Goal: Information Seeking & Learning: Learn about a topic

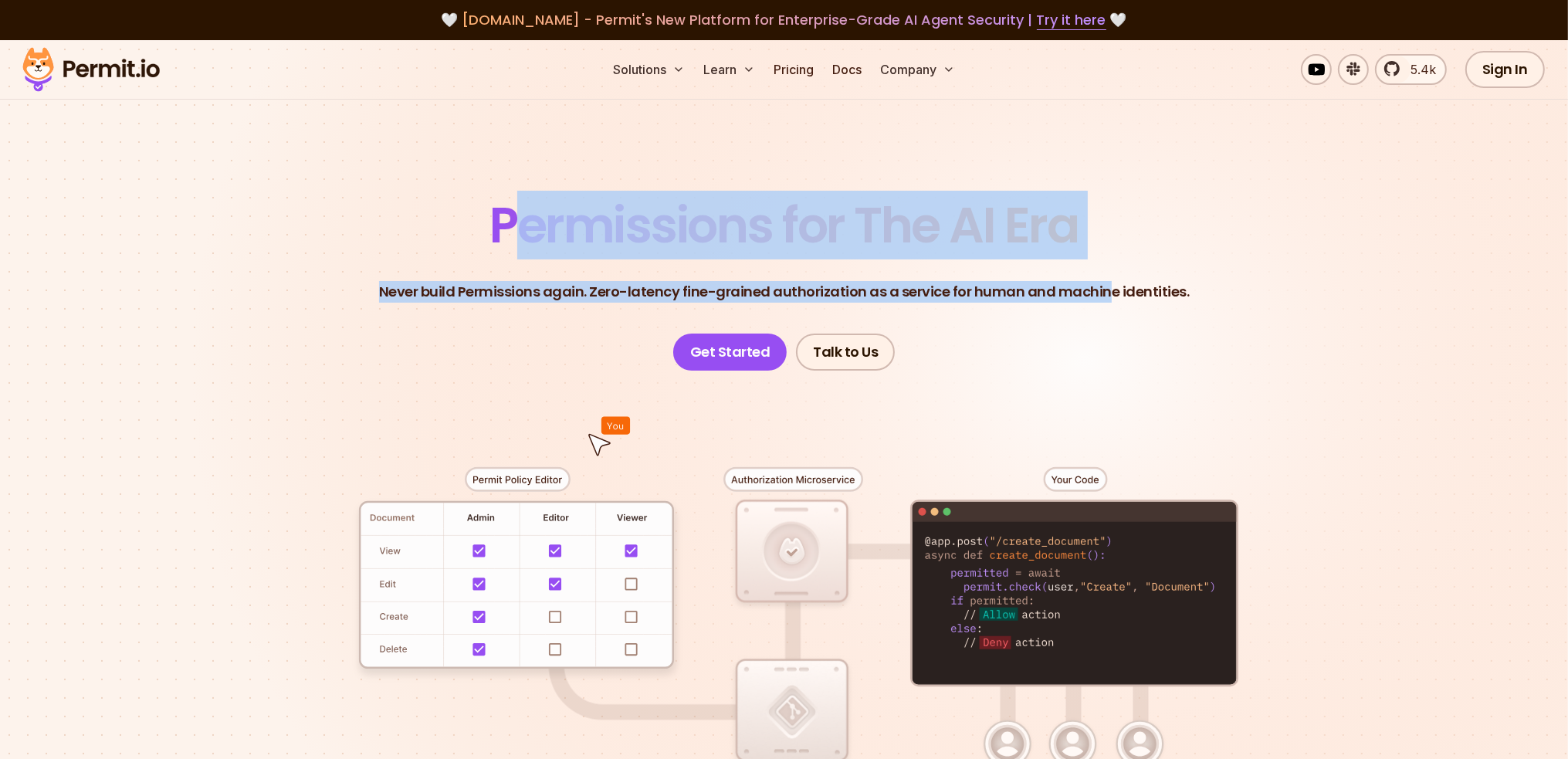
drag, startPoint x: 541, startPoint y: 212, endPoint x: 1121, endPoint y: 295, distance: 585.9
click at [1109, 292] on header "Permissions for The AI Era Never build Permissions again. Zero-latency fine-gra…" at bounding box center [784, 285] width 1081 height 170
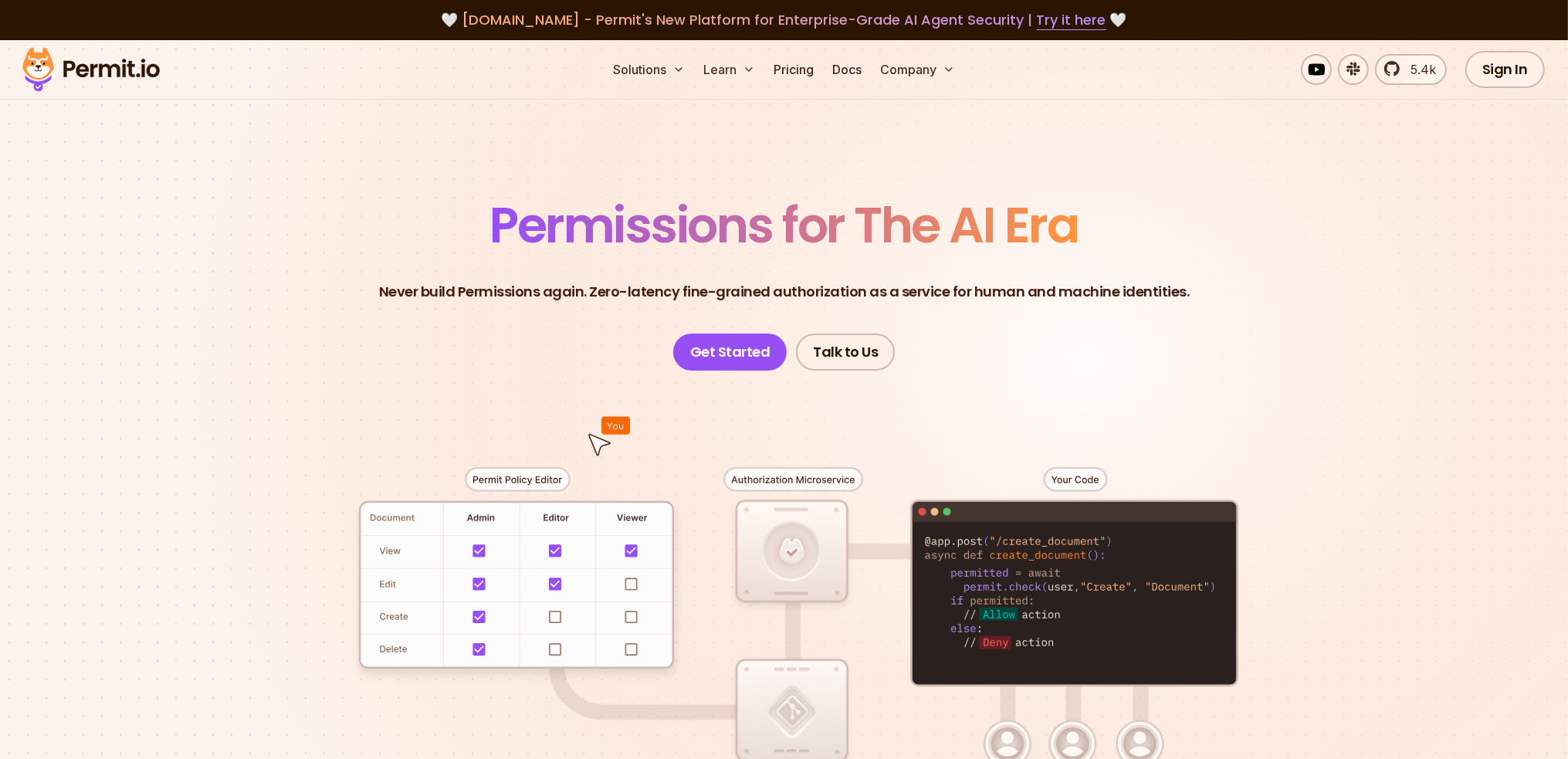
click at [1136, 299] on p "Never build Permissions again. Zero-latency fine-grained authorization as a ser…" at bounding box center [784, 291] width 811 height 22
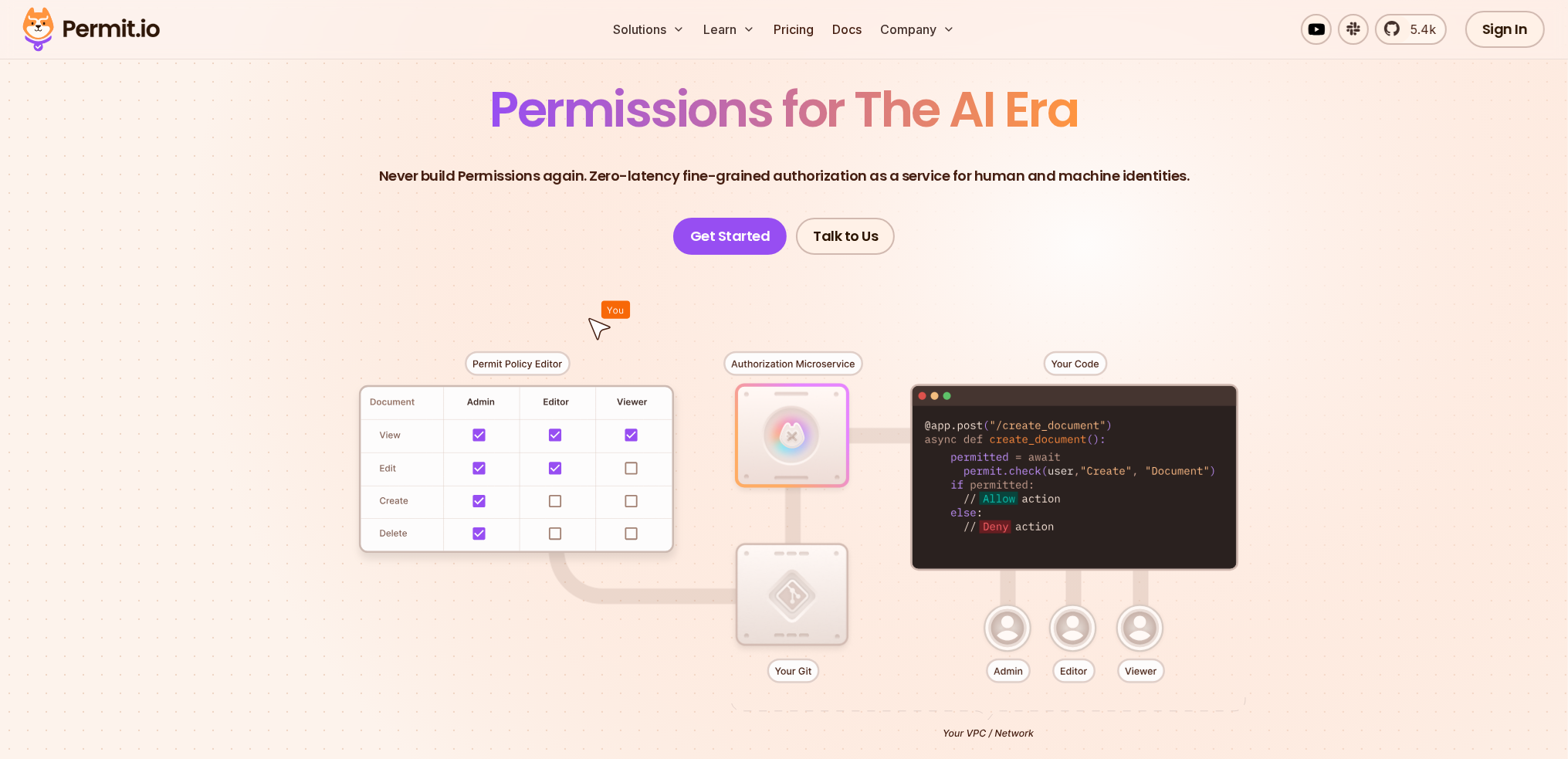
scroll to position [309, 0]
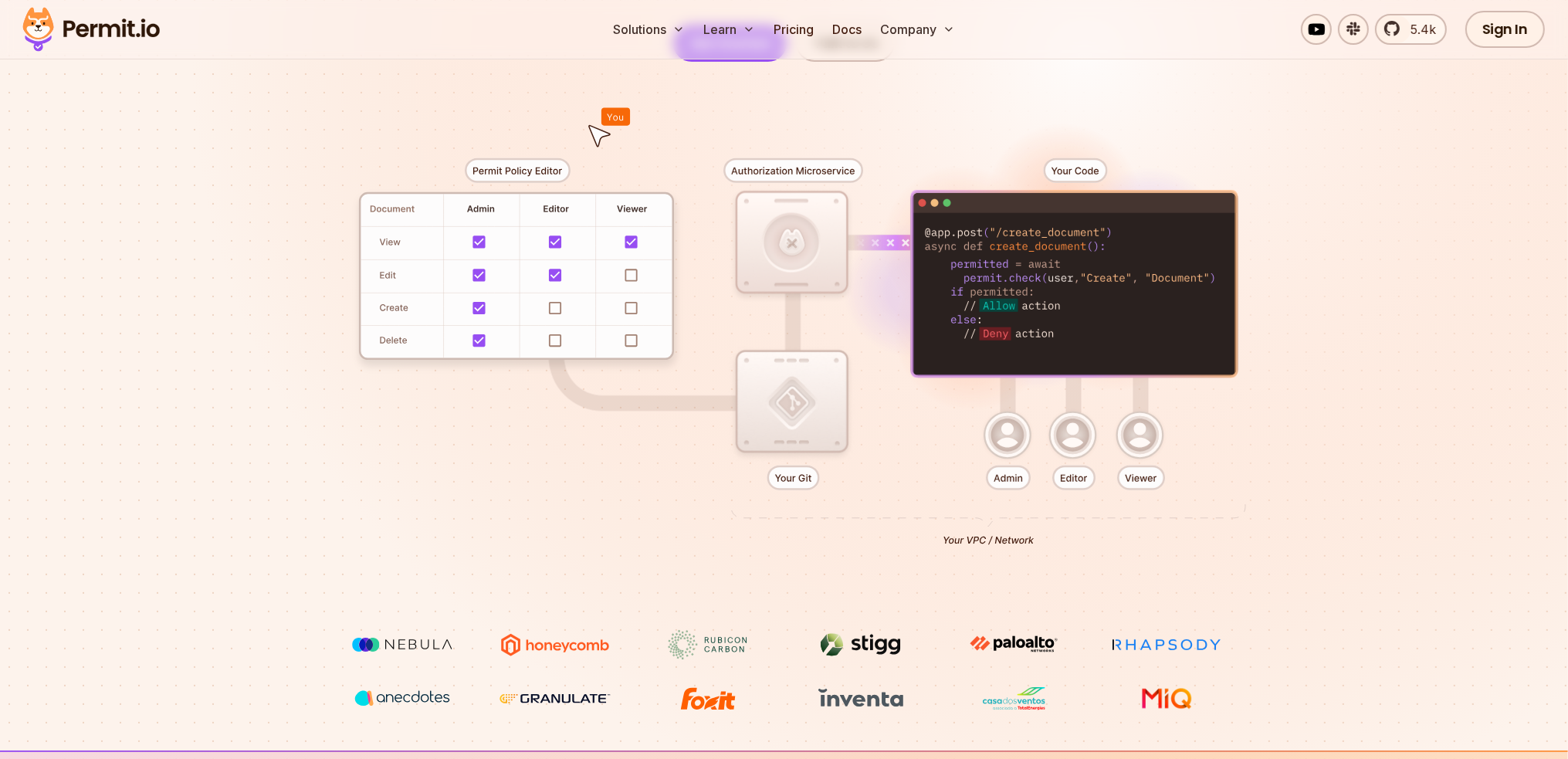
click at [763, 410] on div at bounding box center [784, 346] width 1081 height 569
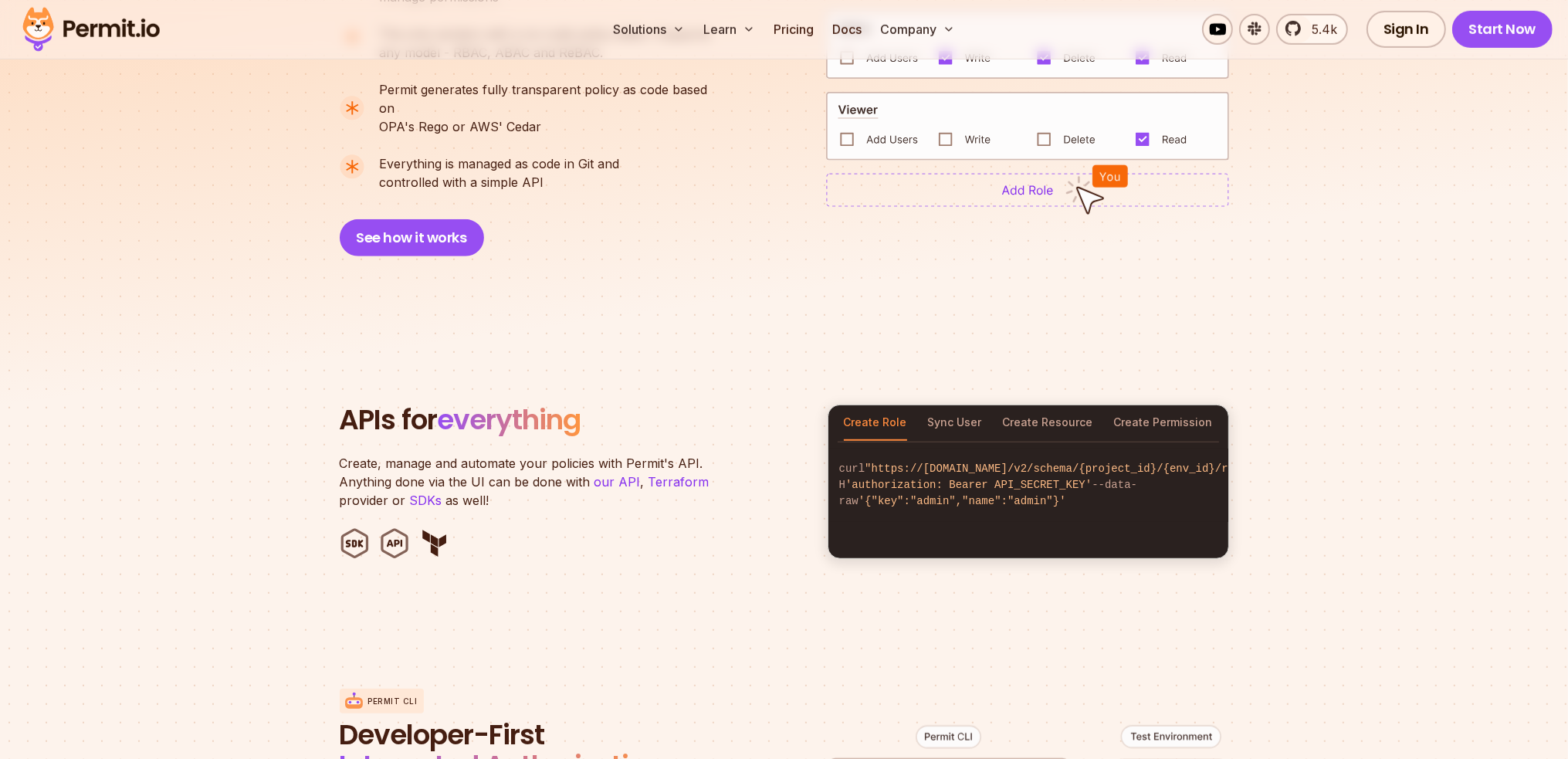
scroll to position [1390, 0]
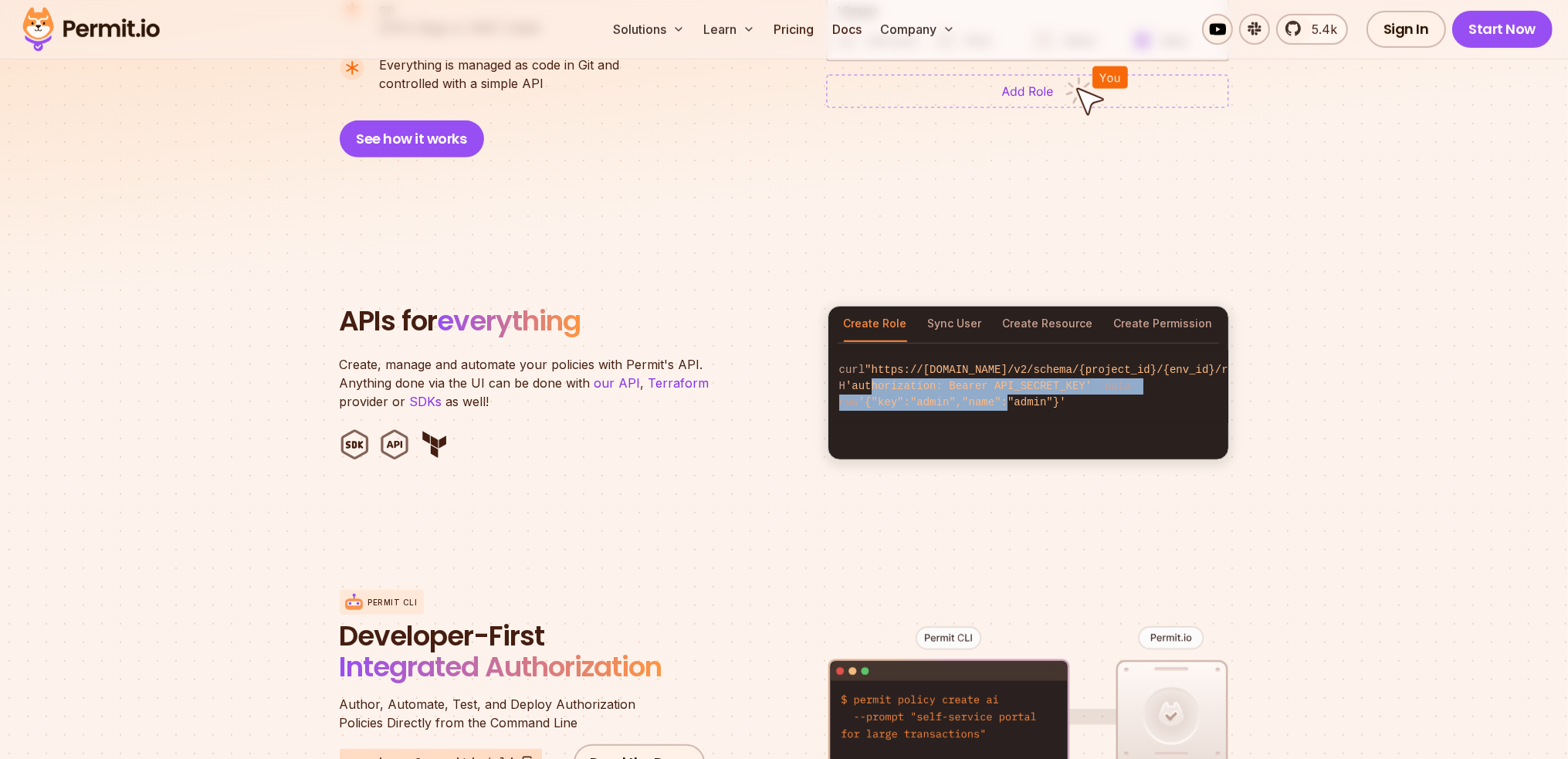
drag, startPoint x: 875, startPoint y: 376, endPoint x: 988, endPoint y: 401, distance: 115.7
click at [988, 401] on code "curl "https://[DOMAIN_NAME]/v2/schema/{project_id}/{env_id}/roles" -H 'authoriz…" at bounding box center [1028, 386] width 400 height 73
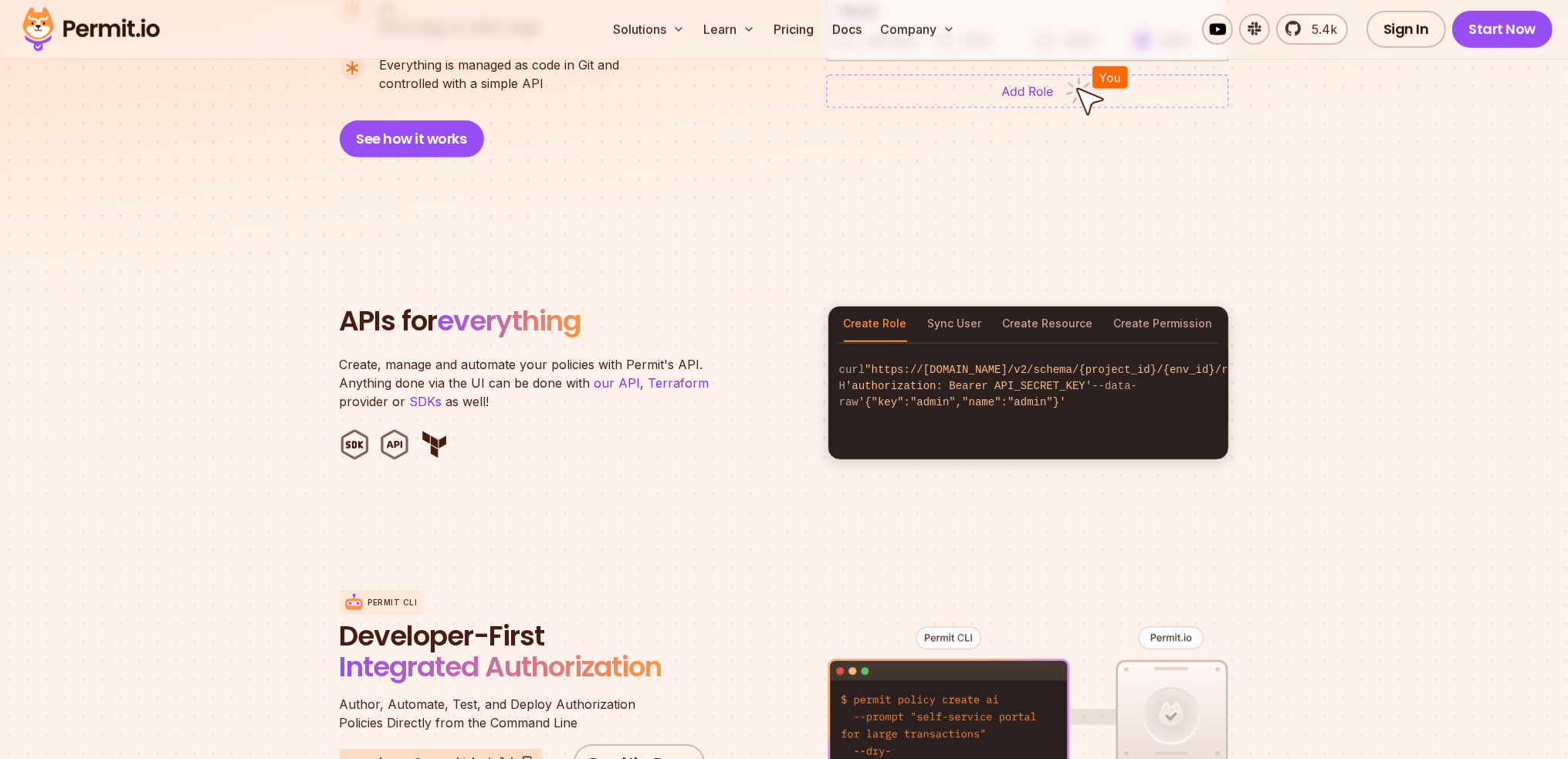
click at [1010, 407] on code "curl "https://[DOMAIN_NAME]/v2/schema/{project_id}/{env_id}/roles" -H 'authoriz…" at bounding box center [1028, 386] width 400 height 73
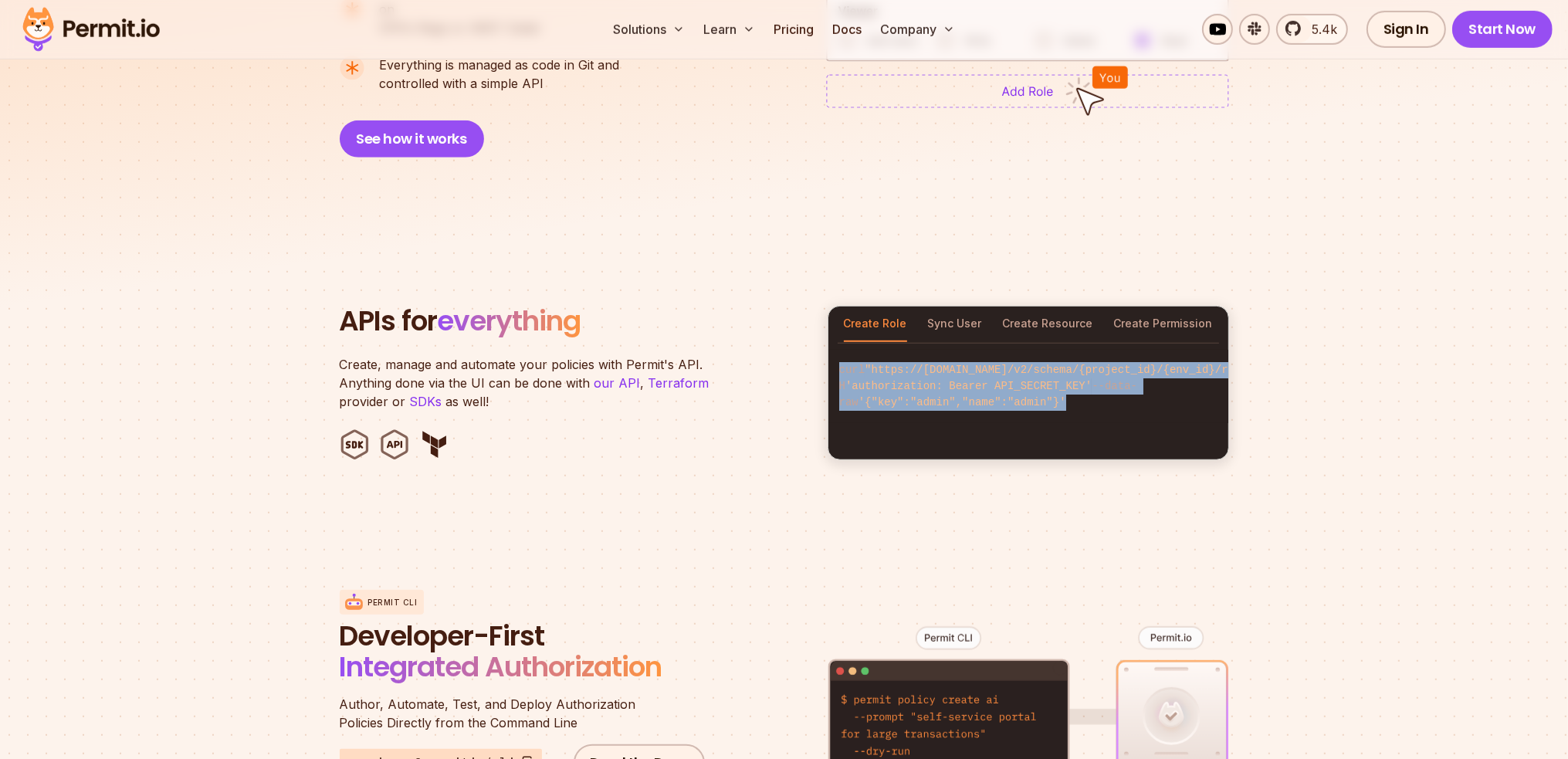
drag, startPoint x: 1028, startPoint y: 404, endPoint x: 835, endPoint y: 347, distance: 201.2
click at [836, 350] on code "curl "https://[DOMAIN_NAME]/v2/schema/{project_id}/{env_id}/roles" -H 'authoriz…" at bounding box center [1028, 386] width 400 height 73
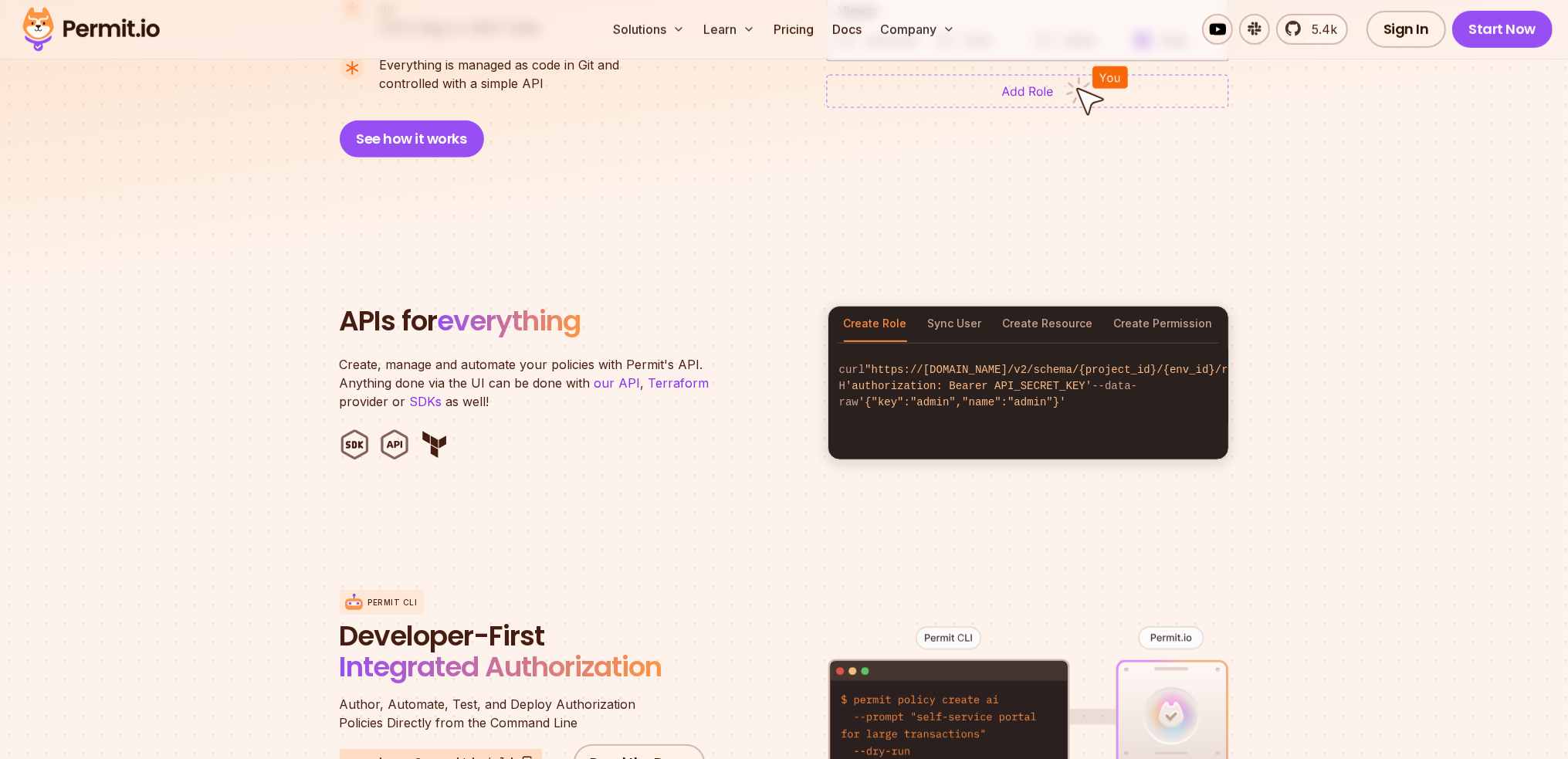
click at [652, 399] on header "APIs for everything Create, manage and automate your policies with Permit's API…" at bounding box center [575, 383] width 470 height 155
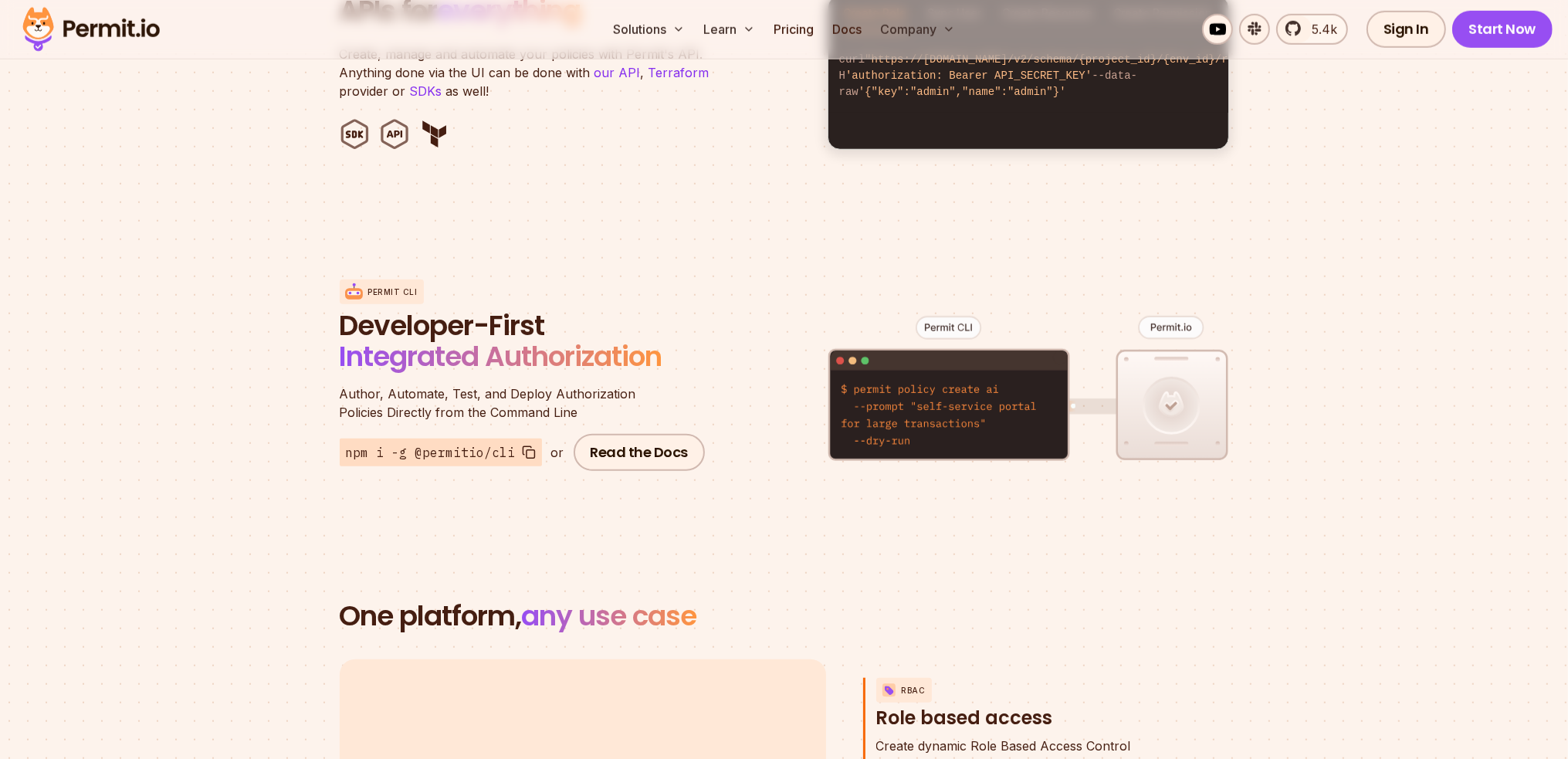
scroll to position [1699, 0]
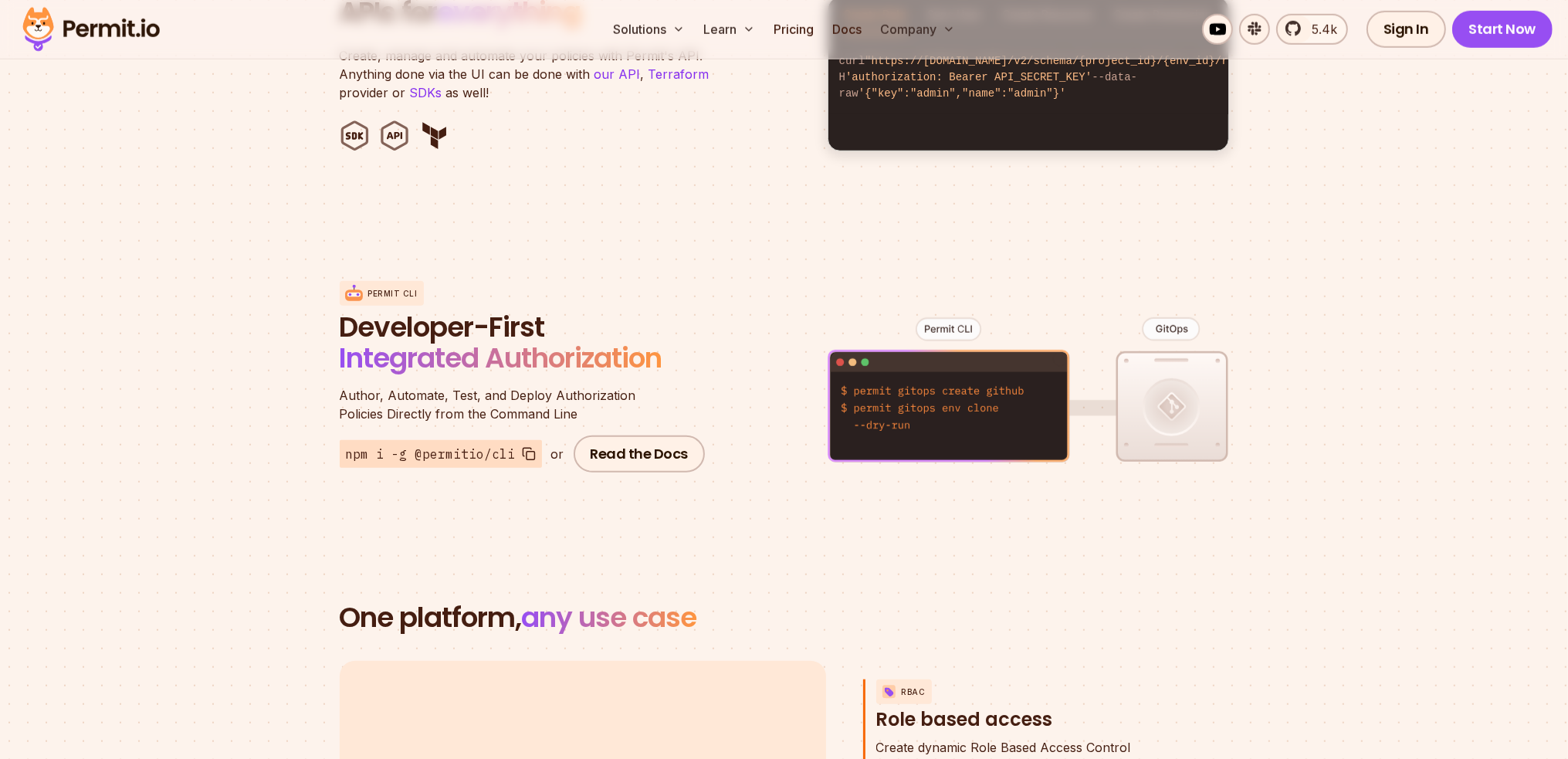
click at [661, 397] on p "Author, Automate, Test, and Deploy Authorization Policies Directly from the Com…" at bounding box center [525, 405] width 370 height 37
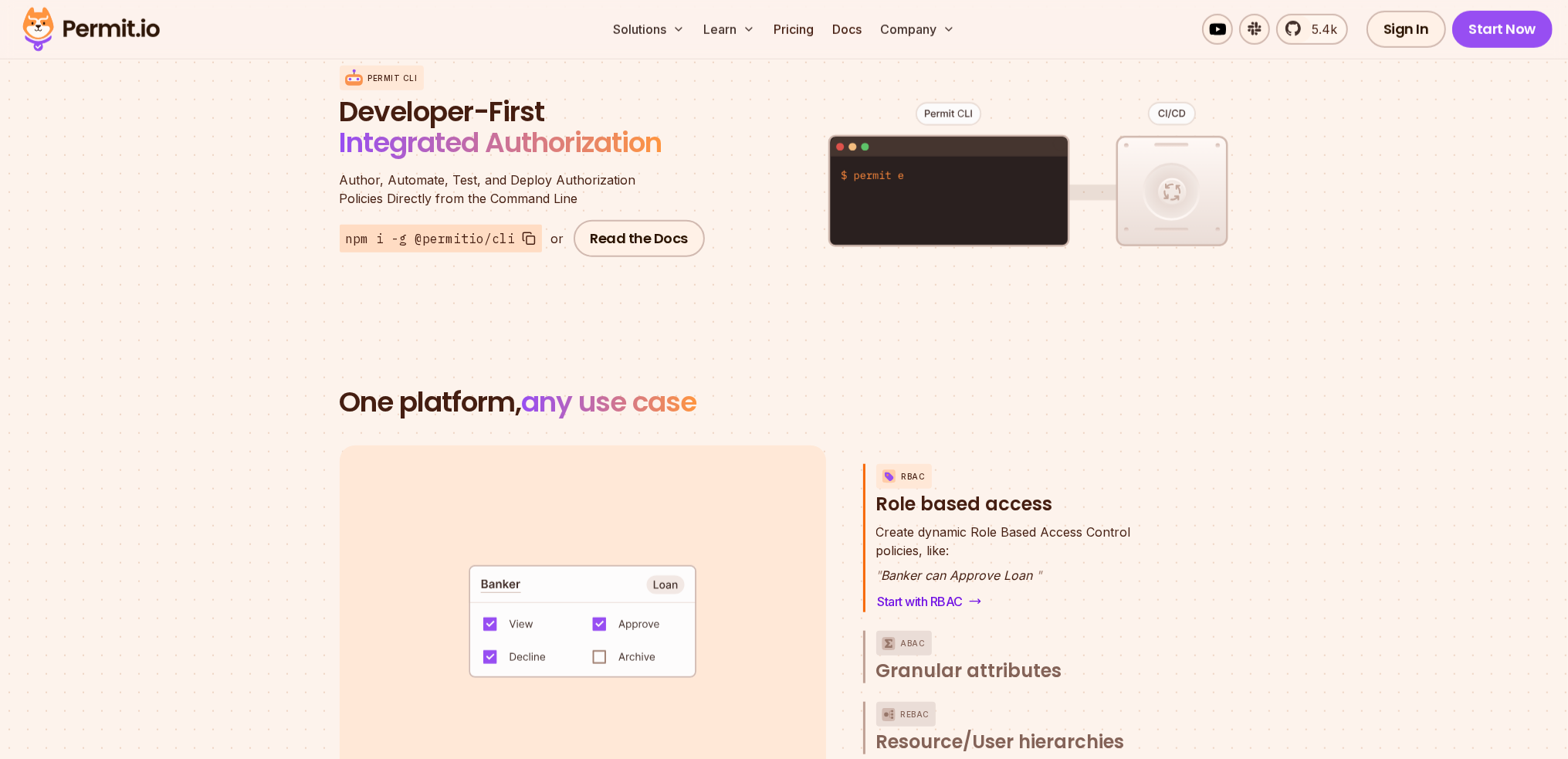
scroll to position [2085, 0]
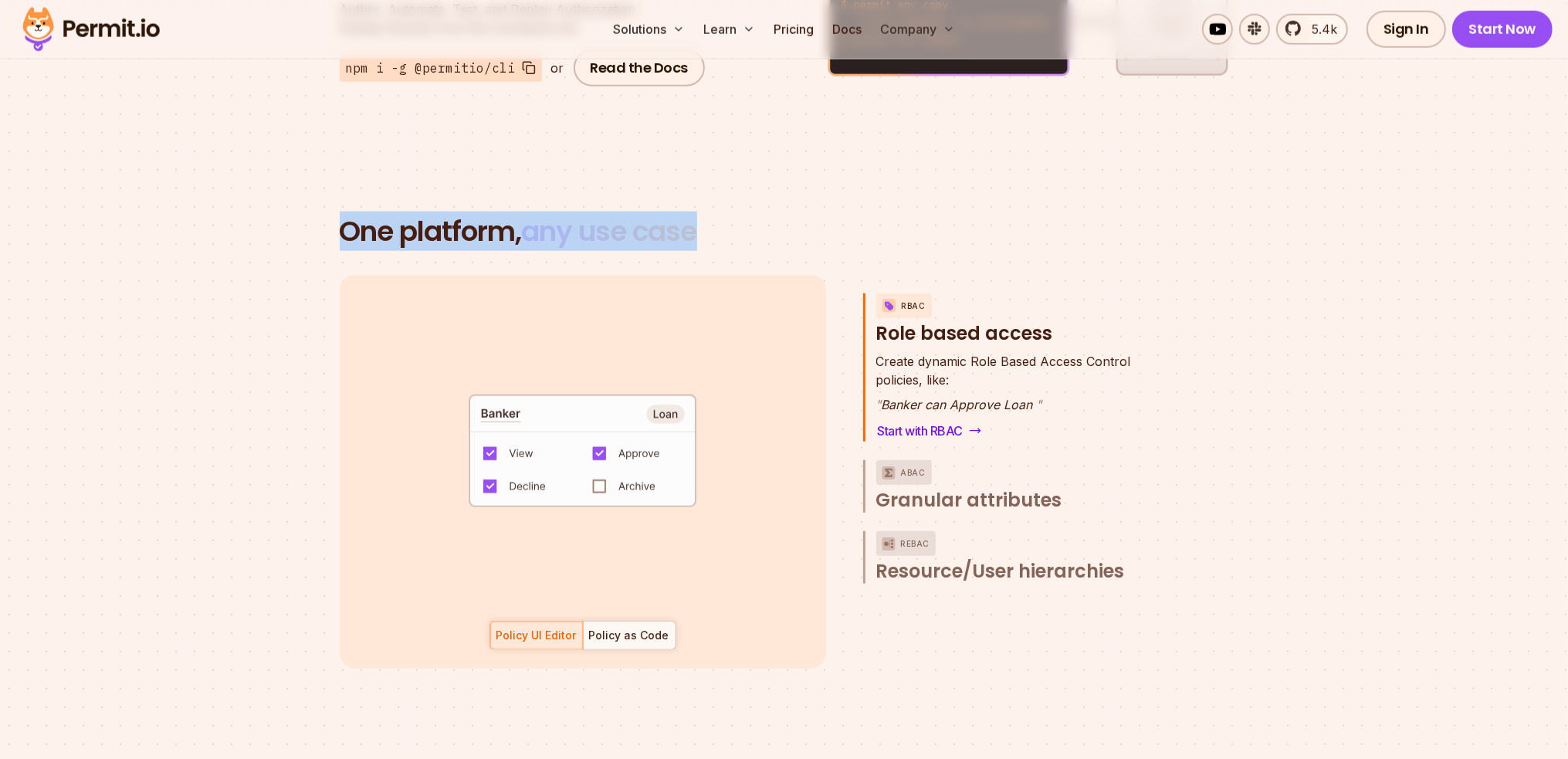
drag, startPoint x: 349, startPoint y: 221, endPoint x: 750, endPoint y: 221, distance: 401.0
click at [729, 221] on h2 "One platform, any use case" at bounding box center [784, 232] width 890 height 31
click at [765, 221] on h2 "One platform, any use case" at bounding box center [784, 232] width 890 height 31
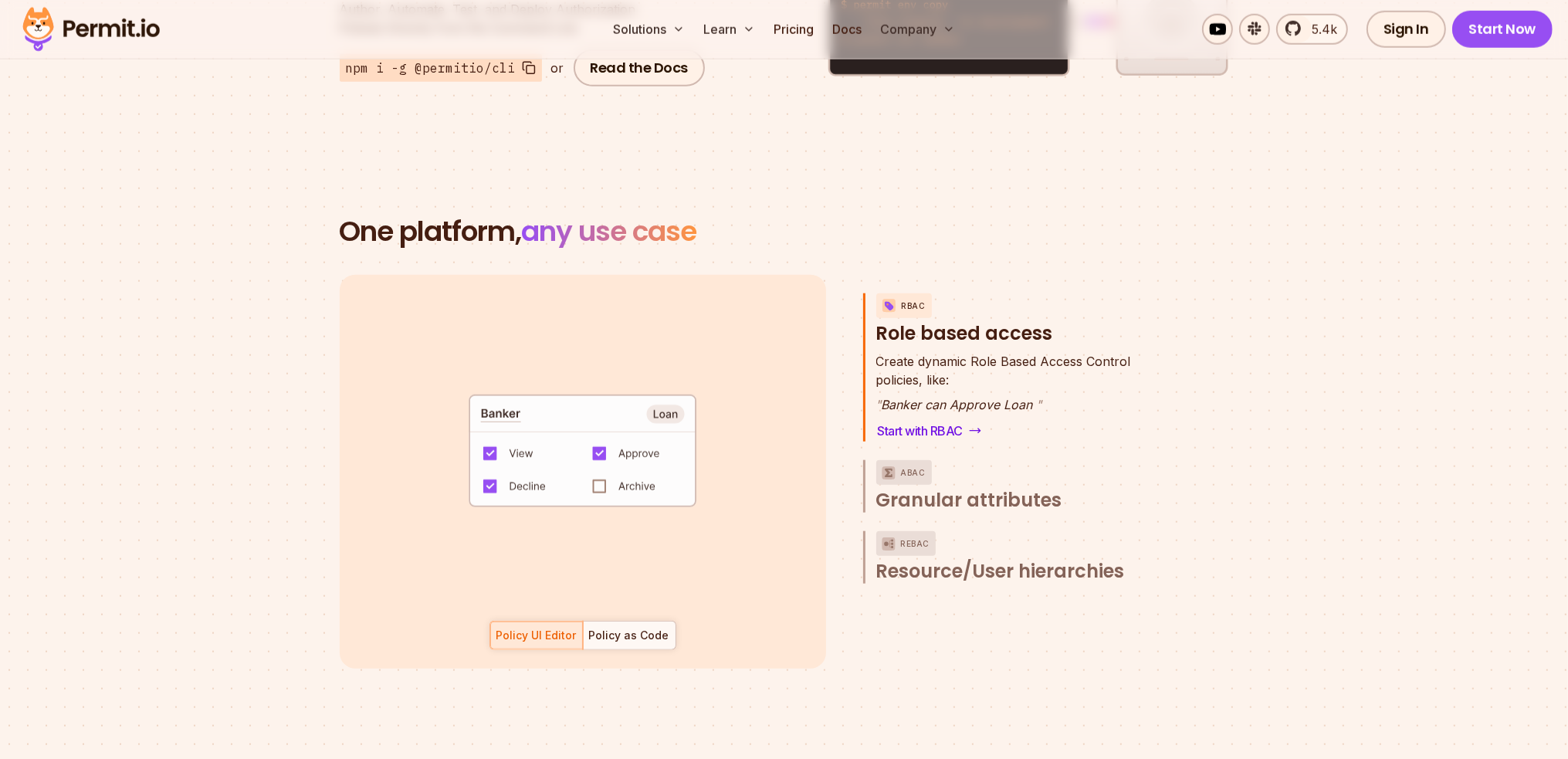
click at [620, 632] on div "default allow := false allow if { some role in data.users[input.user].roles act…" at bounding box center [583, 471] width 487 height 394
click at [624, 628] on div "Policy as Code" at bounding box center [629, 635] width 80 height 15
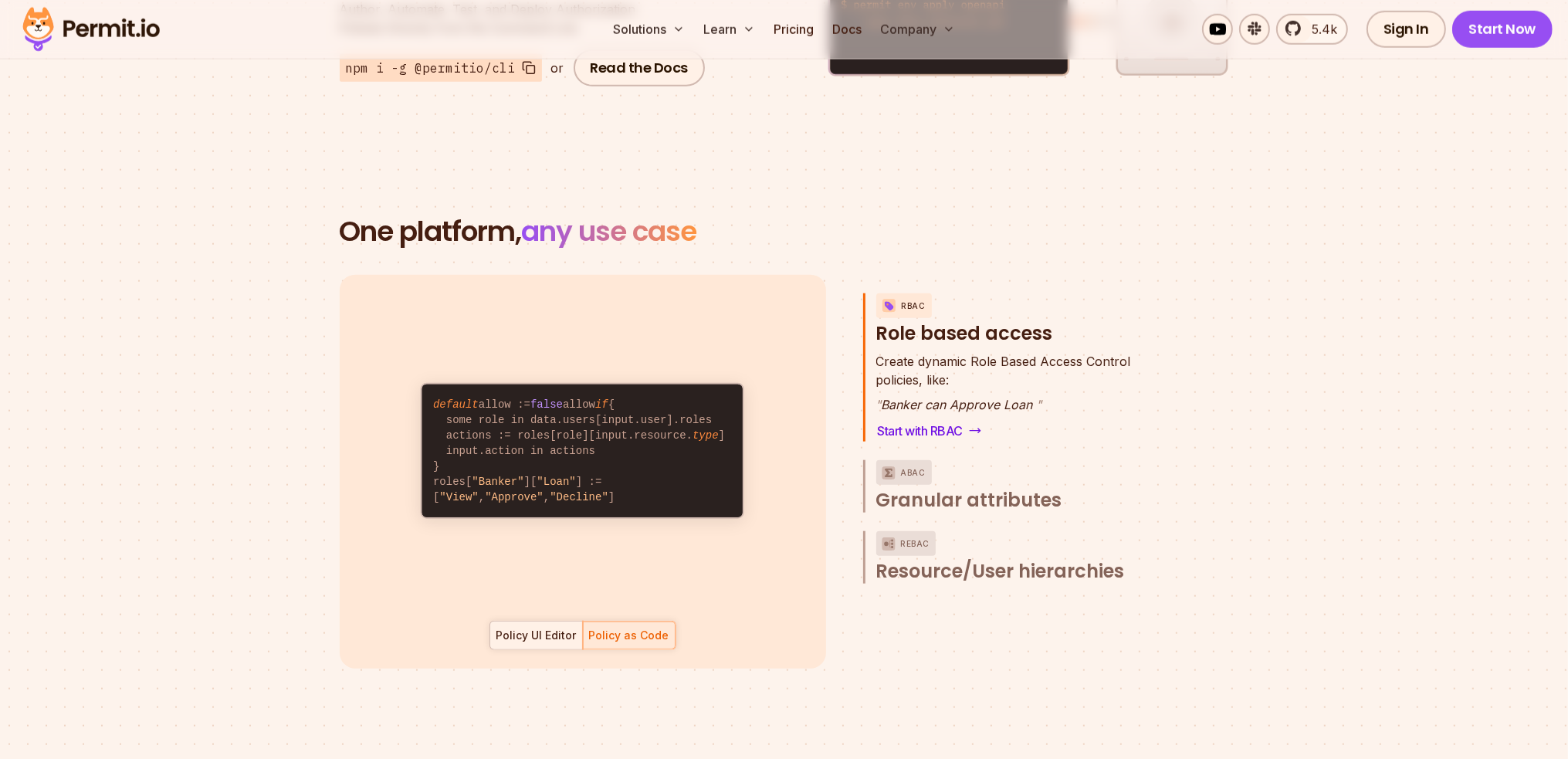
click at [526, 628] on div "Policy UI Editor" at bounding box center [536, 635] width 80 height 15
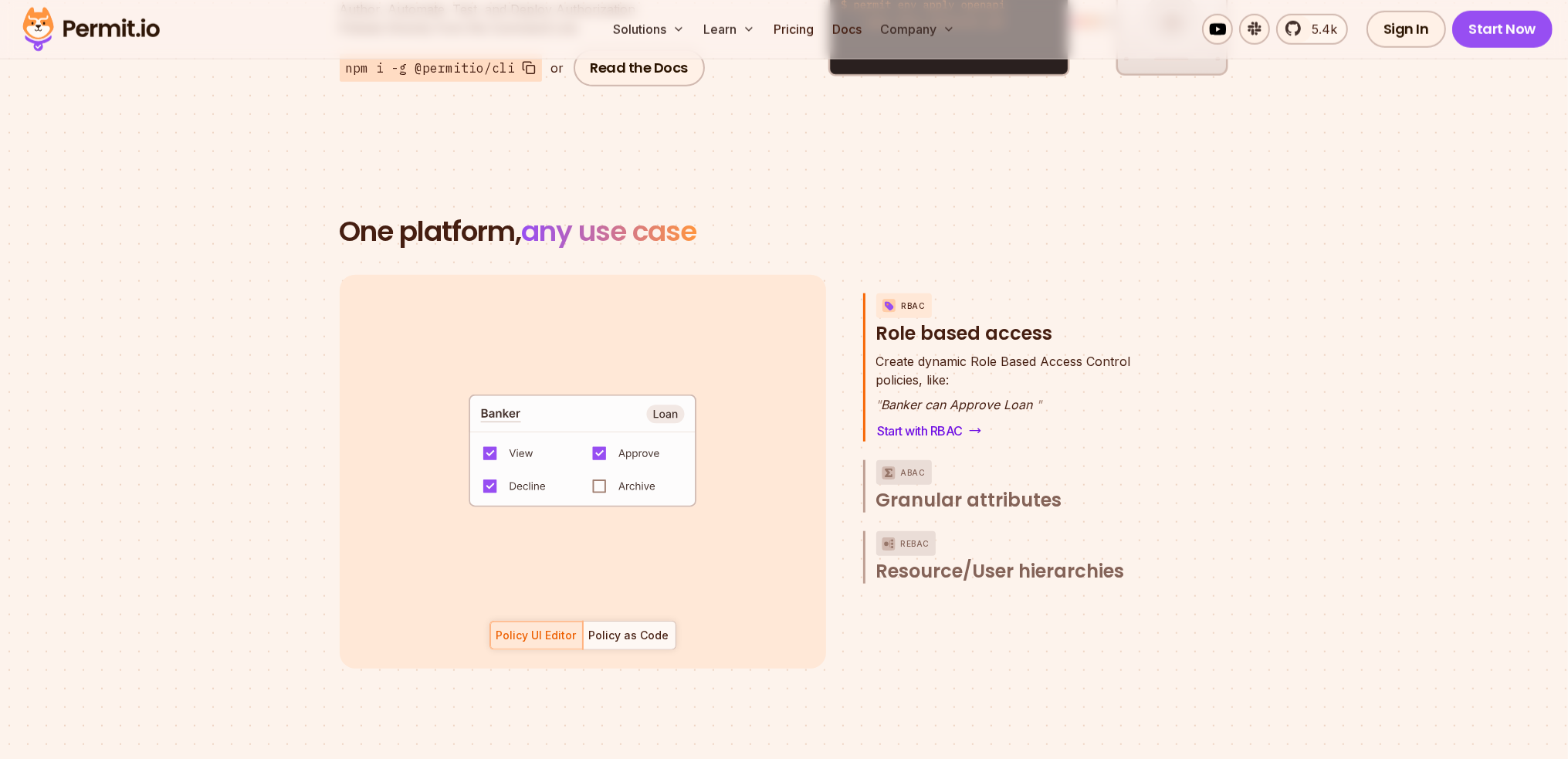
click at [672, 396] on code "default allow := false allow if { some role in data.users[input.user].roles act…" at bounding box center [582, 456] width 320 height 133
click at [890, 464] on img "button" at bounding box center [888, 473] width 18 height 19
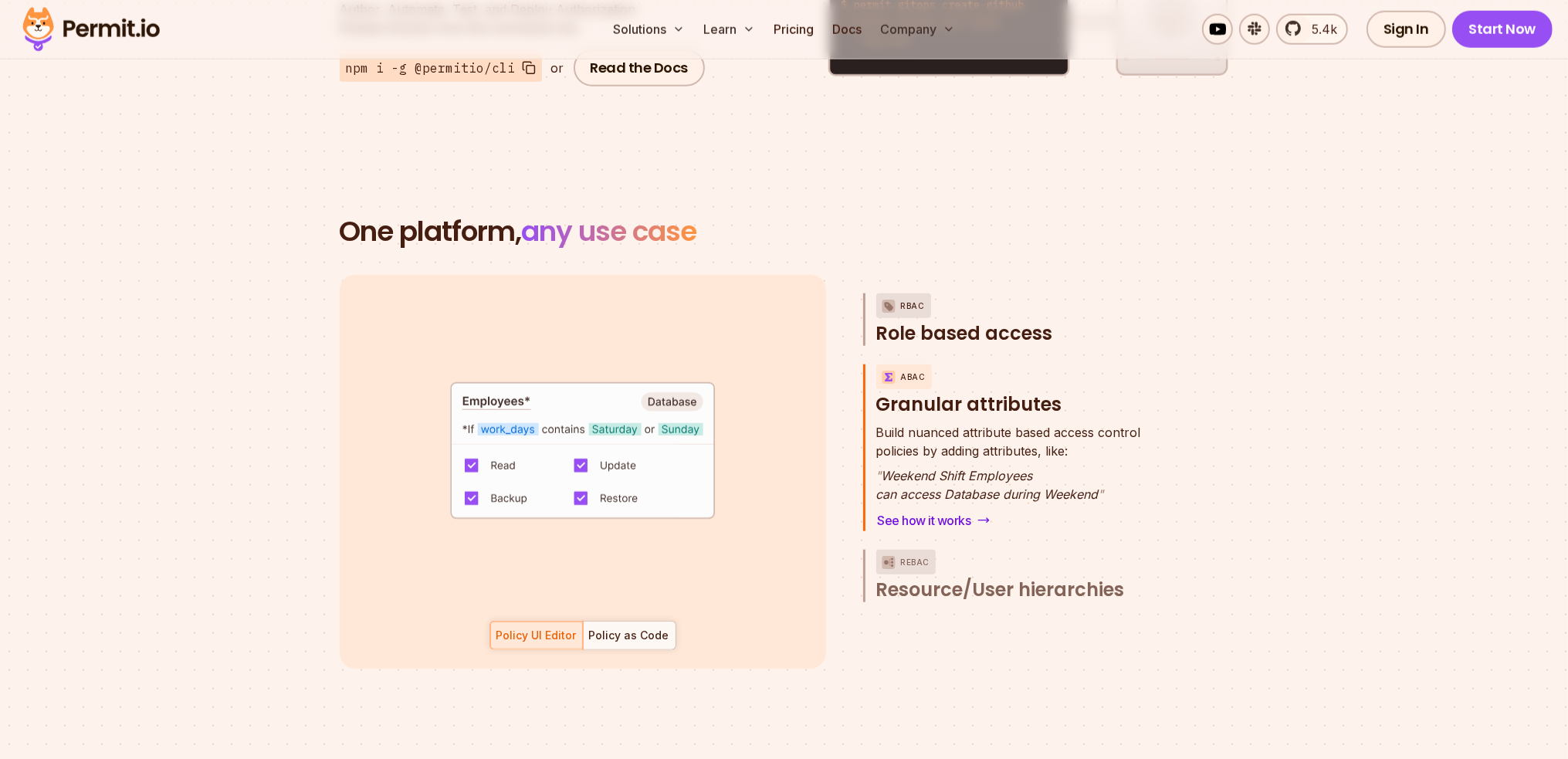
click at [925, 293] on div "RBAC" at bounding box center [904, 305] width 55 height 25
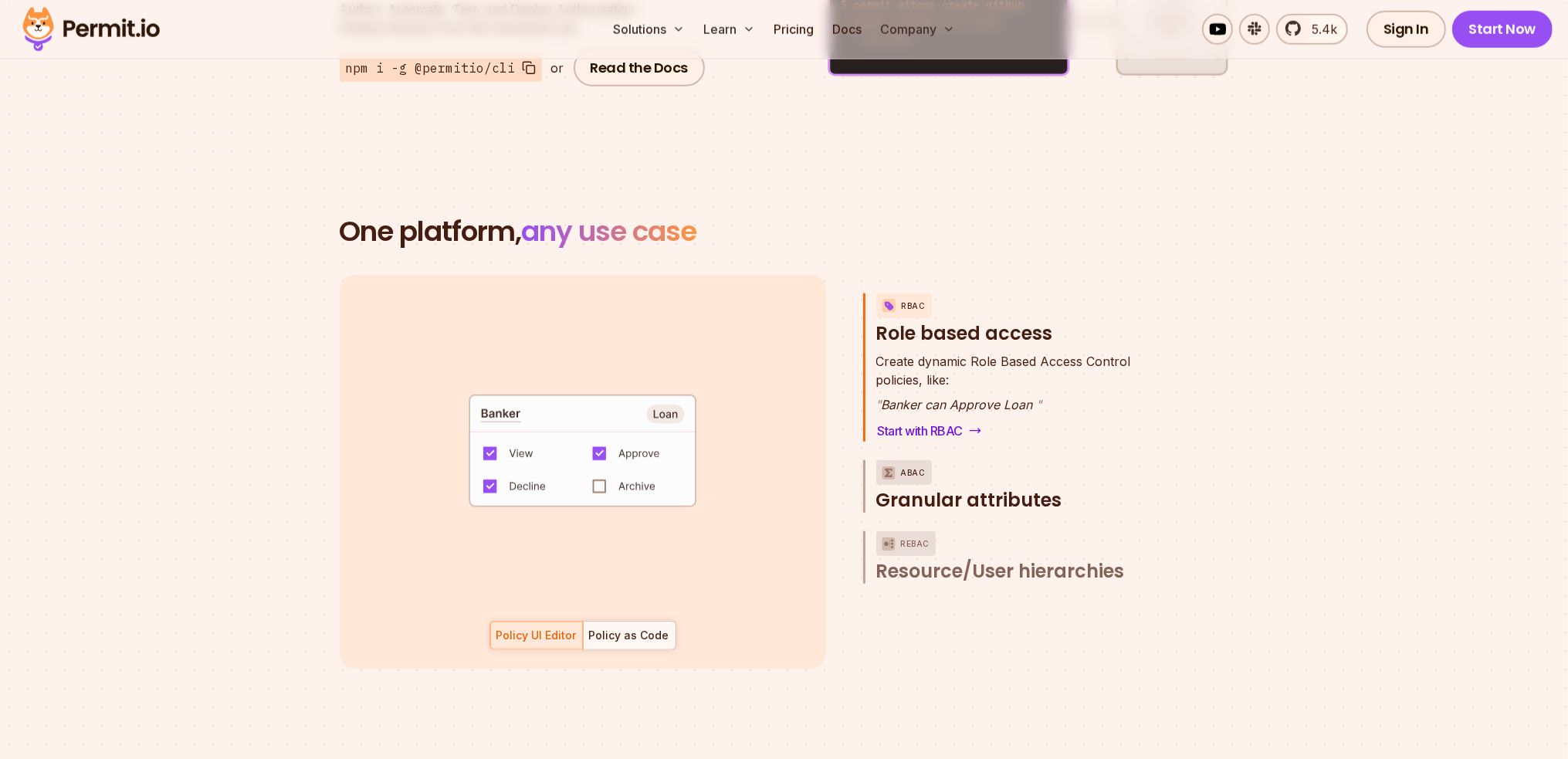
click at [889, 464] on img "button" at bounding box center [888, 473] width 18 height 19
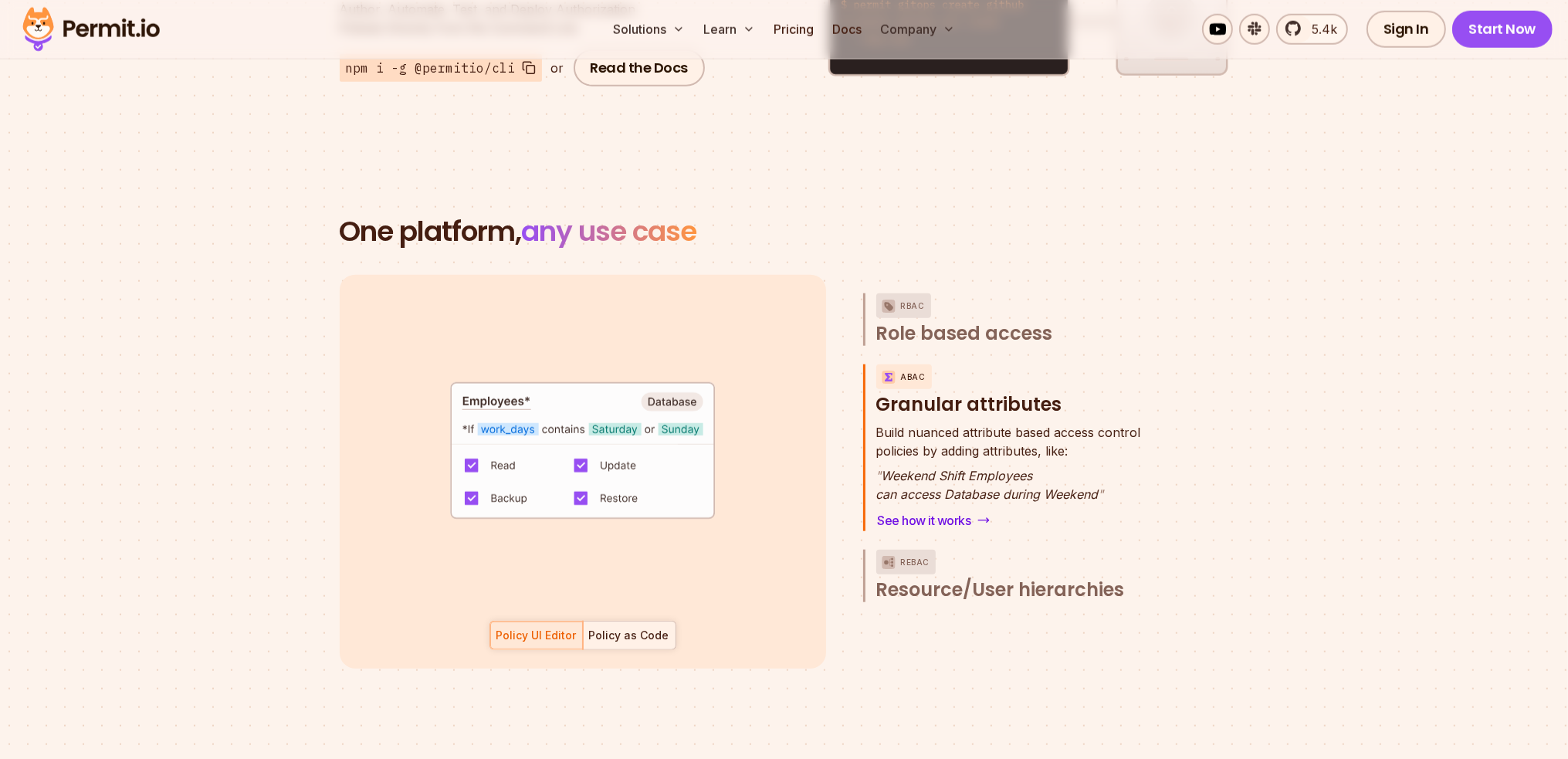
click at [631, 628] on div "Policy as Code" at bounding box center [629, 635] width 80 height 15
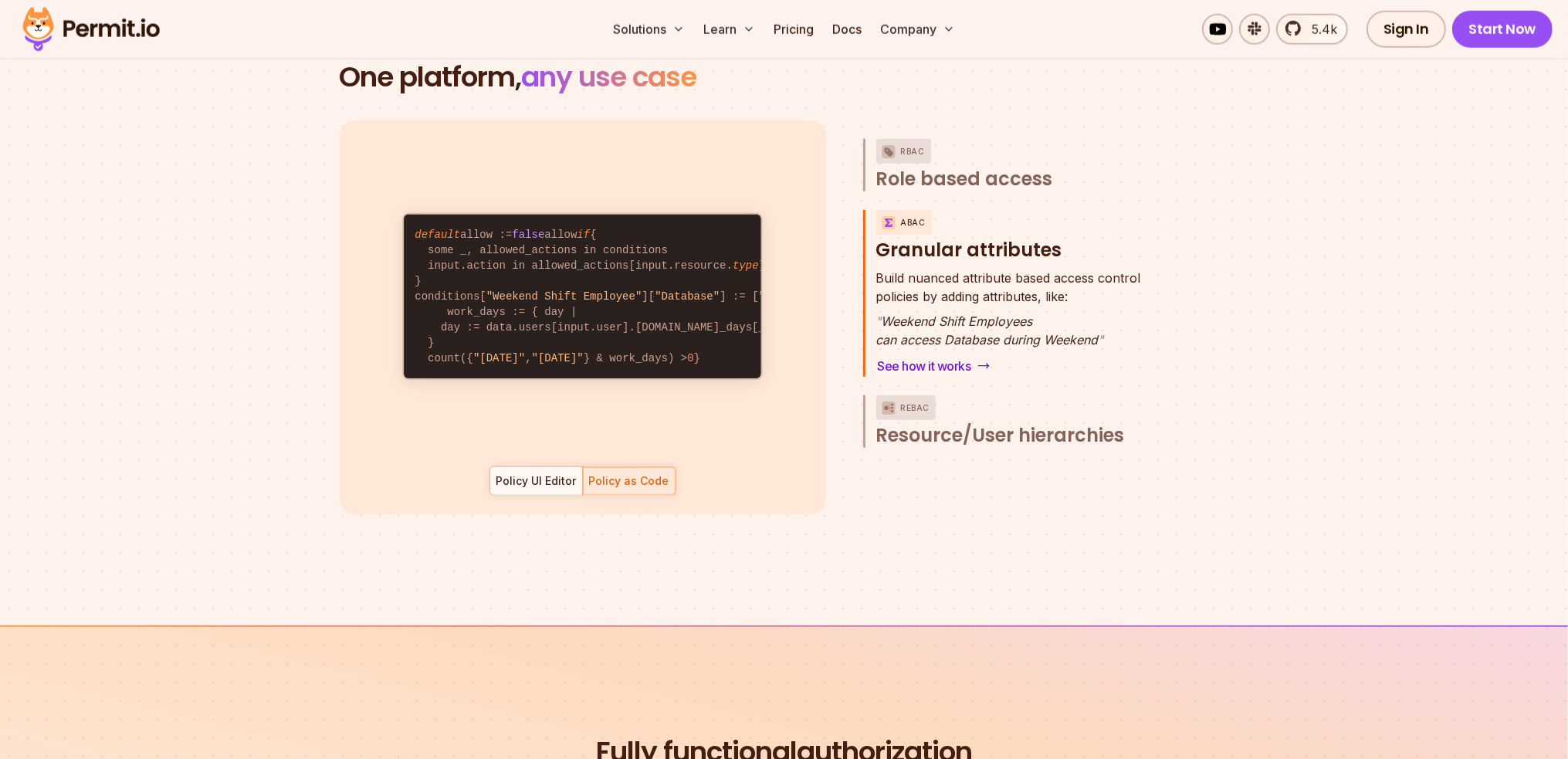
scroll to position [2162, 0]
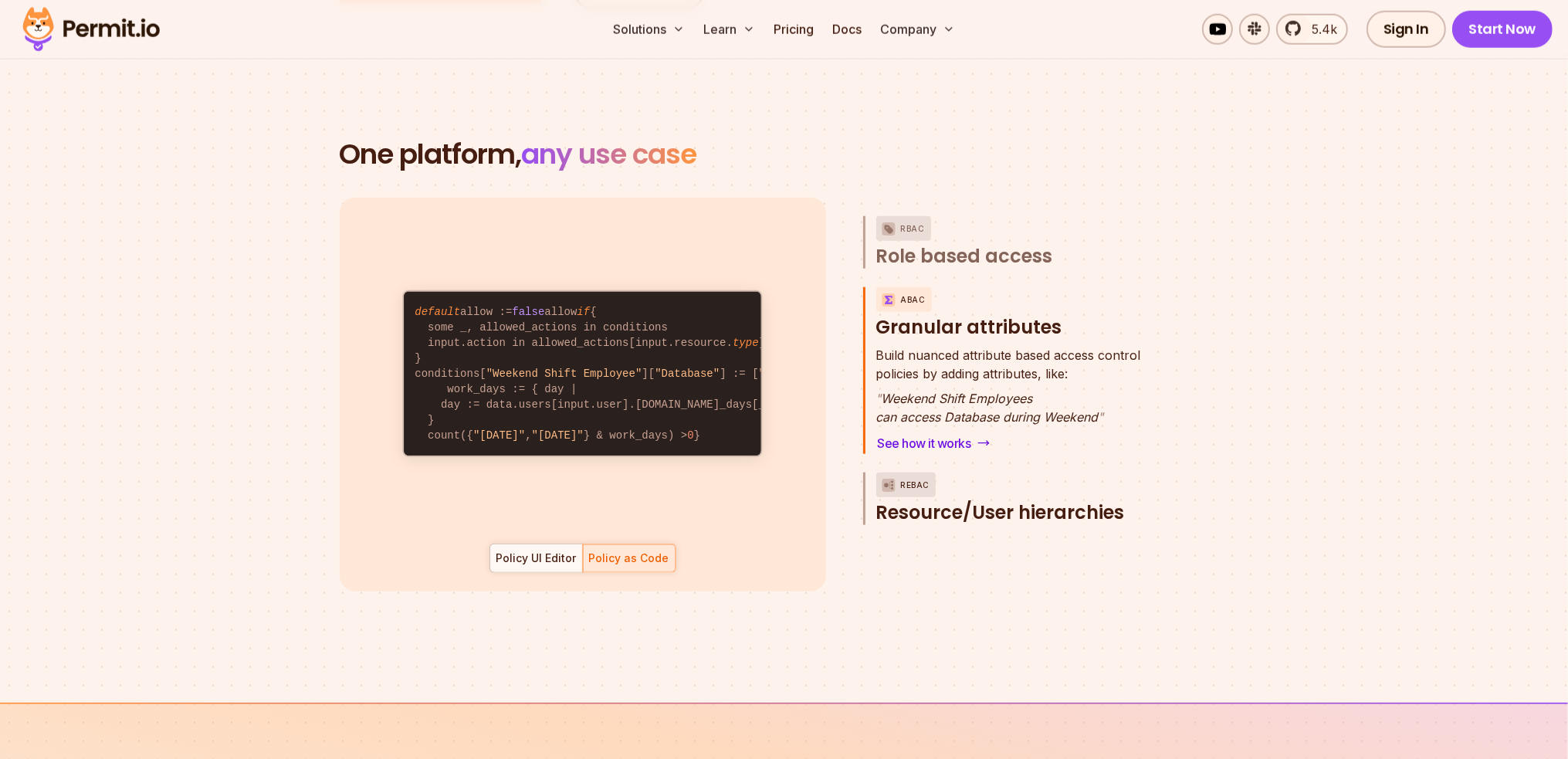
click at [901, 472] on p "ReBAC" at bounding box center [916, 484] width 29 height 25
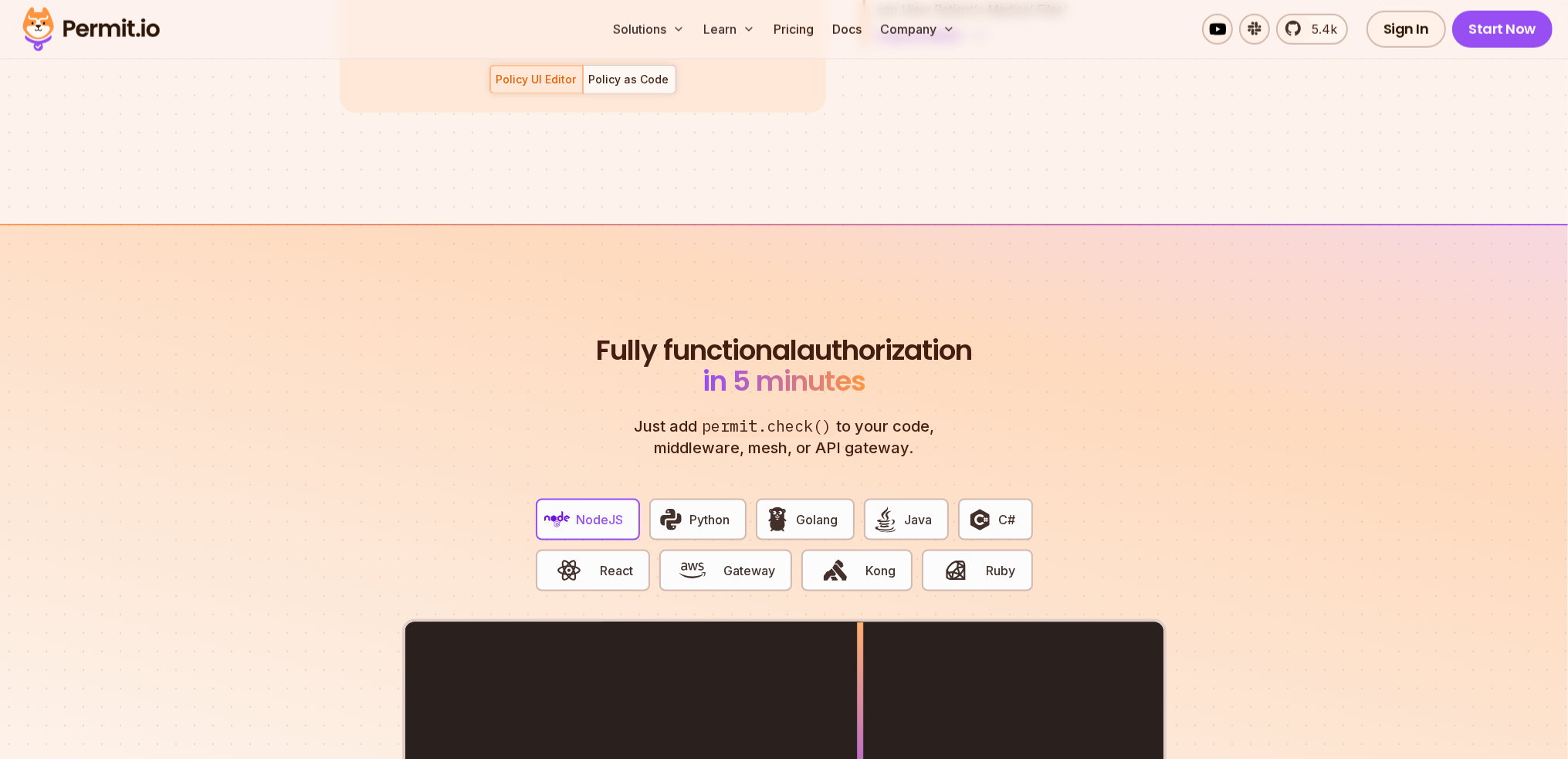
scroll to position [2780, 0]
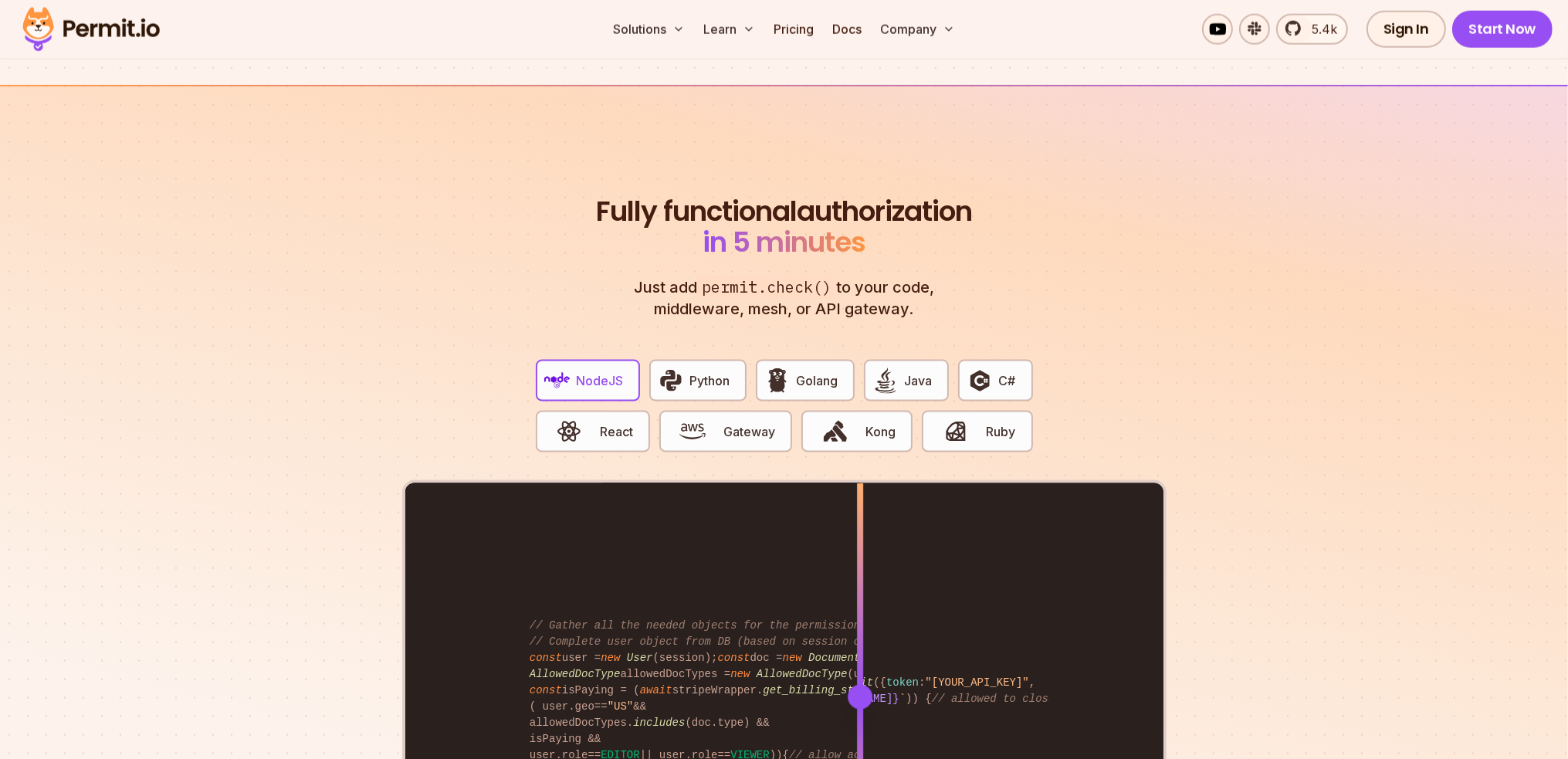
drag, startPoint x: 626, startPoint y: 265, endPoint x: 976, endPoint y: 291, distance: 351.0
click at [974, 291] on header "Fully functional authorization in 5 minutes Just add permit.check() to your cod…" at bounding box center [784, 257] width 383 height 123
click at [978, 291] on div "Fully functional authorization in 5 minutes Just add permit.check() to your cod…" at bounding box center [784, 585] width 764 height 779
click at [883, 368] on img "button" at bounding box center [886, 381] width 26 height 26
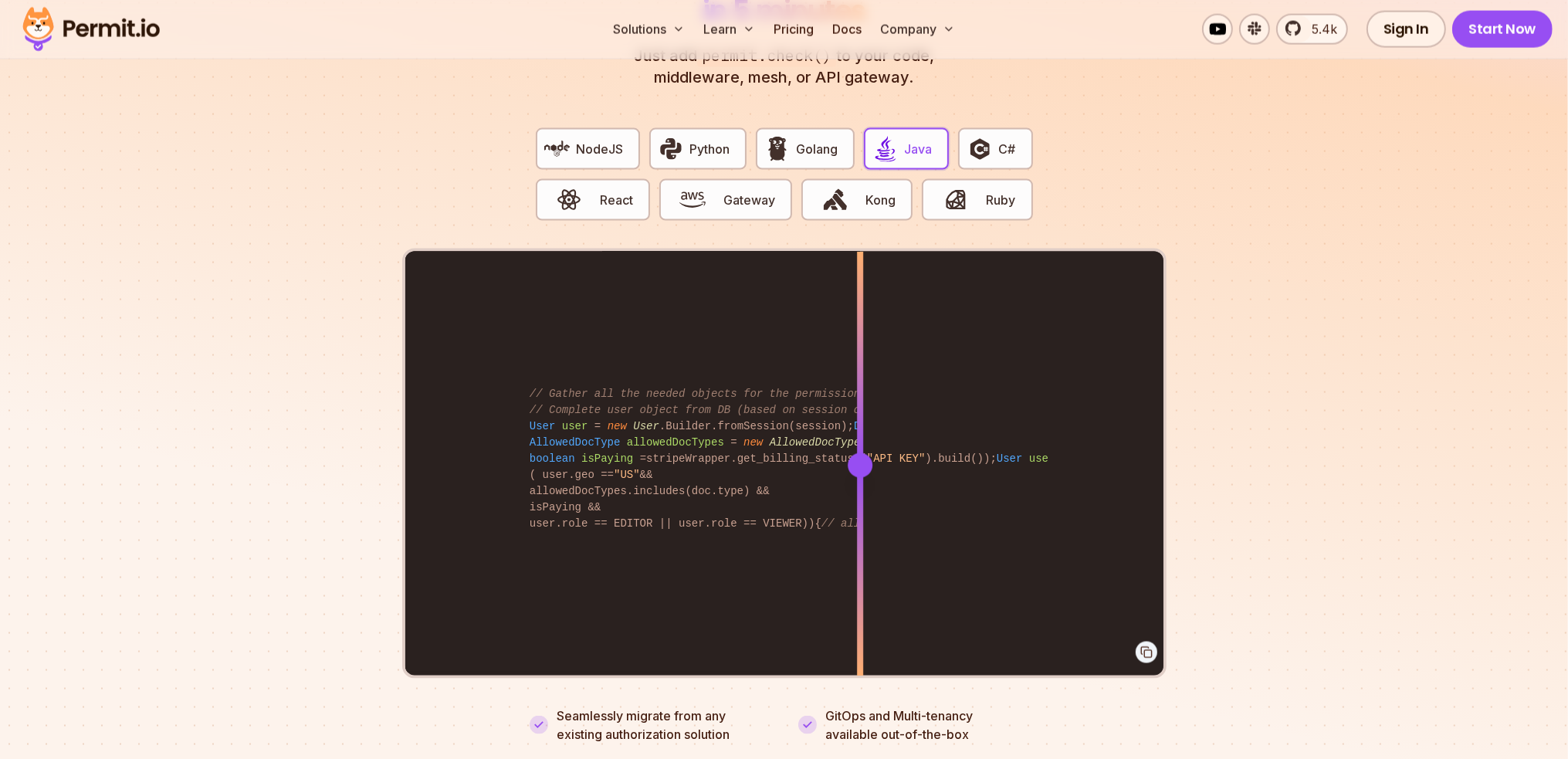
click at [859, 453] on div at bounding box center [860, 465] width 25 height 25
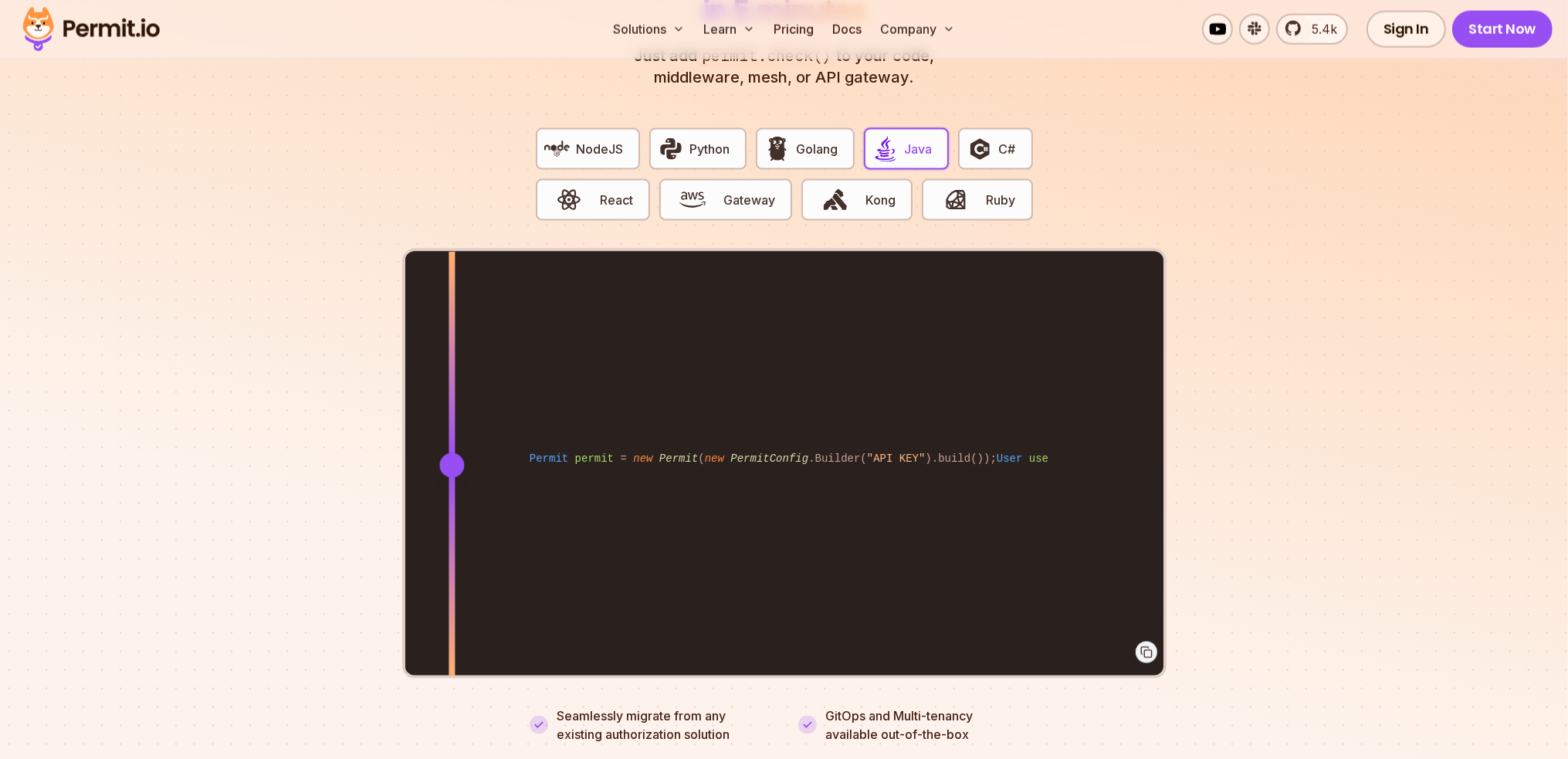
drag, startPoint x: 862, startPoint y: 448, endPoint x: 452, endPoint y: 468, distance: 410.5
click at [452, 468] on div at bounding box center [452, 464] width 6 height 426
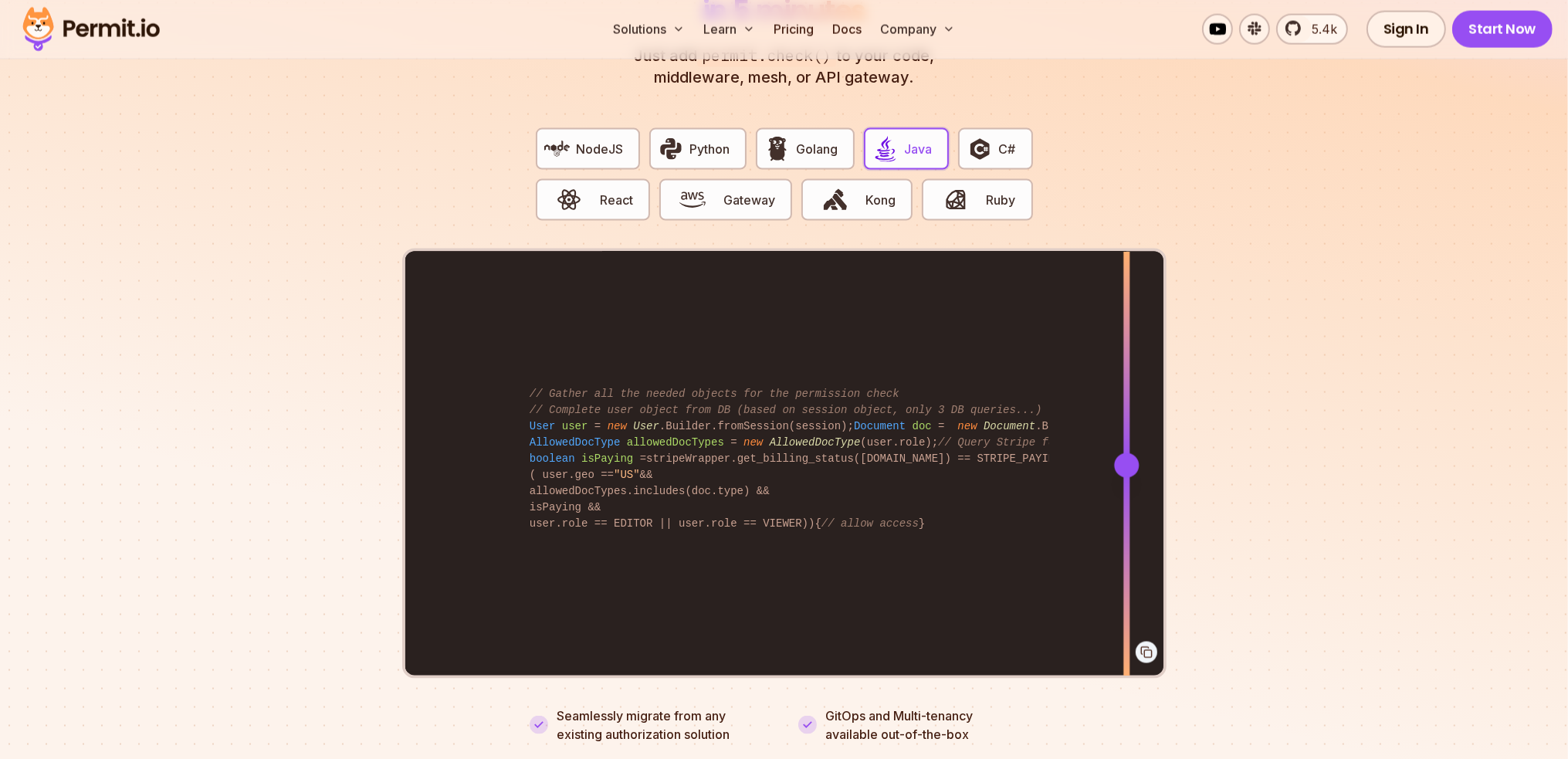
drag, startPoint x: 453, startPoint y: 441, endPoint x: 1127, endPoint y: 479, distance: 675.1
click at [1127, 479] on div at bounding box center [1127, 464] width 6 height 426
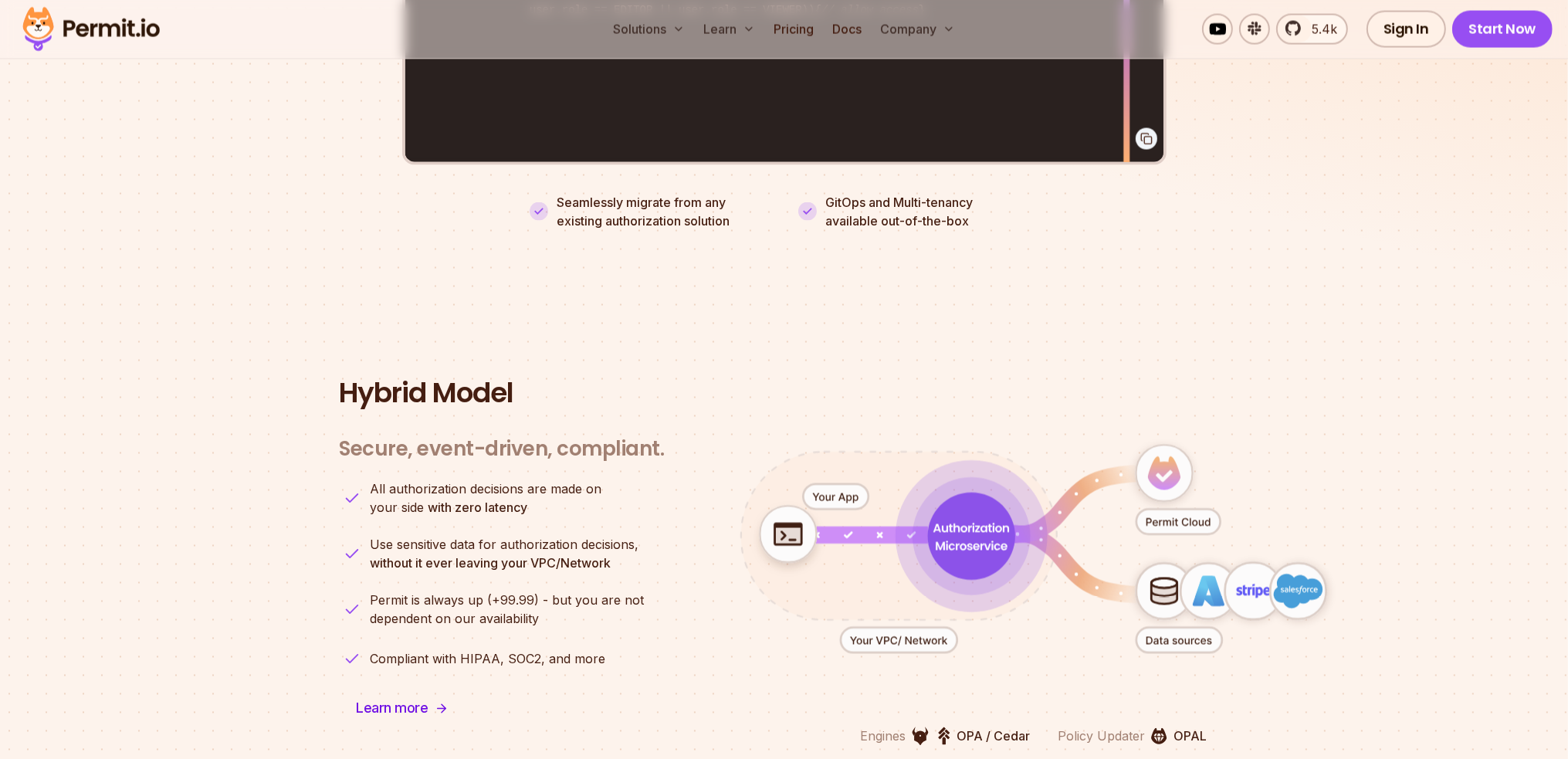
scroll to position [3552, 0]
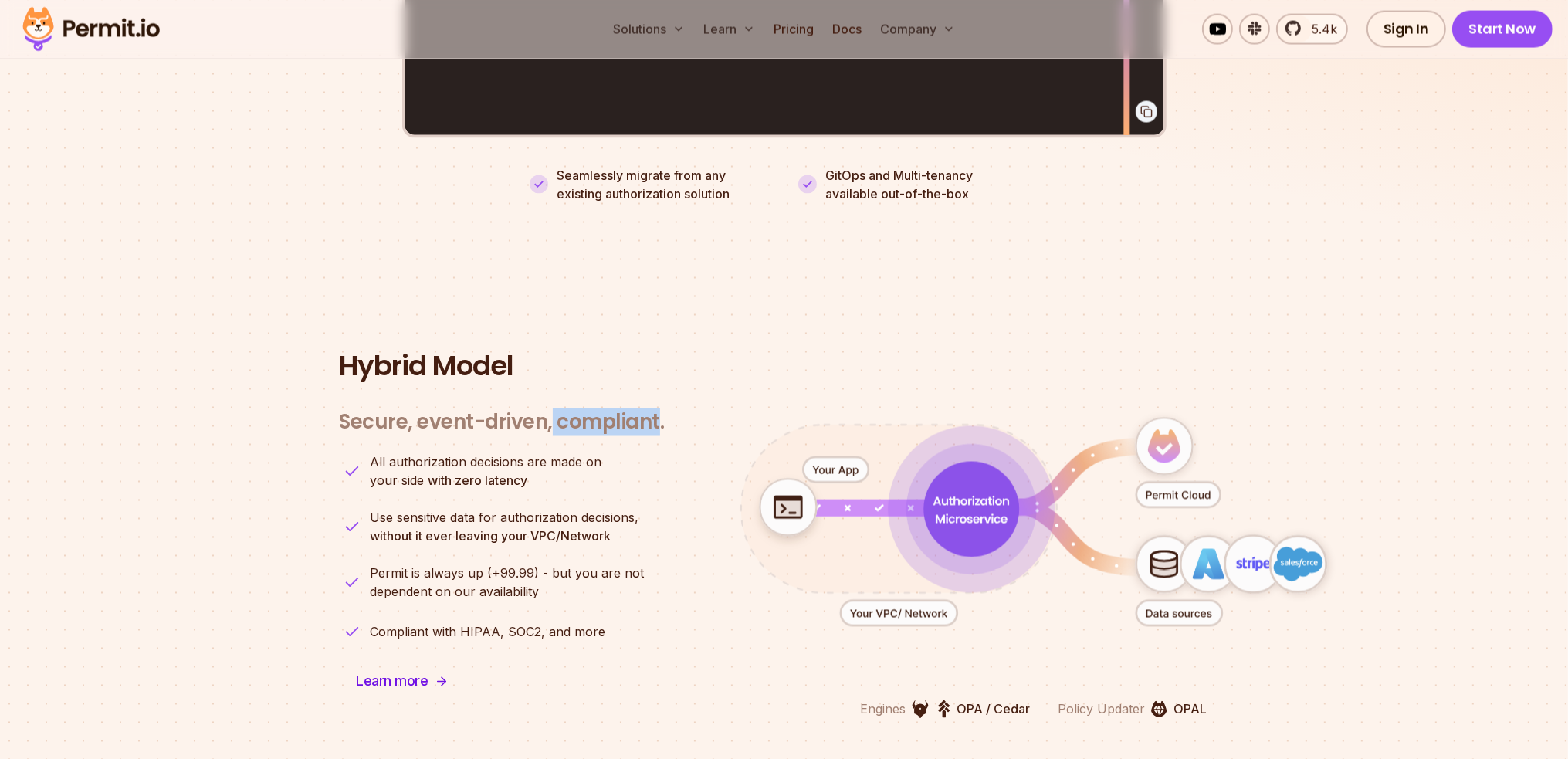
drag, startPoint x: 552, startPoint y: 405, endPoint x: 657, endPoint y: 402, distance: 105.0
click at [657, 410] on h3 "Secure, event-driven, compliant." at bounding box center [502, 423] width 325 height 25
copy h3 "compliant"
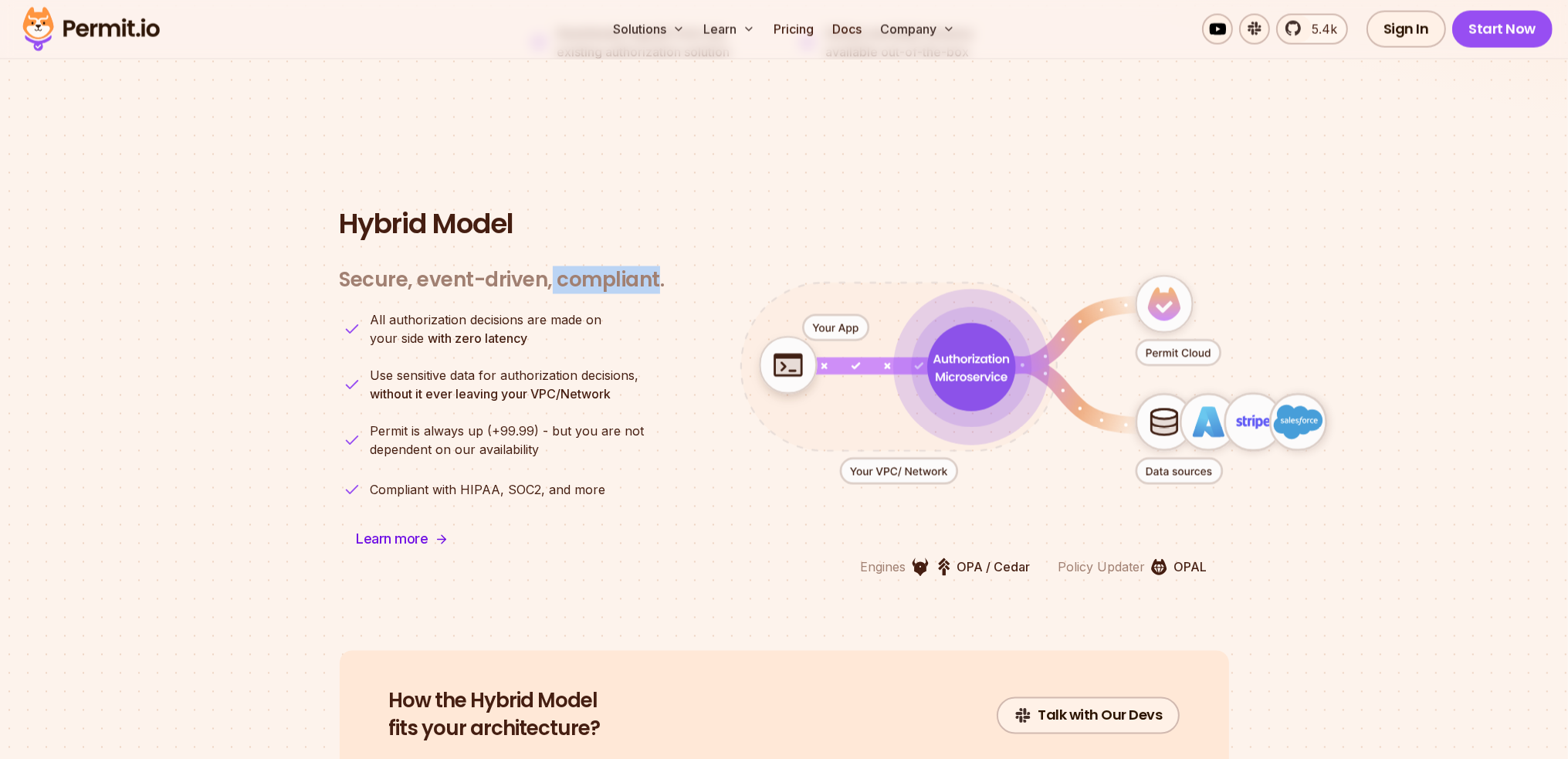
scroll to position [3861, 0]
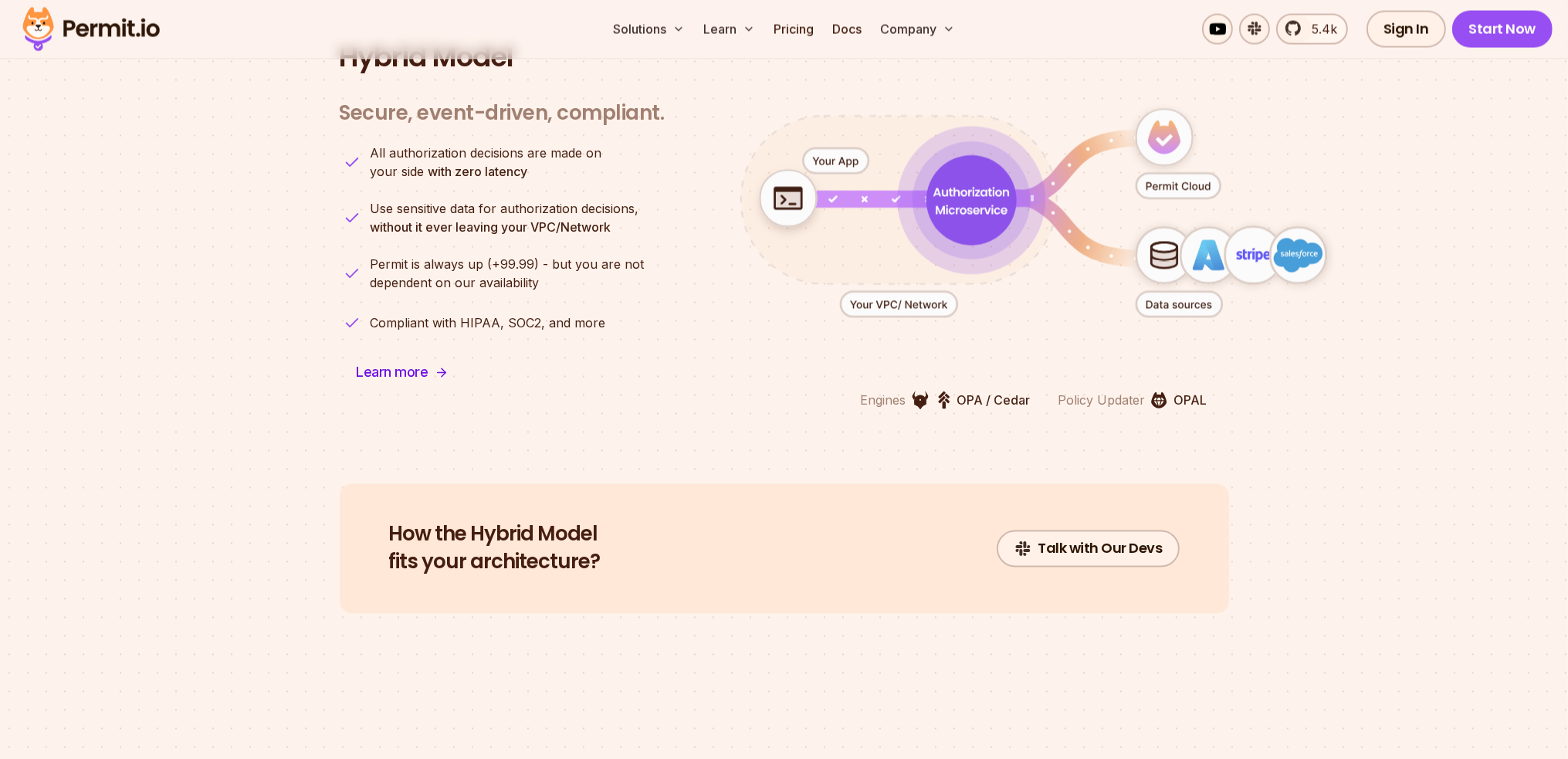
click at [639, 348] on div "Secure, event-driven, compliant. Engines OPA / Cedar Policy Updater OPAL All au…" at bounding box center [502, 246] width 325 height 327
drag, startPoint x: 389, startPoint y: 515, endPoint x: 638, endPoint y: 550, distance: 251.4
click at [638, 550] on div "How the Hybrid Model fits your architecture? Talk with Our Devs" at bounding box center [784, 549] width 890 height 130
click at [649, 550] on div "How the Hybrid Model fits your architecture? Talk with Our Devs" at bounding box center [784, 549] width 890 height 130
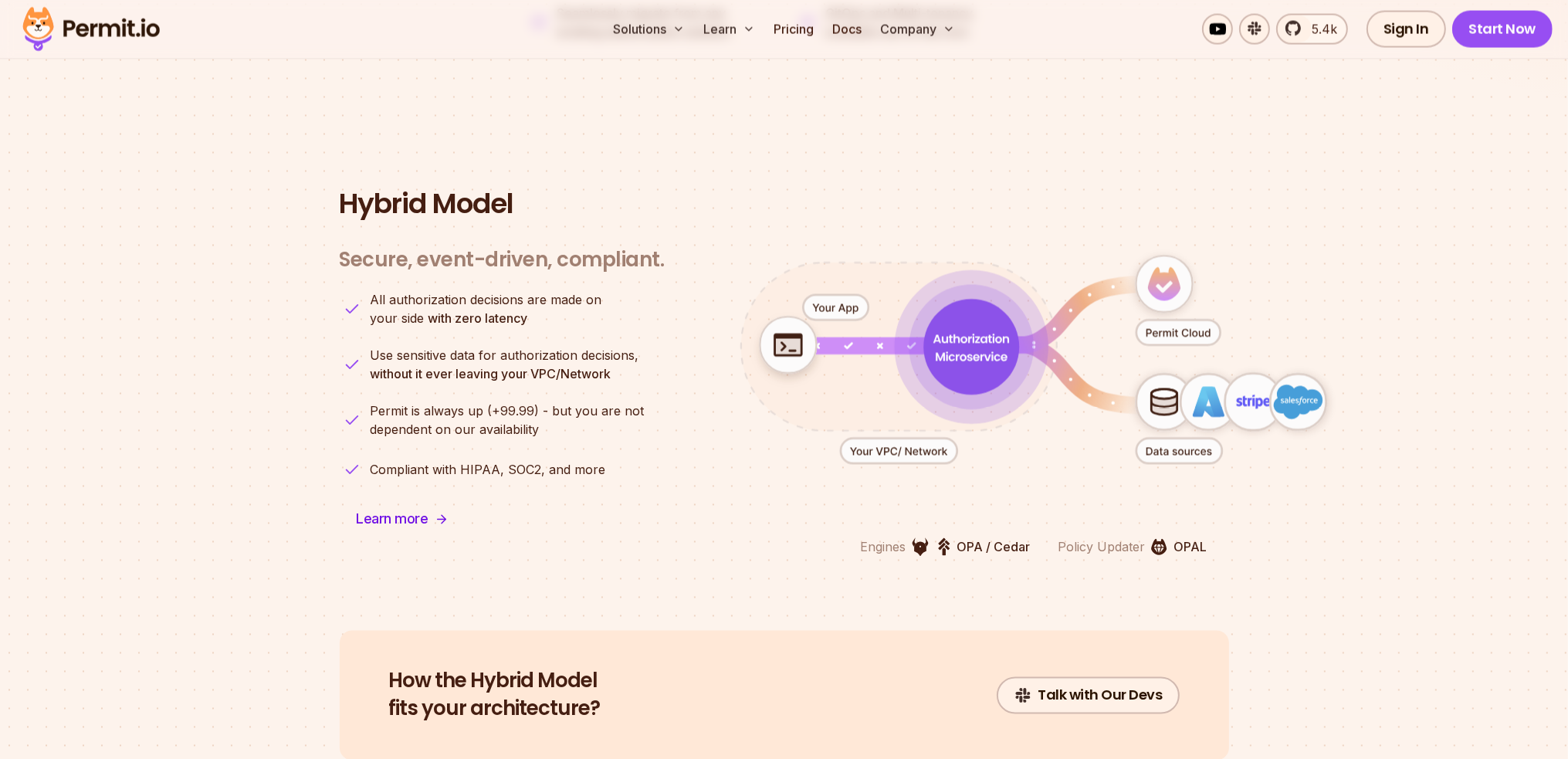
scroll to position [3629, 0]
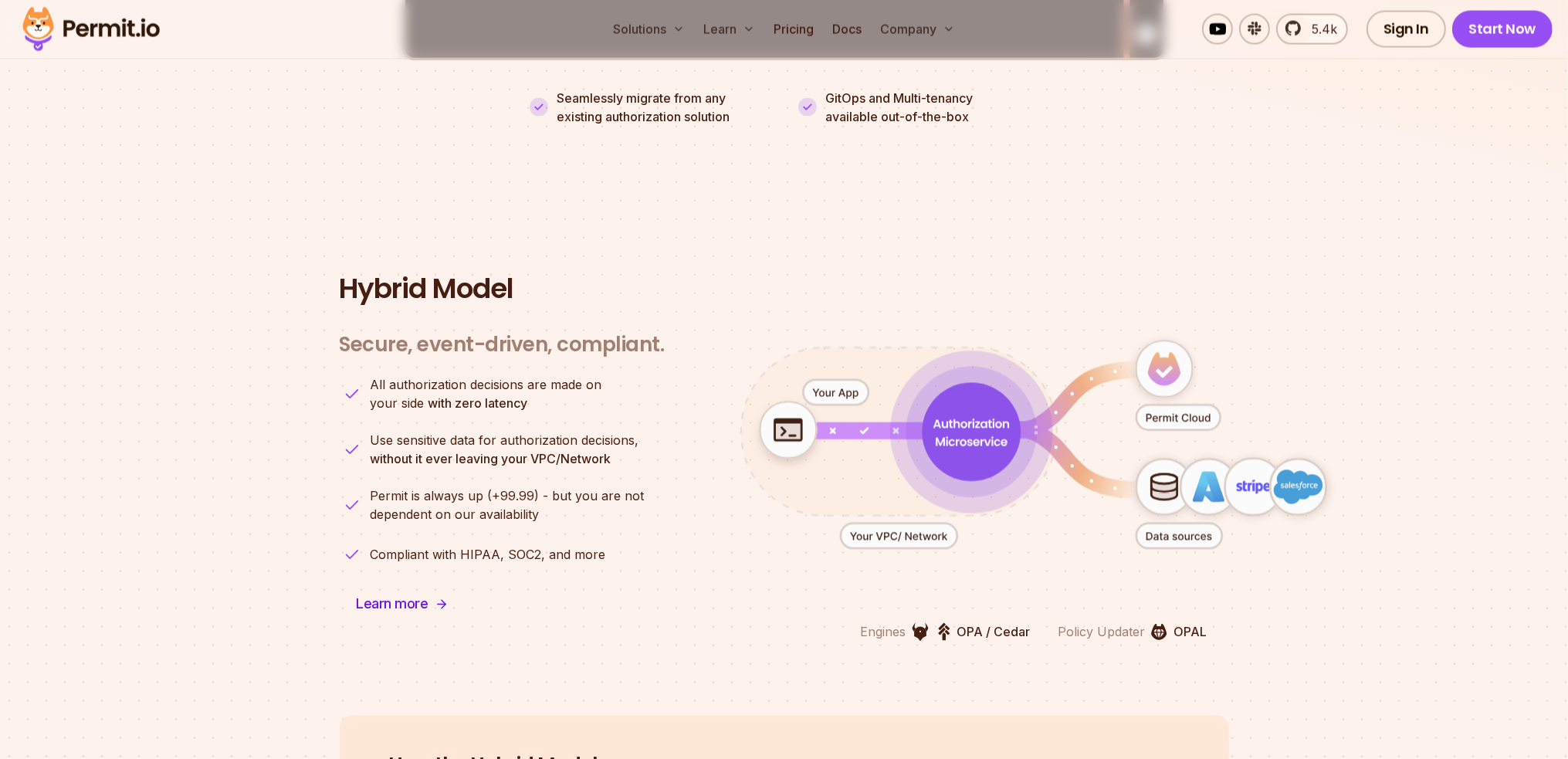
click at [738, 542] on icon "animation" at bounding box center [1034, 444] width 682 height 299
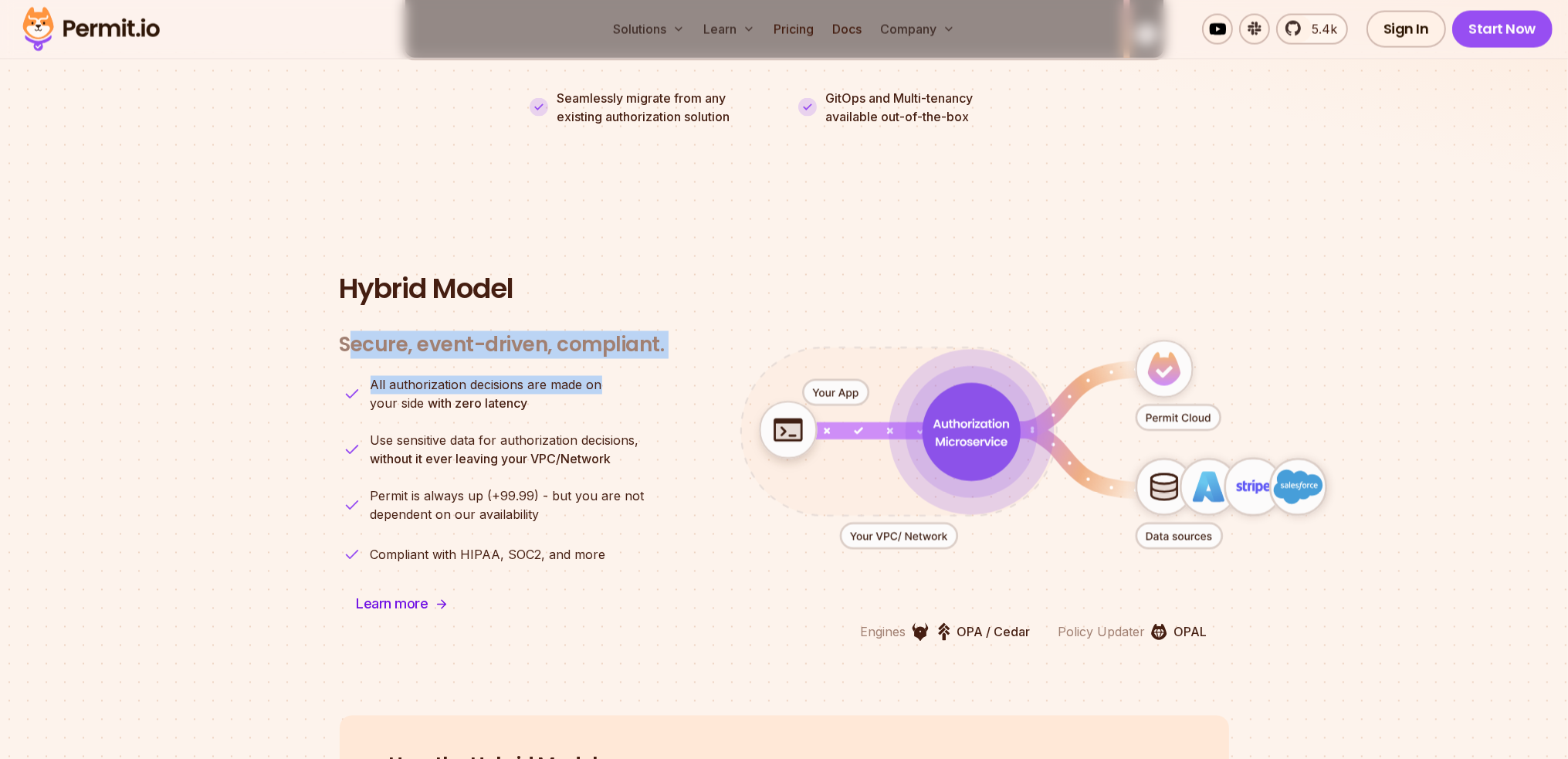
drag, startPoint x: 346, startPoint y: 323, endPoint x: 655, endPoint y: 461, distance: 338.4
click at [661, 387] on div "Secure, event-driven, compliant. Engines OPA / Cedar Policy Updater OPAL All au…" at bounding box center [502, 478] width 325 height 327
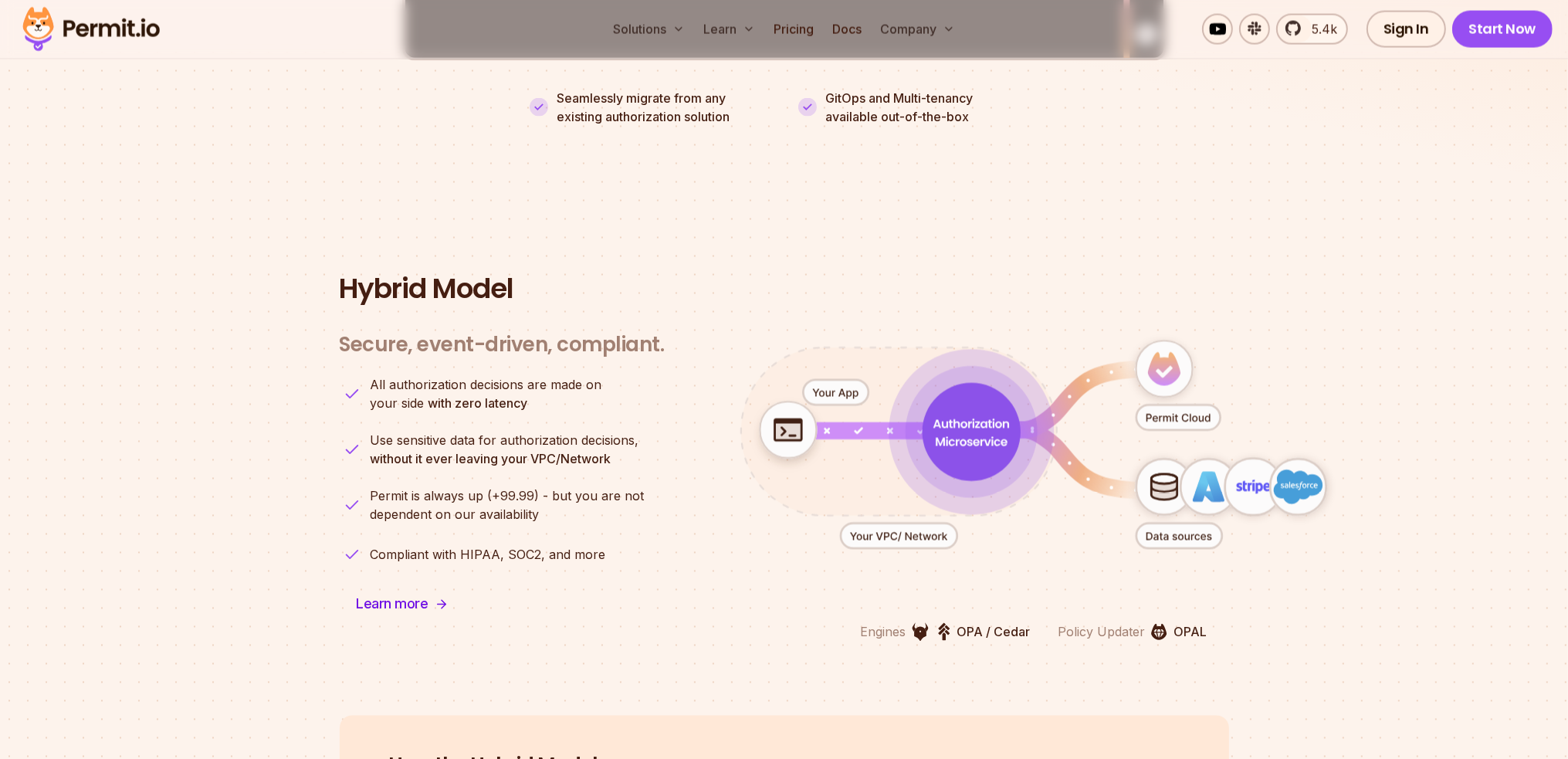
click at [655, 463] on ul "All authorization decisions are made on your side with zero latency Use sensiti…" at bounding box center [502, 471] width 325 height 191
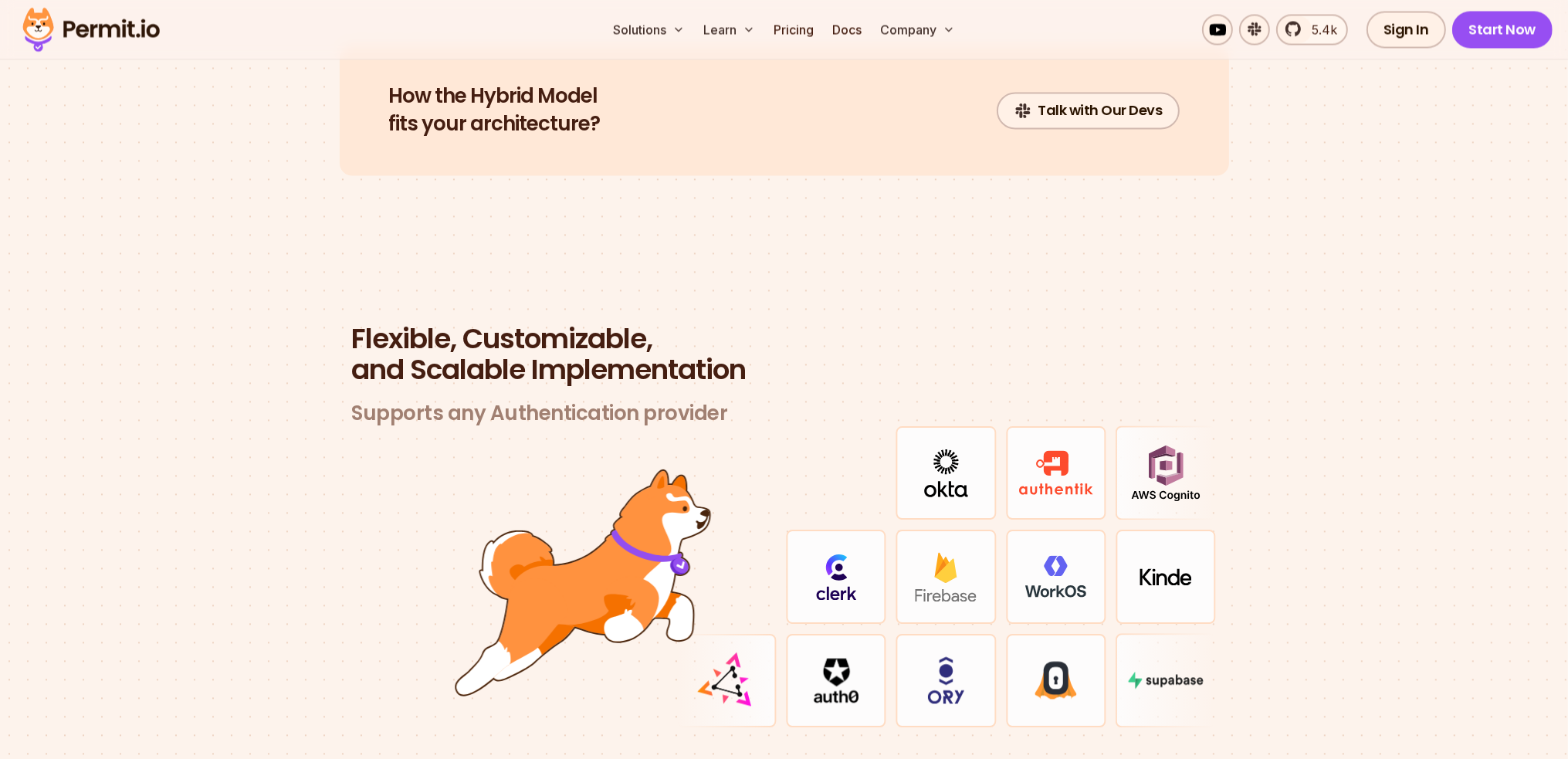
scroll to position [4402, 0]
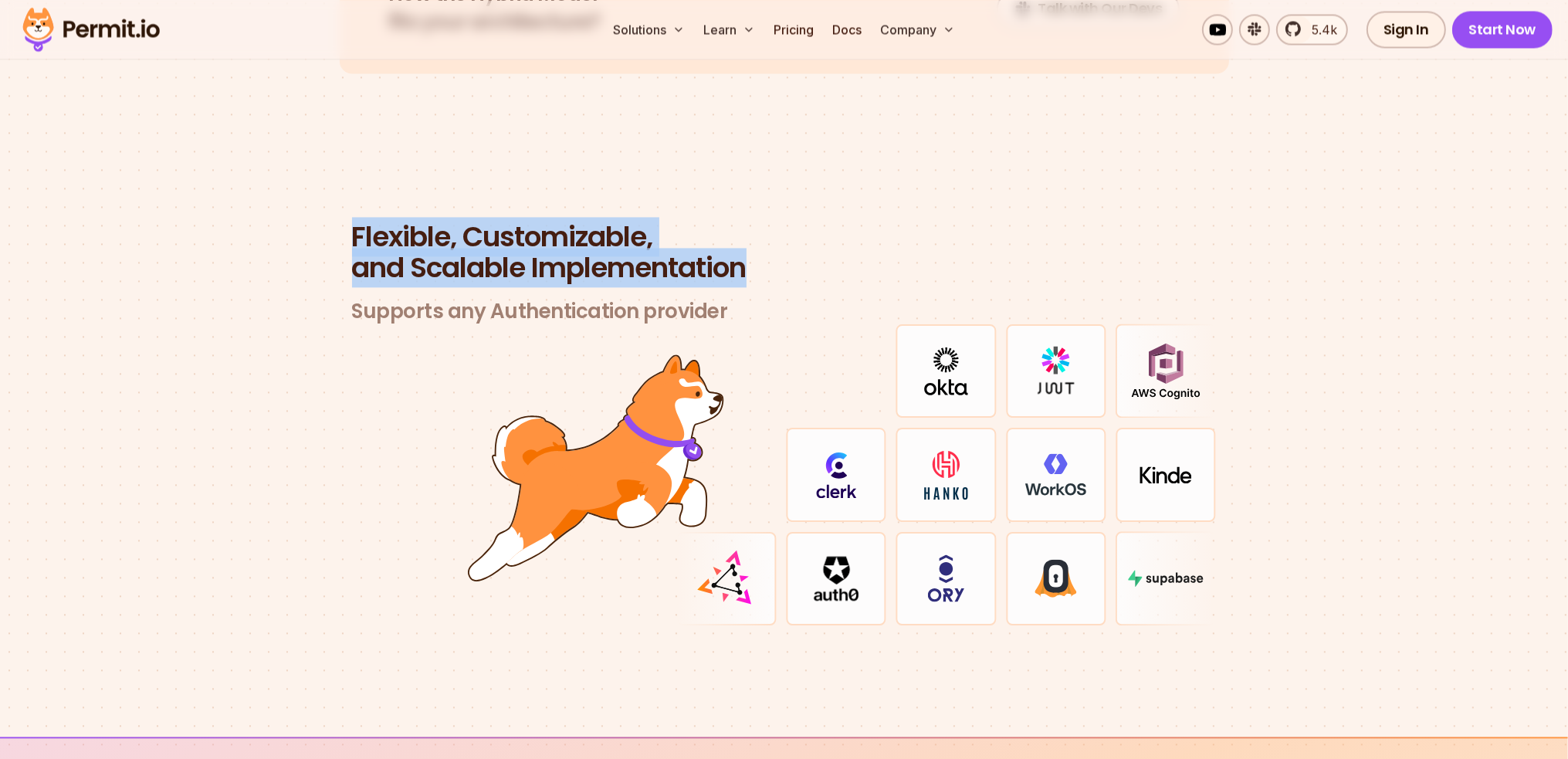
drag, startPoint x: 354, startPoint y: 215, endPoint x: 773, endPoint y: 241, distance: 419.8
click at [770, 241] on h2 "Flexible, Customizable, and Scalable Implementation" at bounding box center [784, 252] width 865 height 62
click at [774, 241] on h2 "Flexible, Customizable, and Scalable Implementation" at bounding box center [784, 252] width 865 height 62
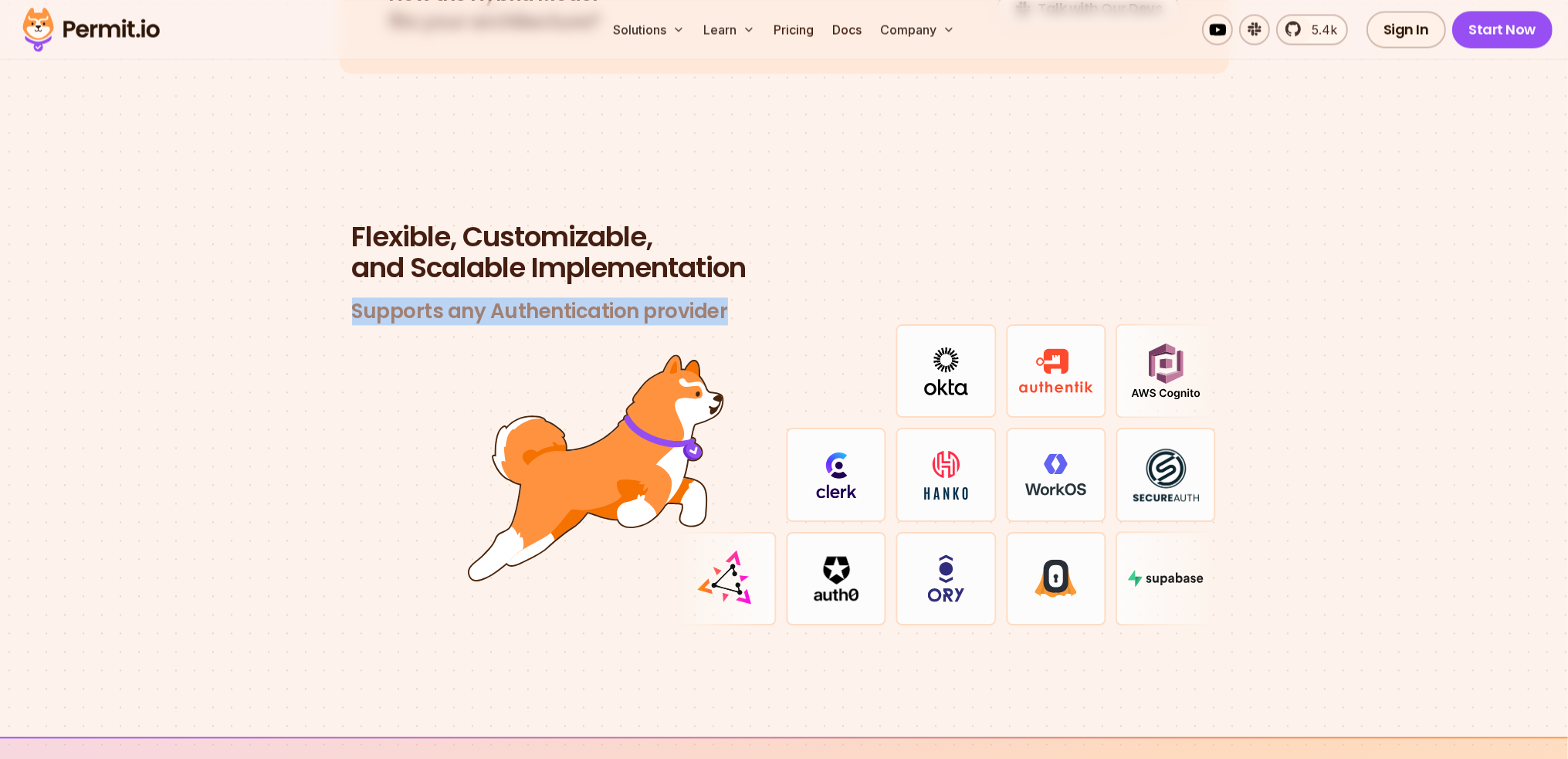
drag, startPoint x: 723, startPoint y: 293, endPoint x: 339, endPoint y: 288, distance: 384.0
click at [340, 288] on div "Flexible, Customizable, and Scalable Implementation Supports any Authentication…" at bounding box center [784, 424] width 890 height 405
click at [436, 364] on div at bounding box center [784, 474] width 865 height 302
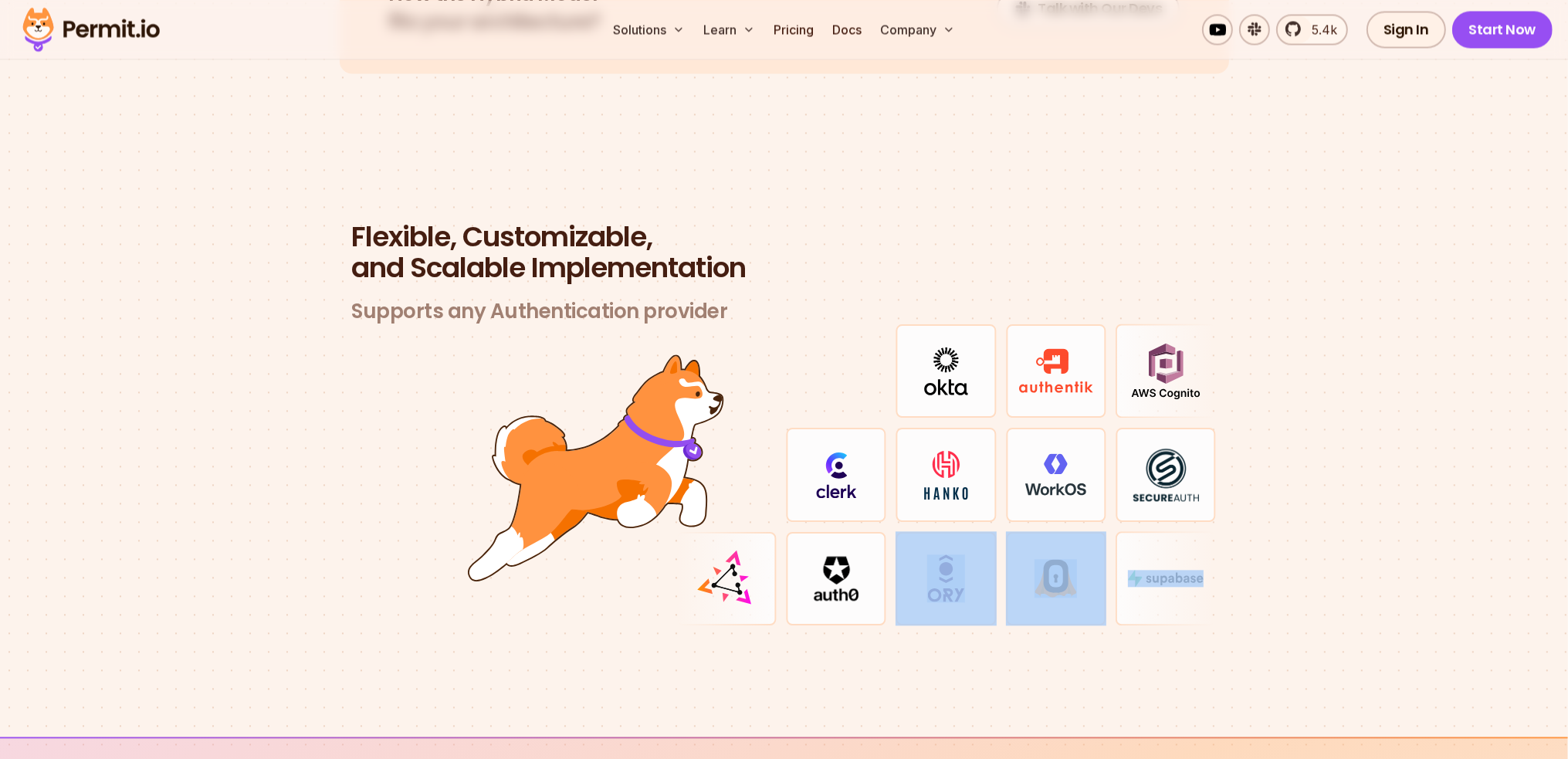
drag, startPoint x: 1150, startPoint y: 570, endPoint x: 956, endPoint y: 573, distance: 194.0
click at [956, 573] on div at bounding box center [946, 474] width 541 height 302
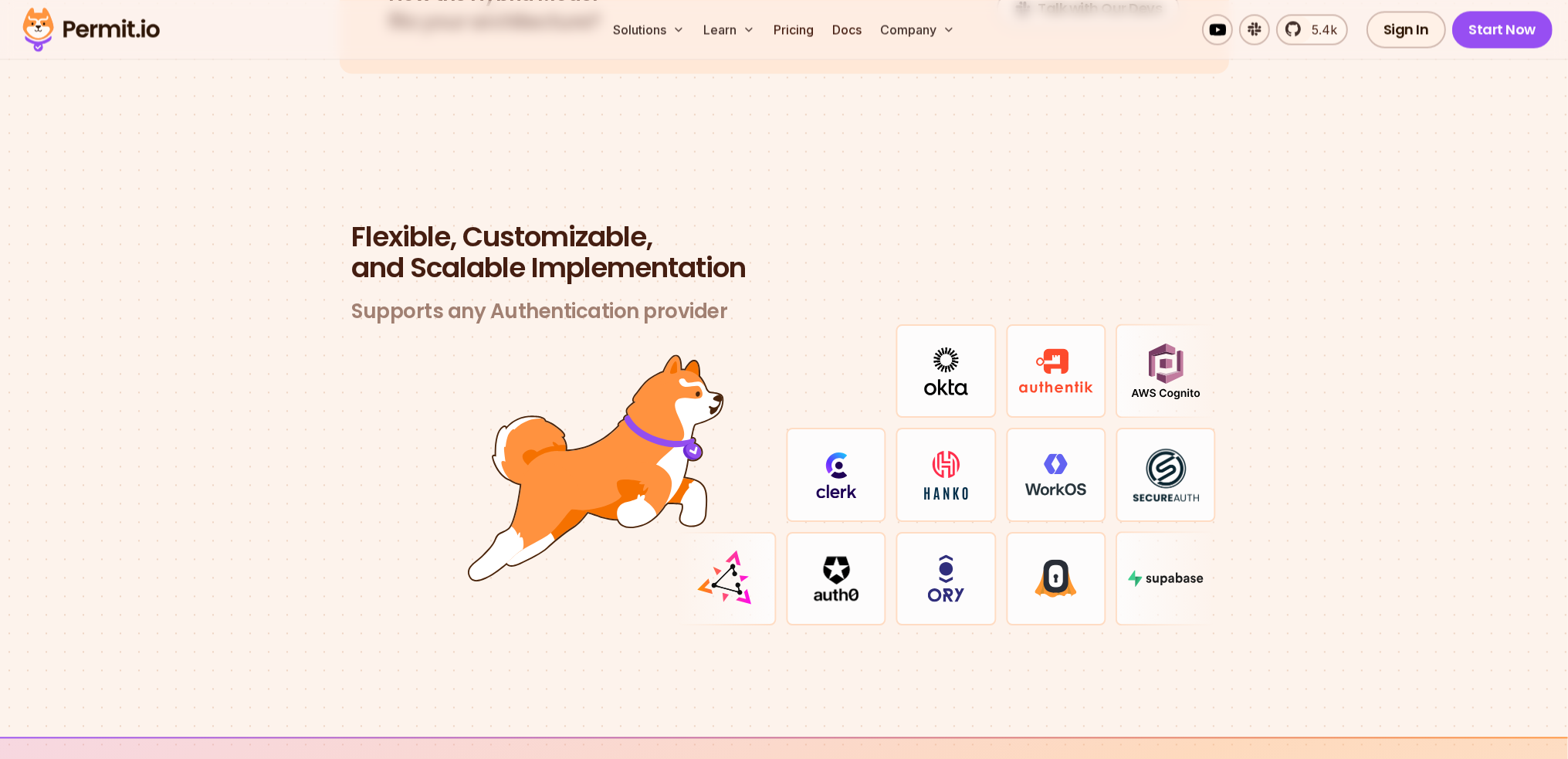
click at [1269, 561] on section "Flexible, Customizable, and Scalable Implementation Supports any Authentication…" at bounding box center [784, 442] width 1568 height 590
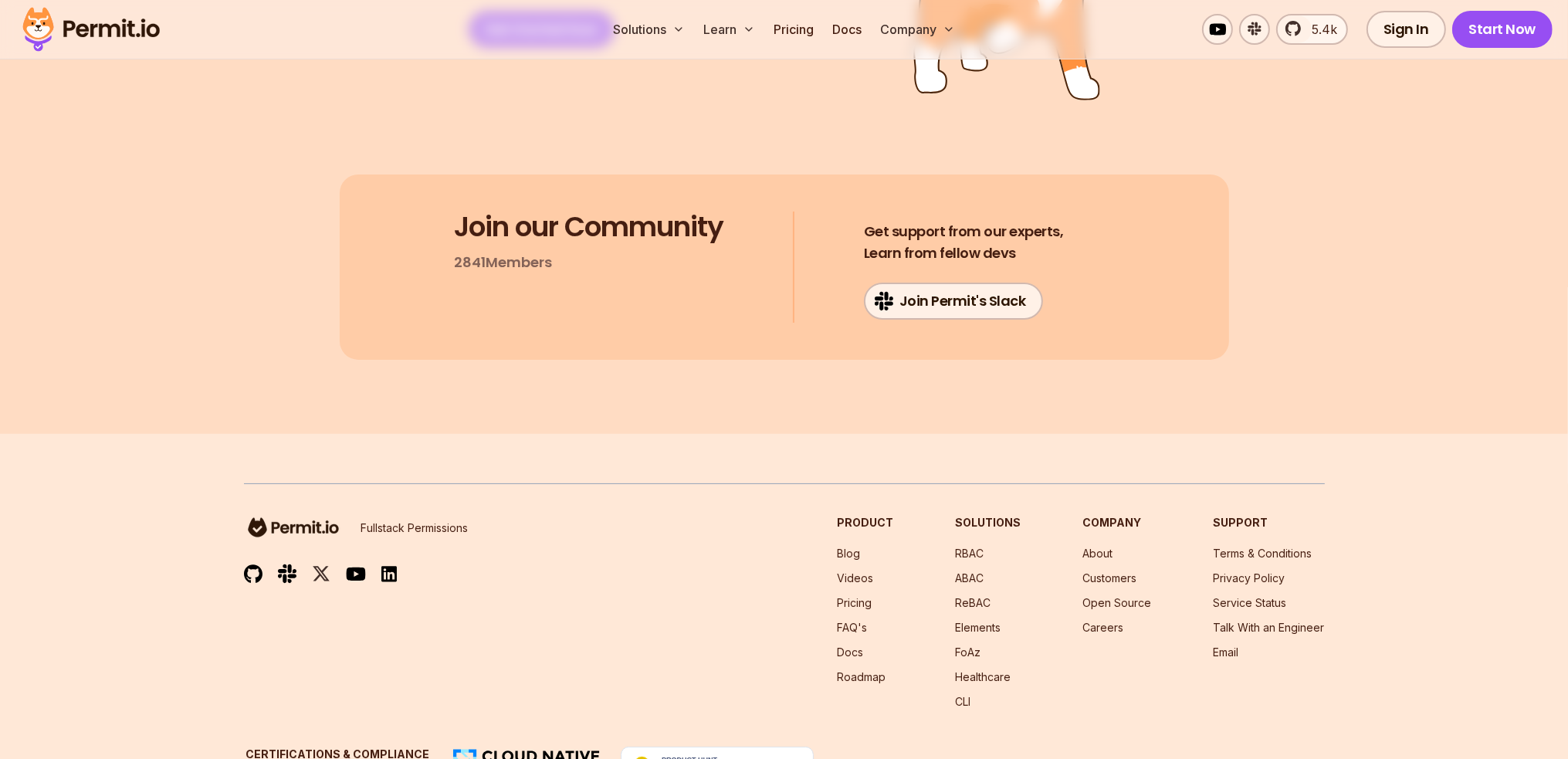
scroll to position [8215, 0]
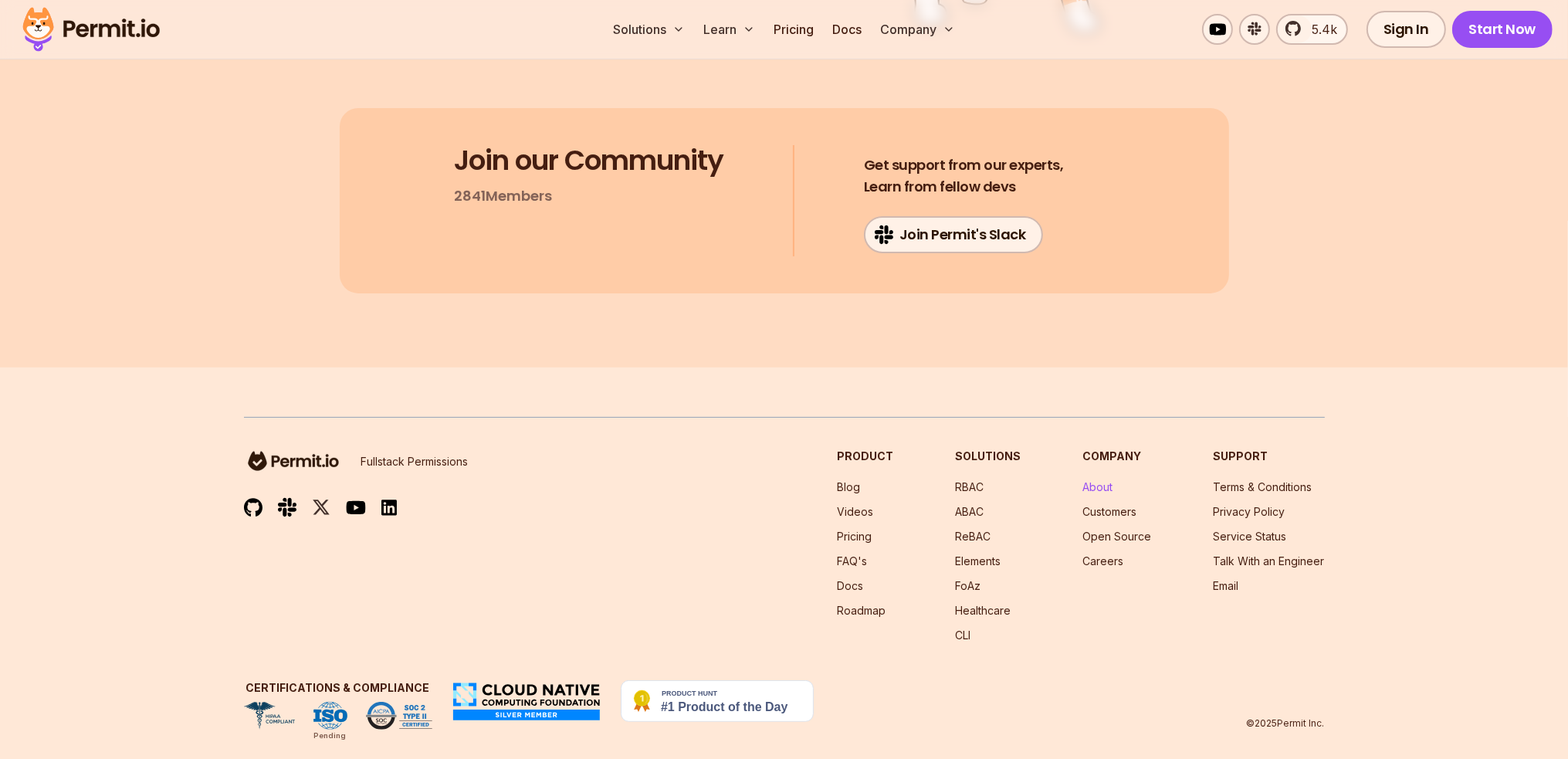
click at [1097, 480] on link "About" at bounding box center [1098, 487] width 30 height 13
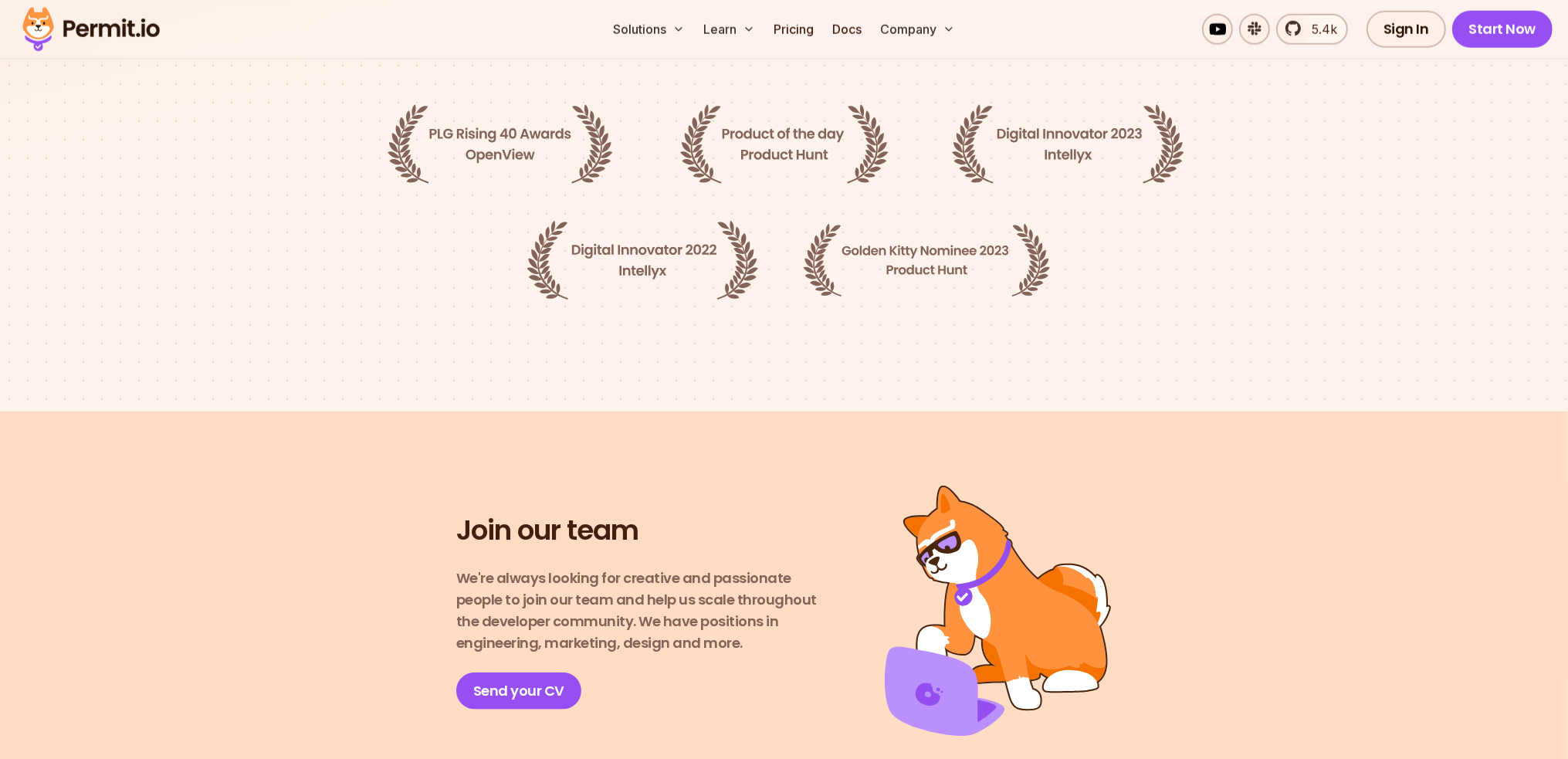
scroll to position [2471, 0]
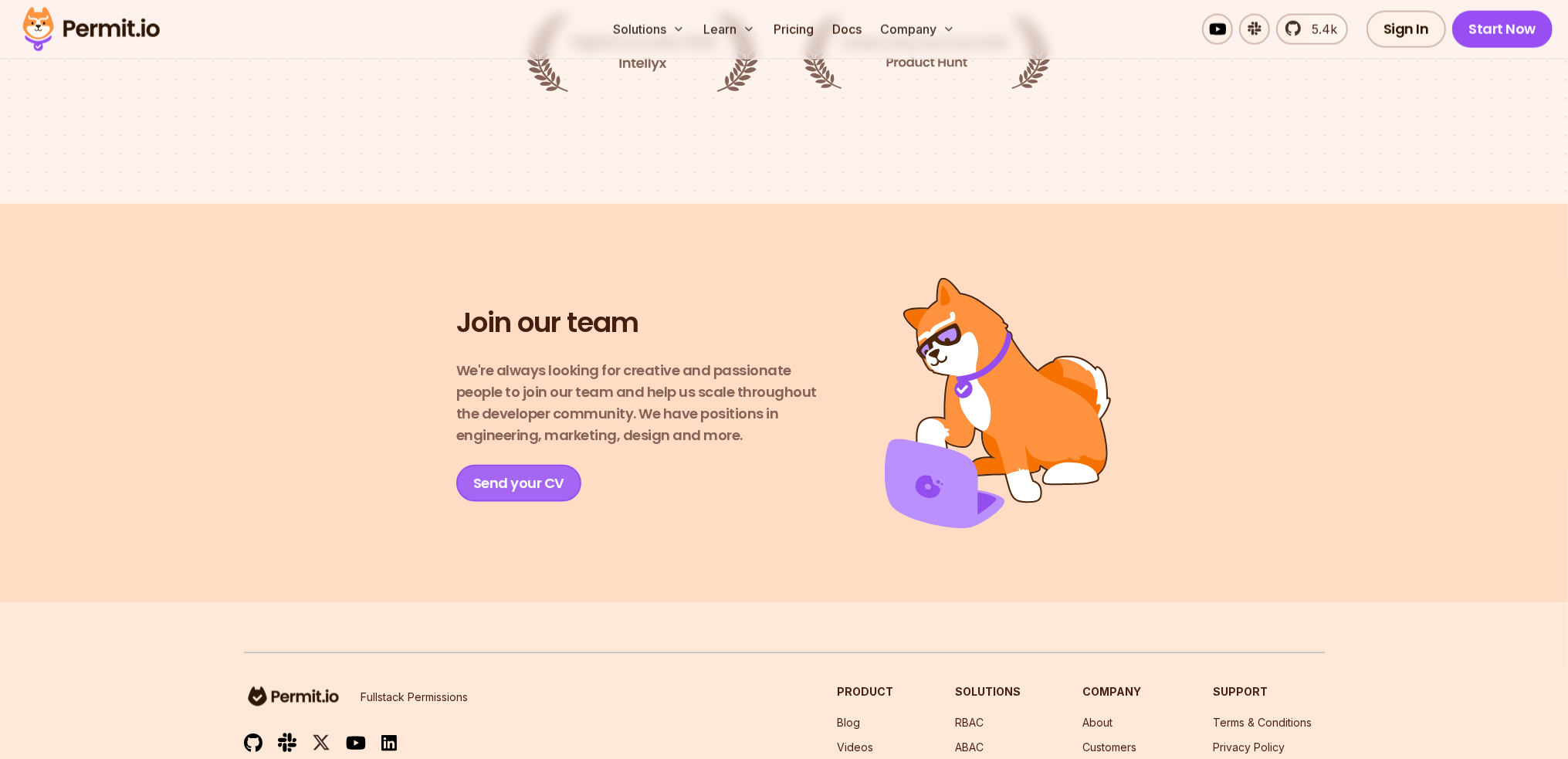
click at [547, 469] on link "Send your CV" at bounding box center [518, 483] width 125 height 37
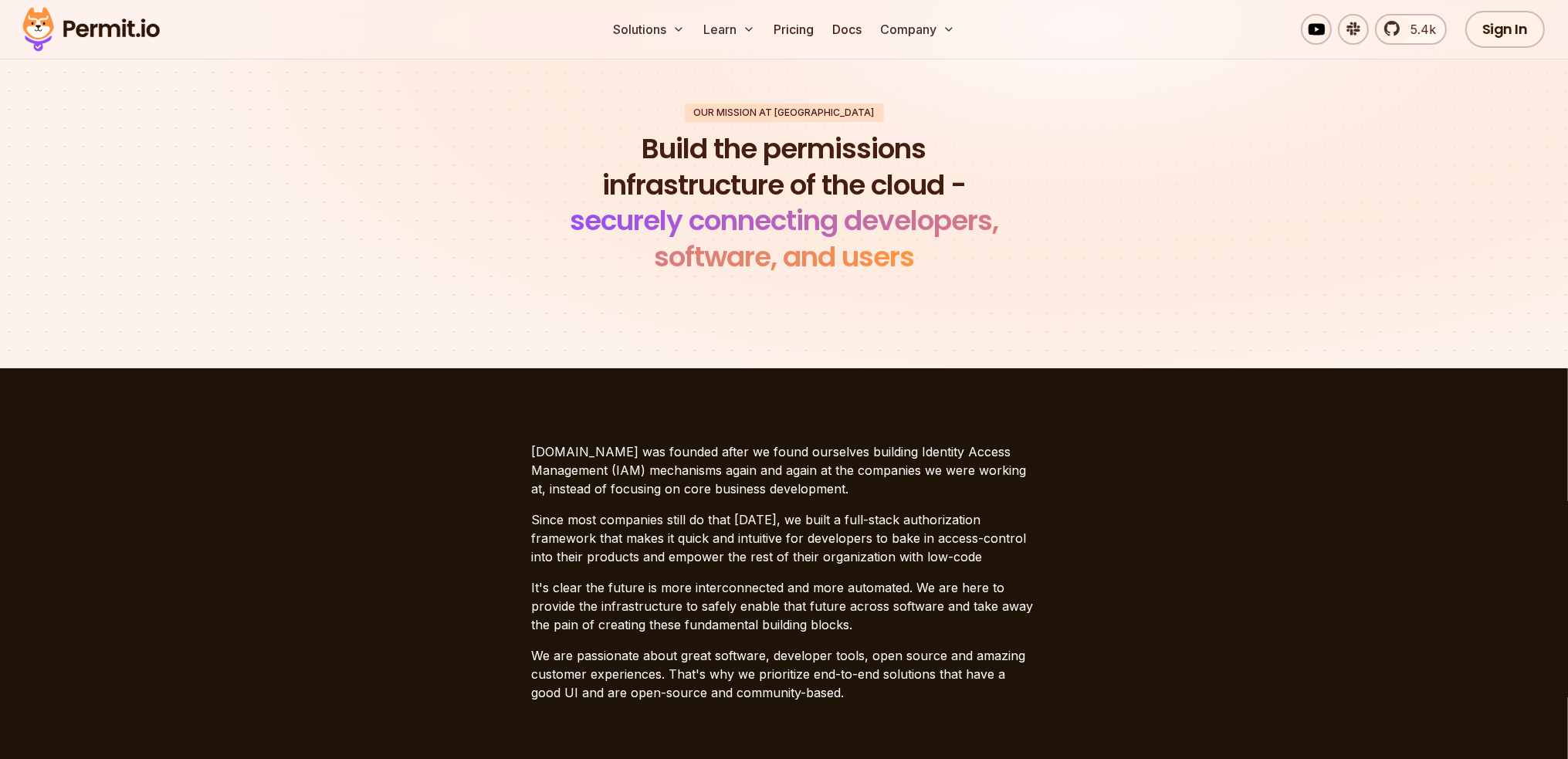
scroll to position [155, 0]
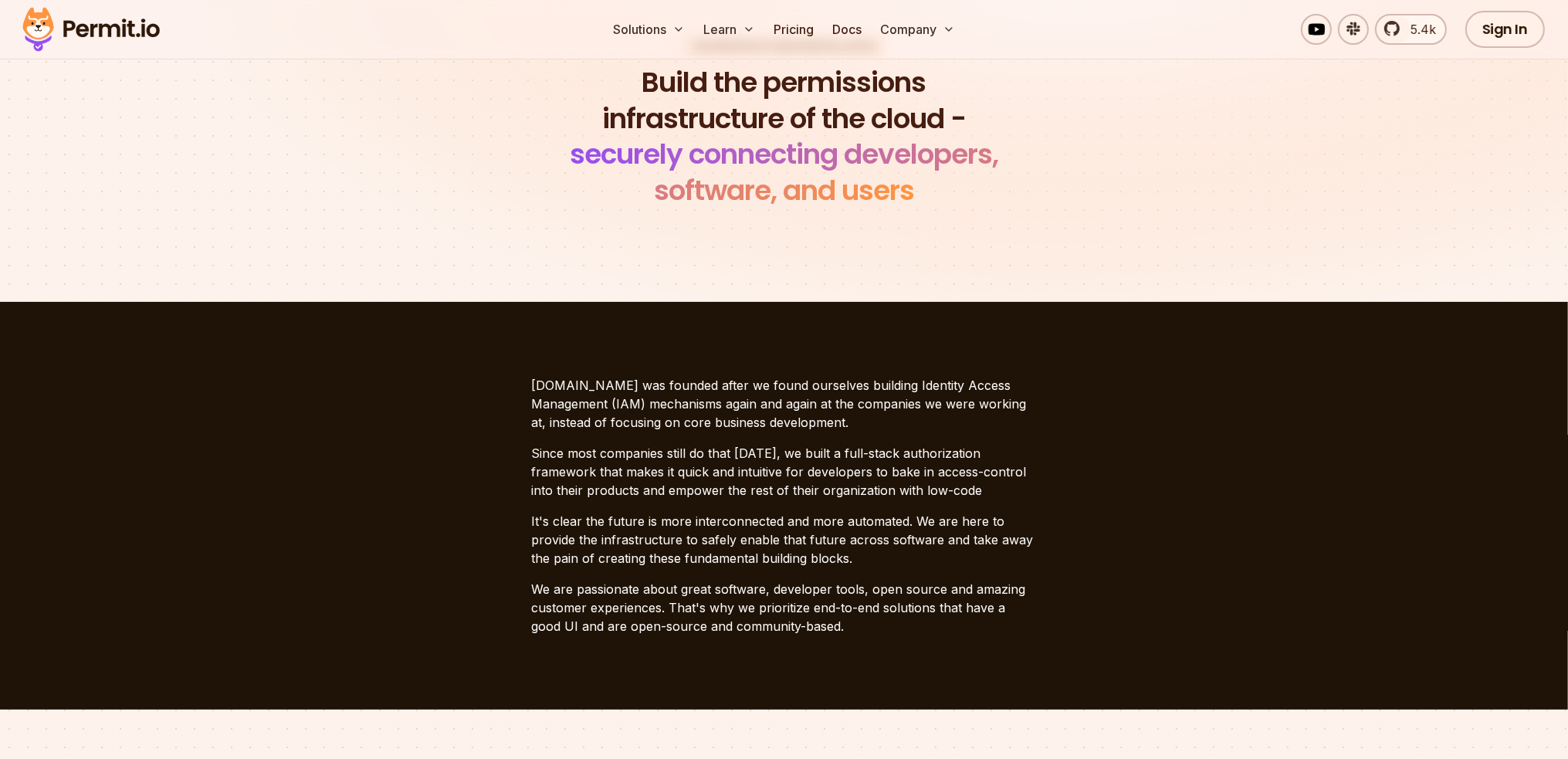
click at [869, 401] on p "[DOMAIN_NAME] was founded after we found ourselves building Identity Access Man…" at bounding box center [784, 404] width 505 height 56
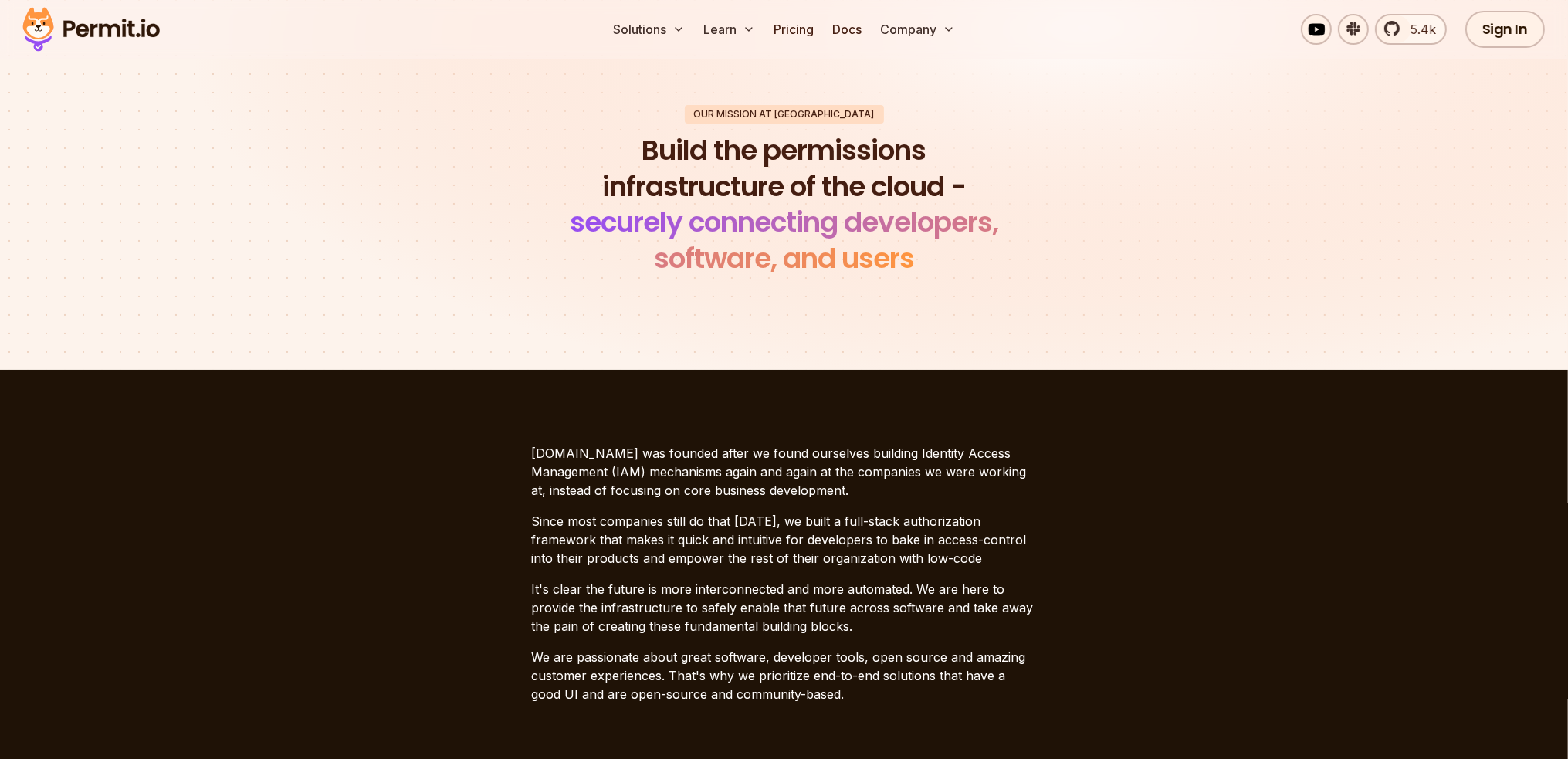
scroll to position [0, 0]
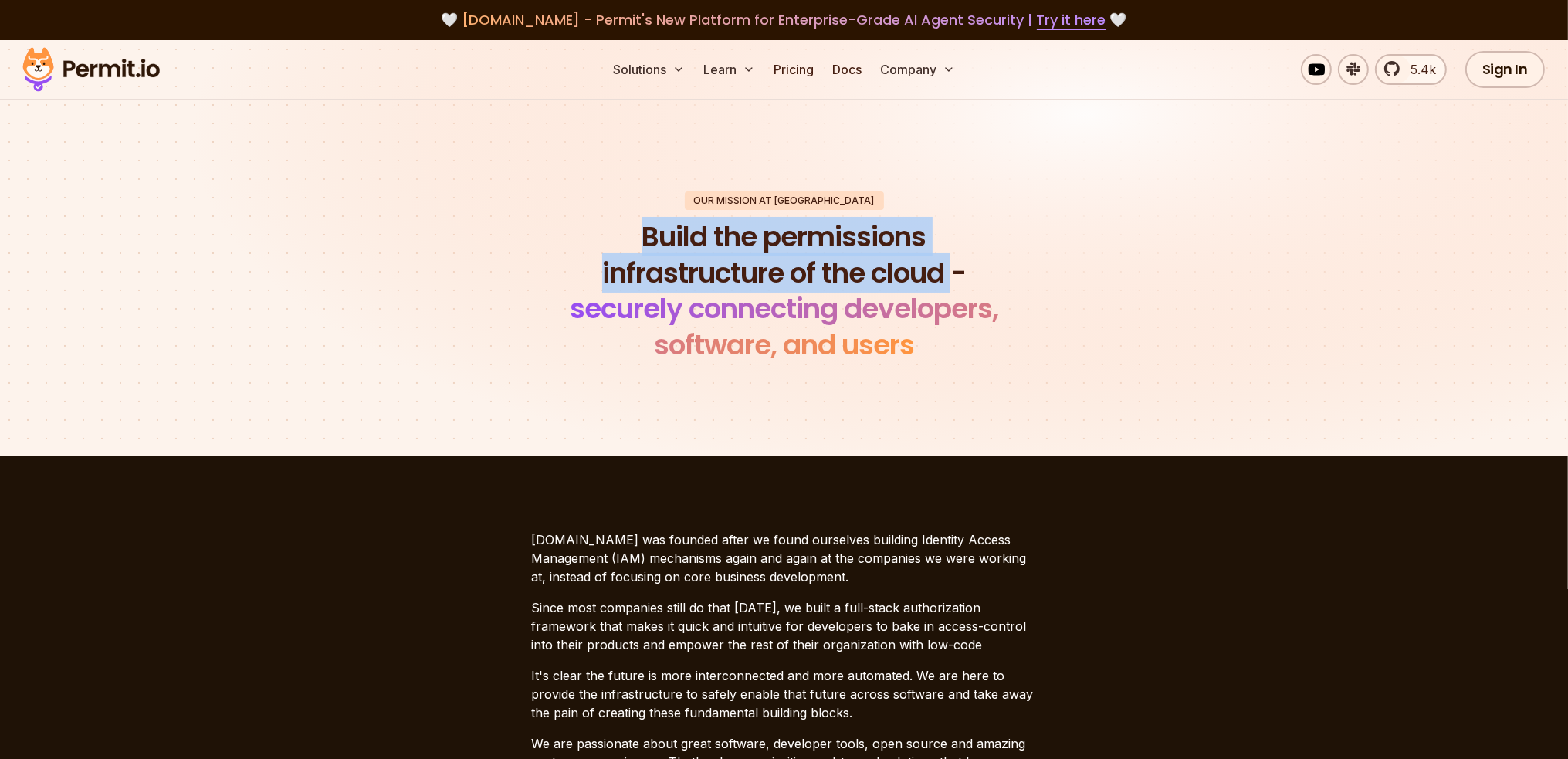
drag, startPoint x: 641, startPoint y: 236, endPoint x: 952, endPoint y: 277, distance: 313.7
click at [952, 277] on h1 "Build the permissions infrastructure of the cloud - securely connecting develop…" at bounding box center [784, 291] width 471 height 144
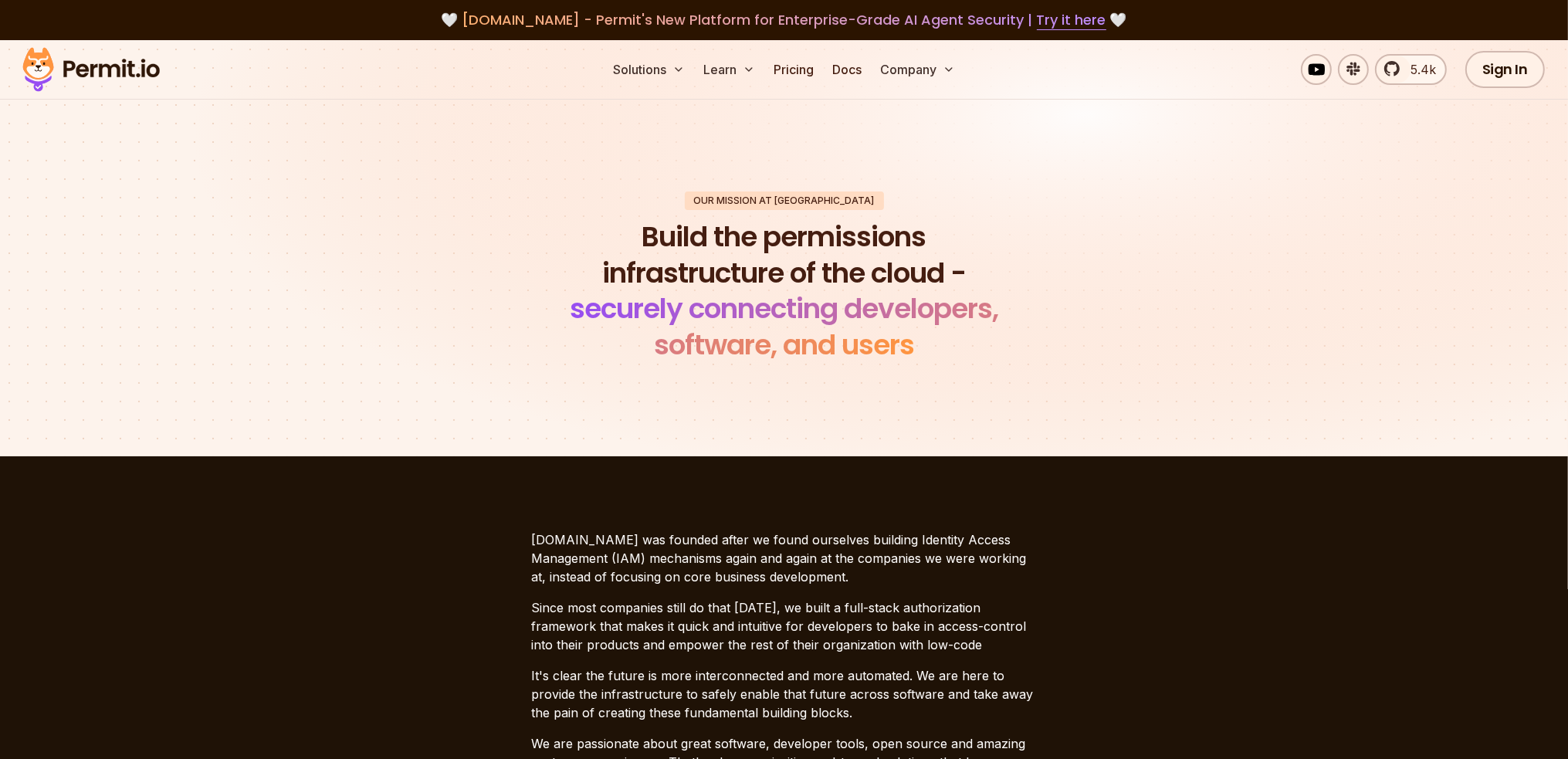
click at [940, 299] on span "securely connecting developers, software, and users" at bounding box center [784, 327] width 428 height 76
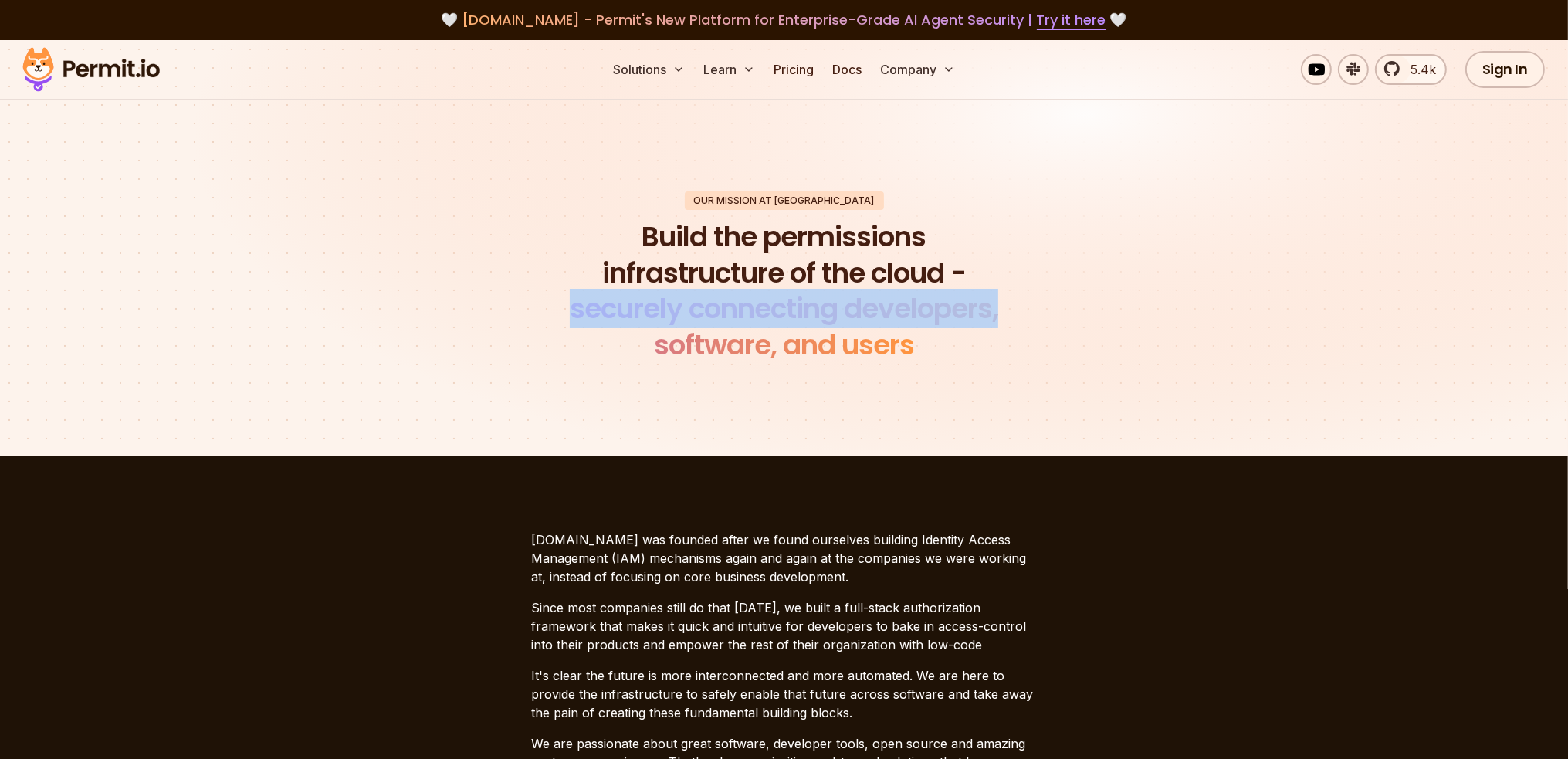
drag, startPoint x: 565, startPoint y: 303, endPoint x: 1152, endPoint y: 305, distance: 587.0
click at [1152, 305] on div "Our mission at Permit Build the permissions infrastructure of the cloud - secur…" at bounding box center [784, 277] width 1081 height 172
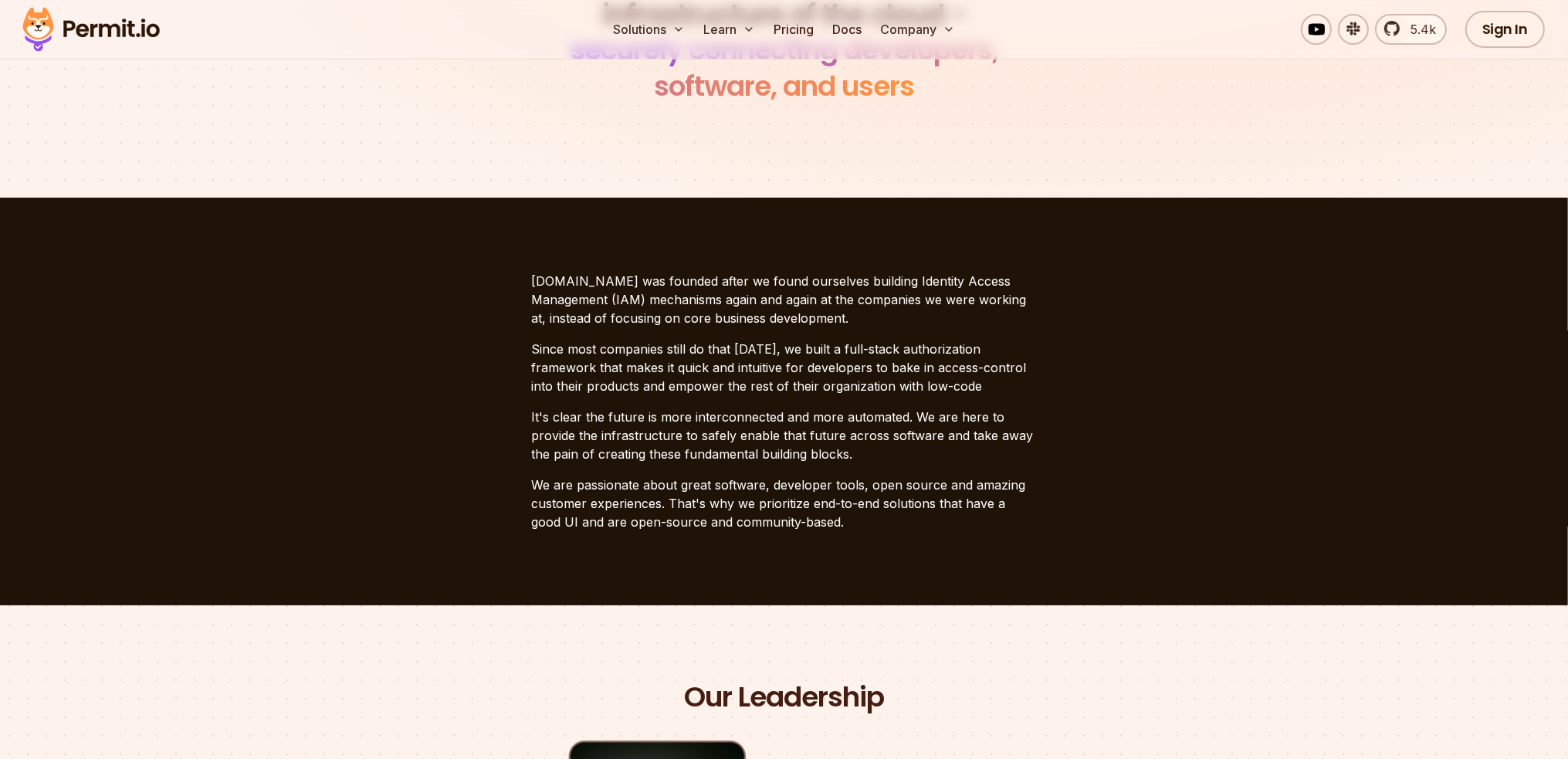
scroll to position [232, 0]
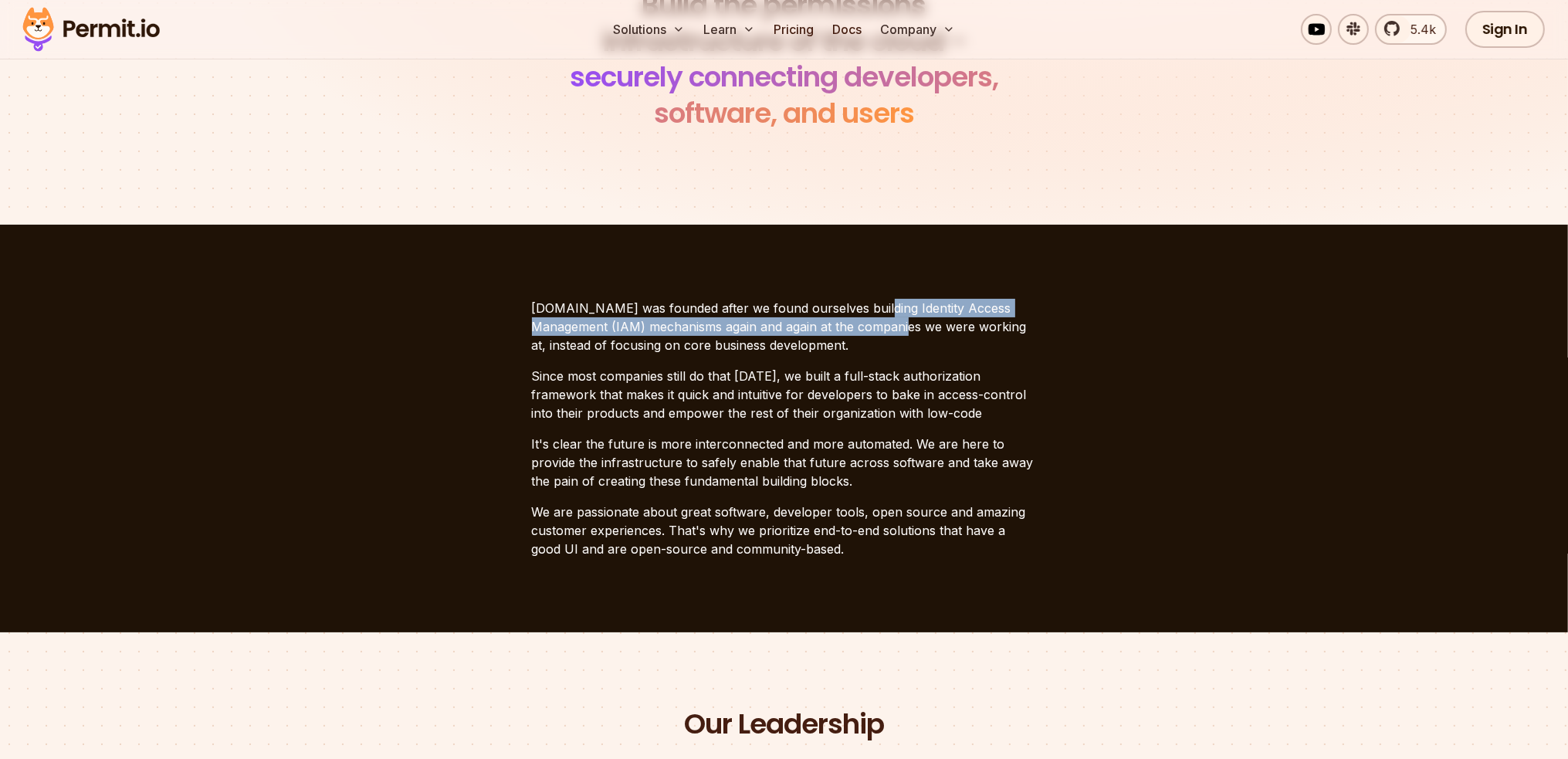
drag, startPoint x: 858, startPoint y: 305, endPoint x: 855, endPoint y: 327, distance: 22.2
click at [855, 327] on p "[DOMAIN_NAME] was founded after we found ourselves building Identity Access Man…" at bounding box center [784, 327] width 505 height 56
click at [855, 330] on p "[DOMAIN_NAME] was founded after we found ourselves building Identity Access Man…" at bounding box center [784, 327] width 505 height 56
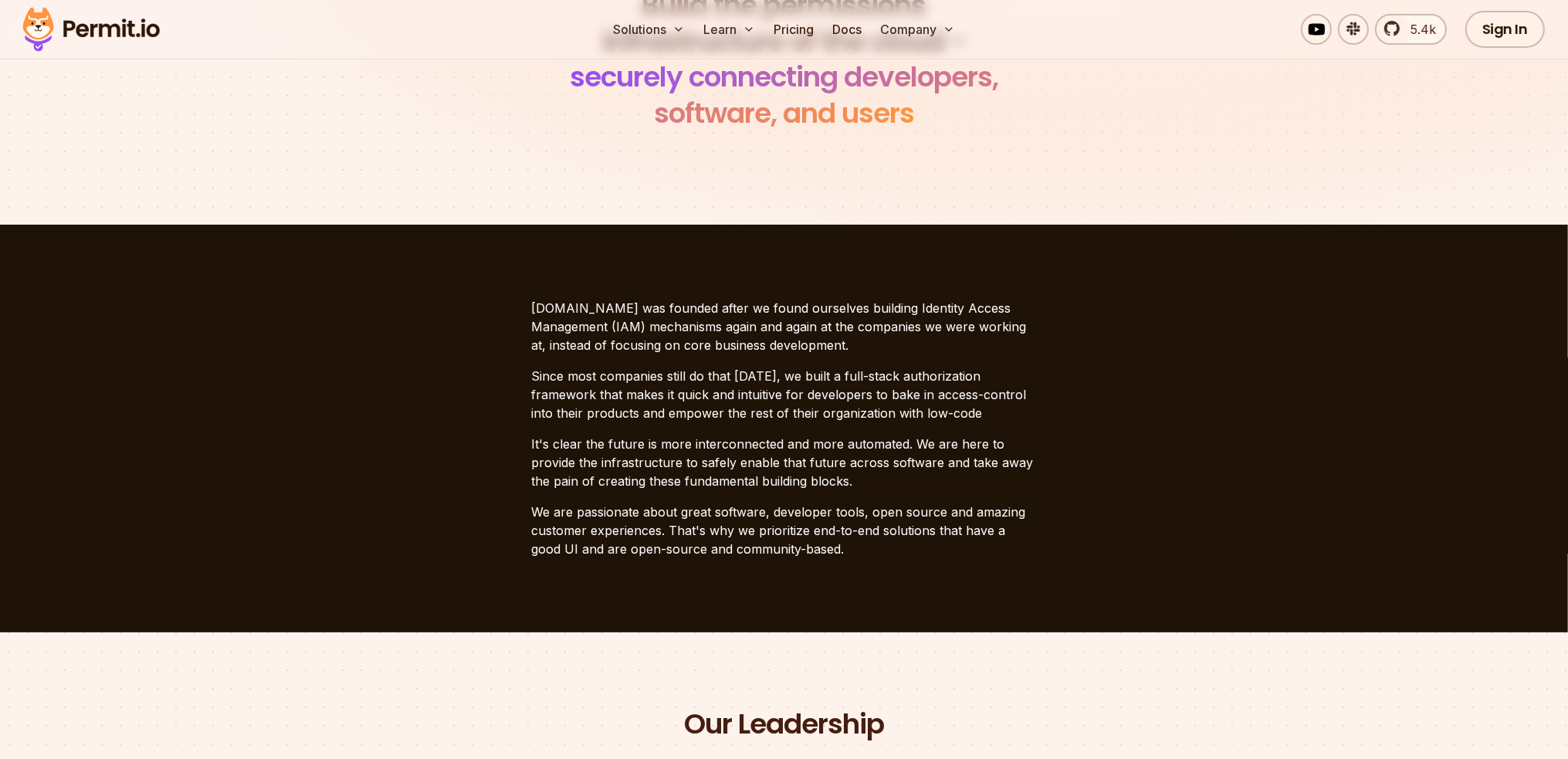
click at [845, 354] on p "[DOMAIN_NAME] was founded after we found ourselves building Identity Access Man…" at bounding box center [784, 327] width 505 height 56
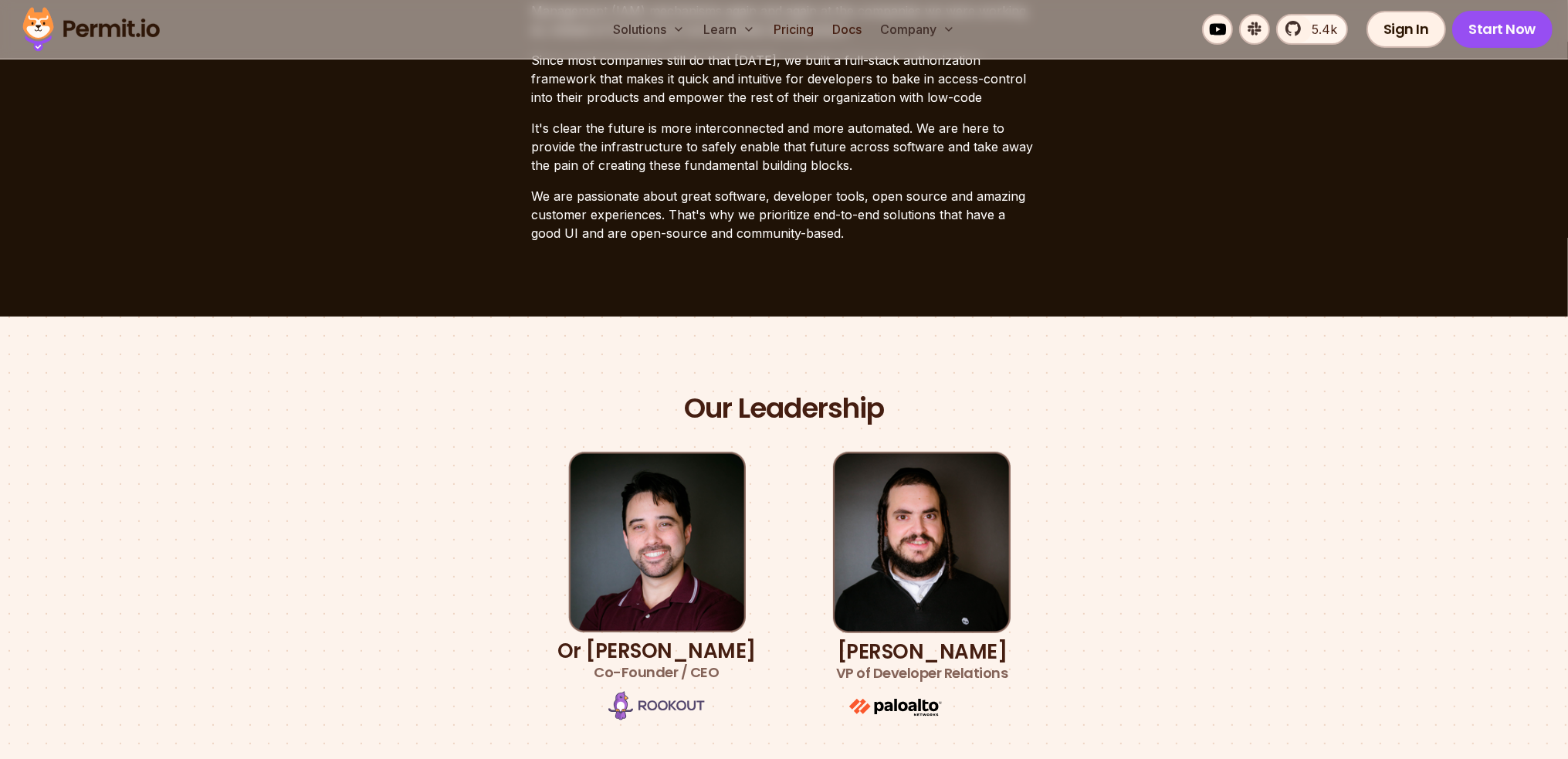
scroll to position [541, 0]
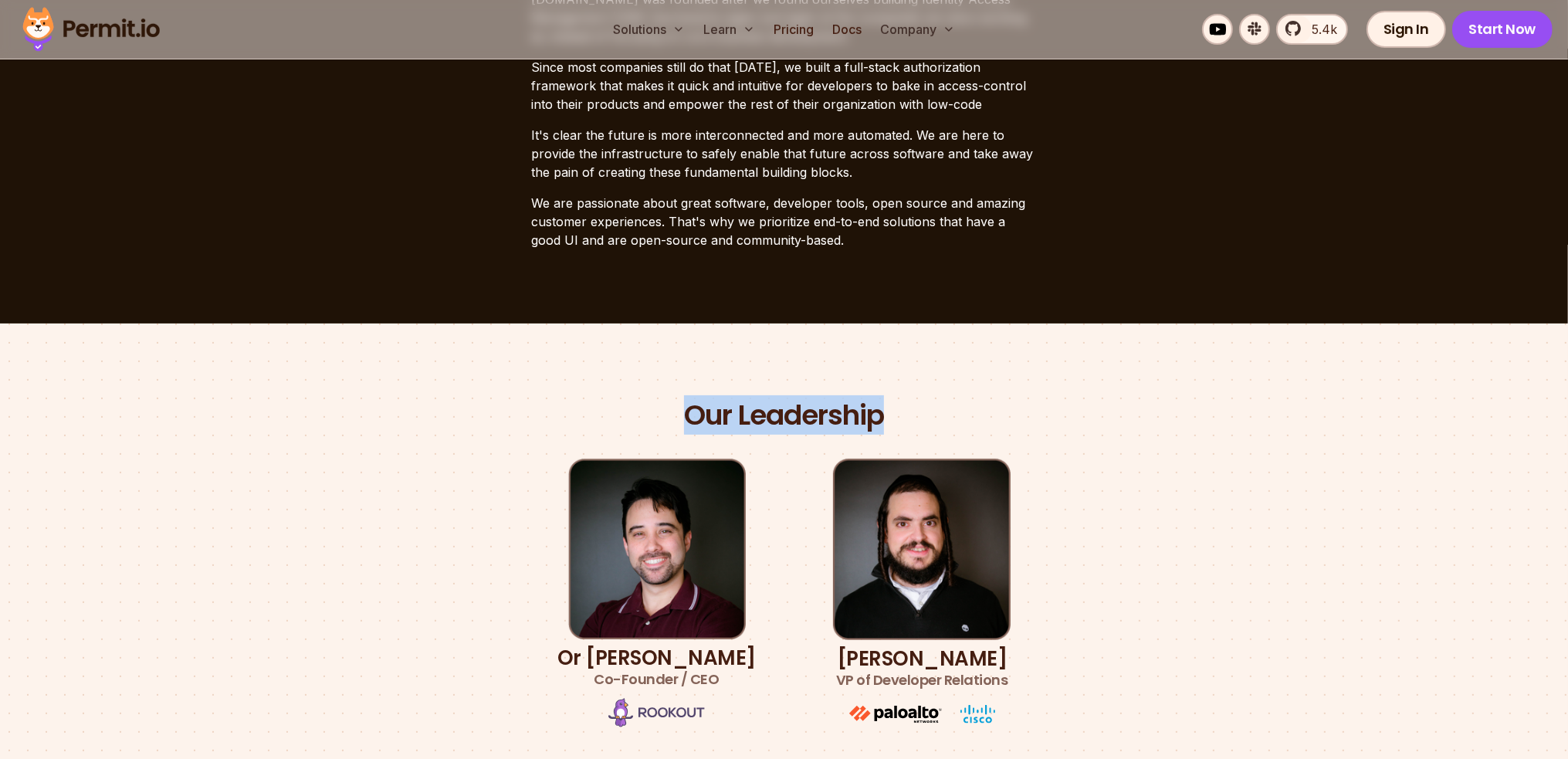
drag, startPoint x: 689, startPoint y: 413, endPoint x: 892, endPoint y: 401, distance: 203.4
click at [892, 401] on div "Our Leadership Or [PERSON_NAME] Co-Founder / CEO [PERSON_NAME] VP of Developer …" at bounding box center [784, 563] width 1081 height 332
click at [960, 394] on section "Our Leadership Or [PERSON_NAME] Co-Founder / CEO [PERSON_NAME] VP of Developer …" at bounding box center [784, 563] width 1568 height 480
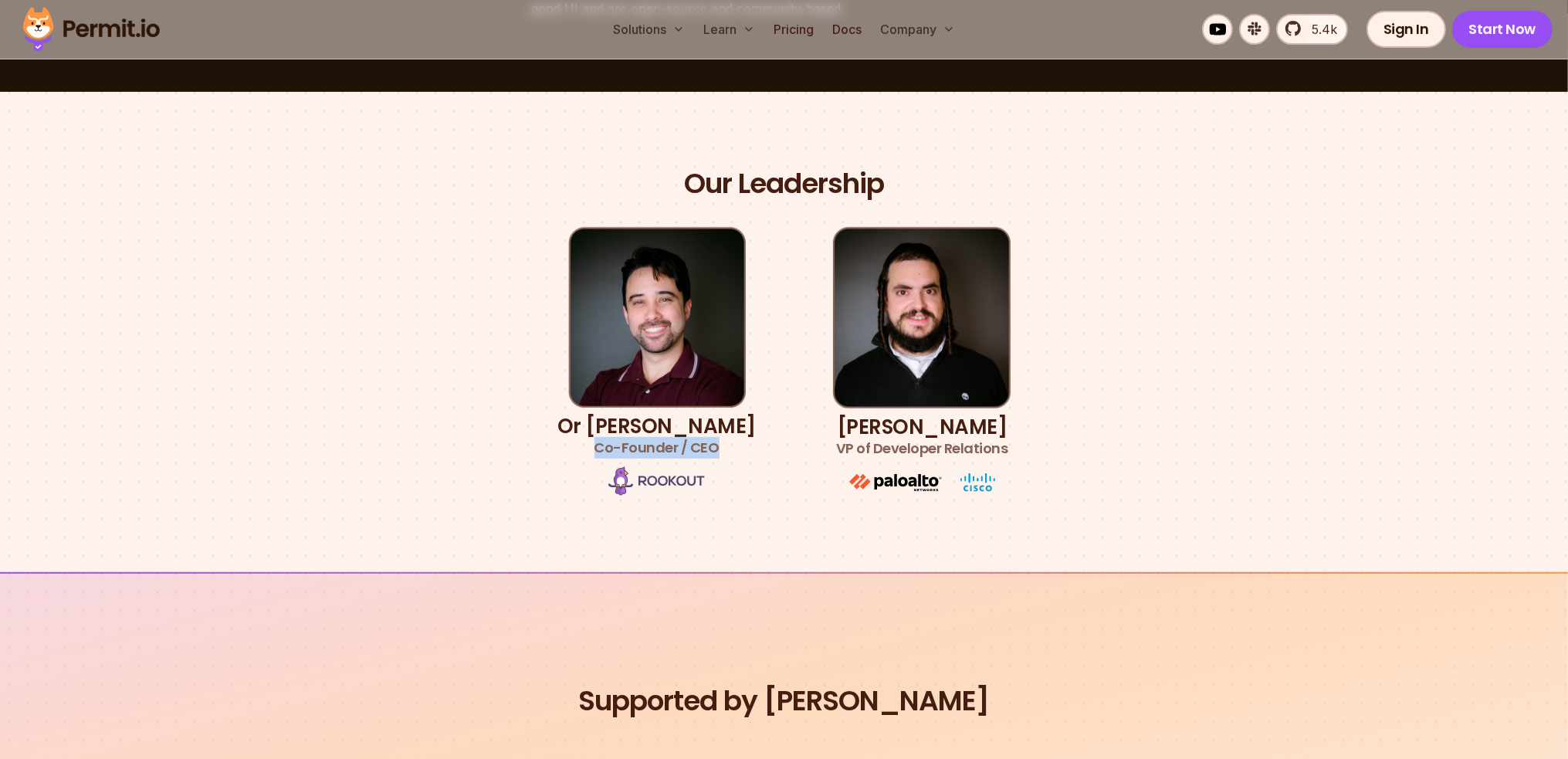
drag, startPoint x: 597, startPoint y: 441, endPoint x: 729, endPoint y: 444, distance: 132.0
click at [729, 444] on li "Or [PERSON_NAME] Co-Founder / CEO" at bounding box center [656, 362] width 198 height 271
click at [692, 482] on img at bounding box center [656, 481] width 96 height 29
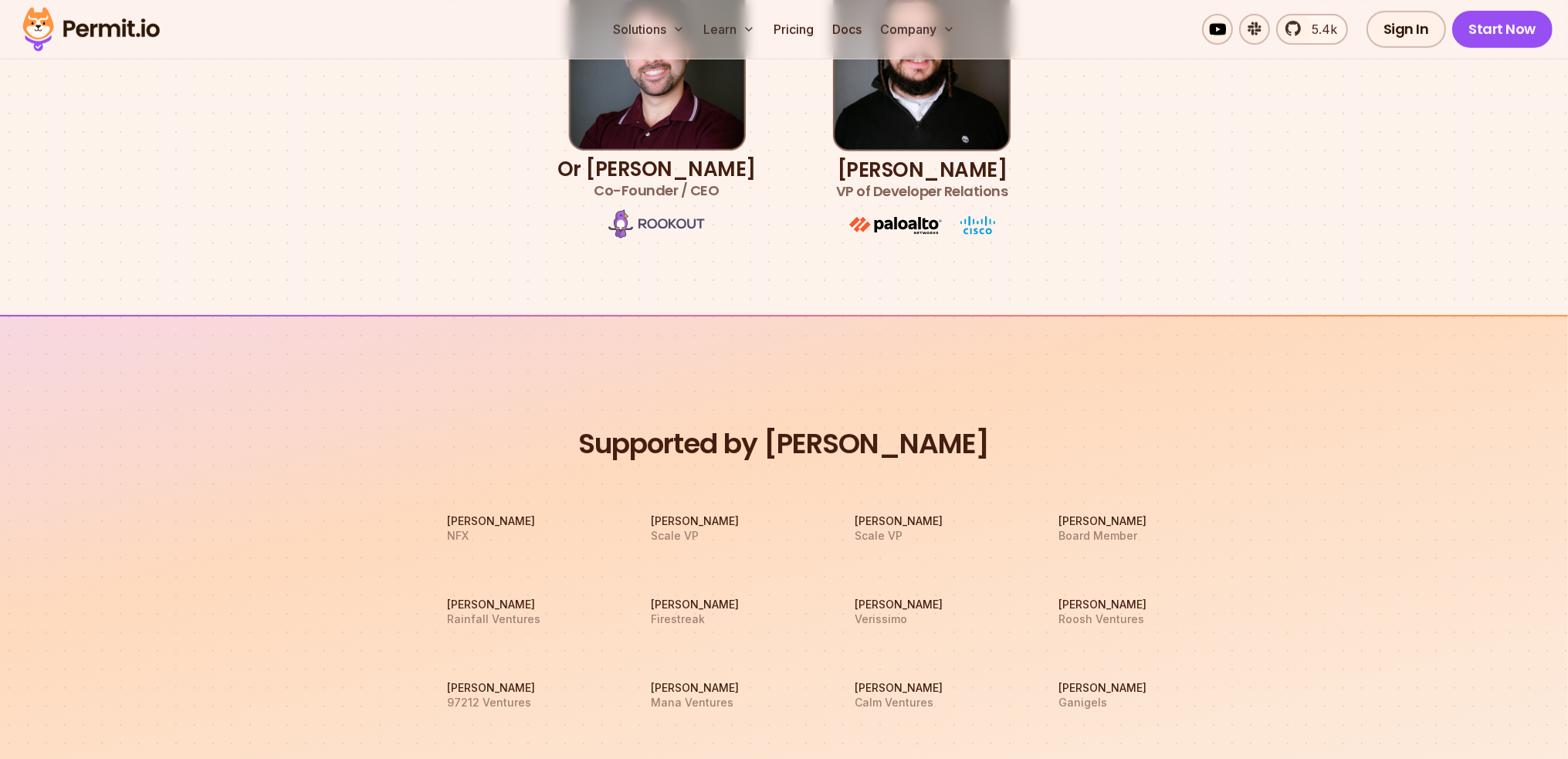
scroll to position [1082, 0]
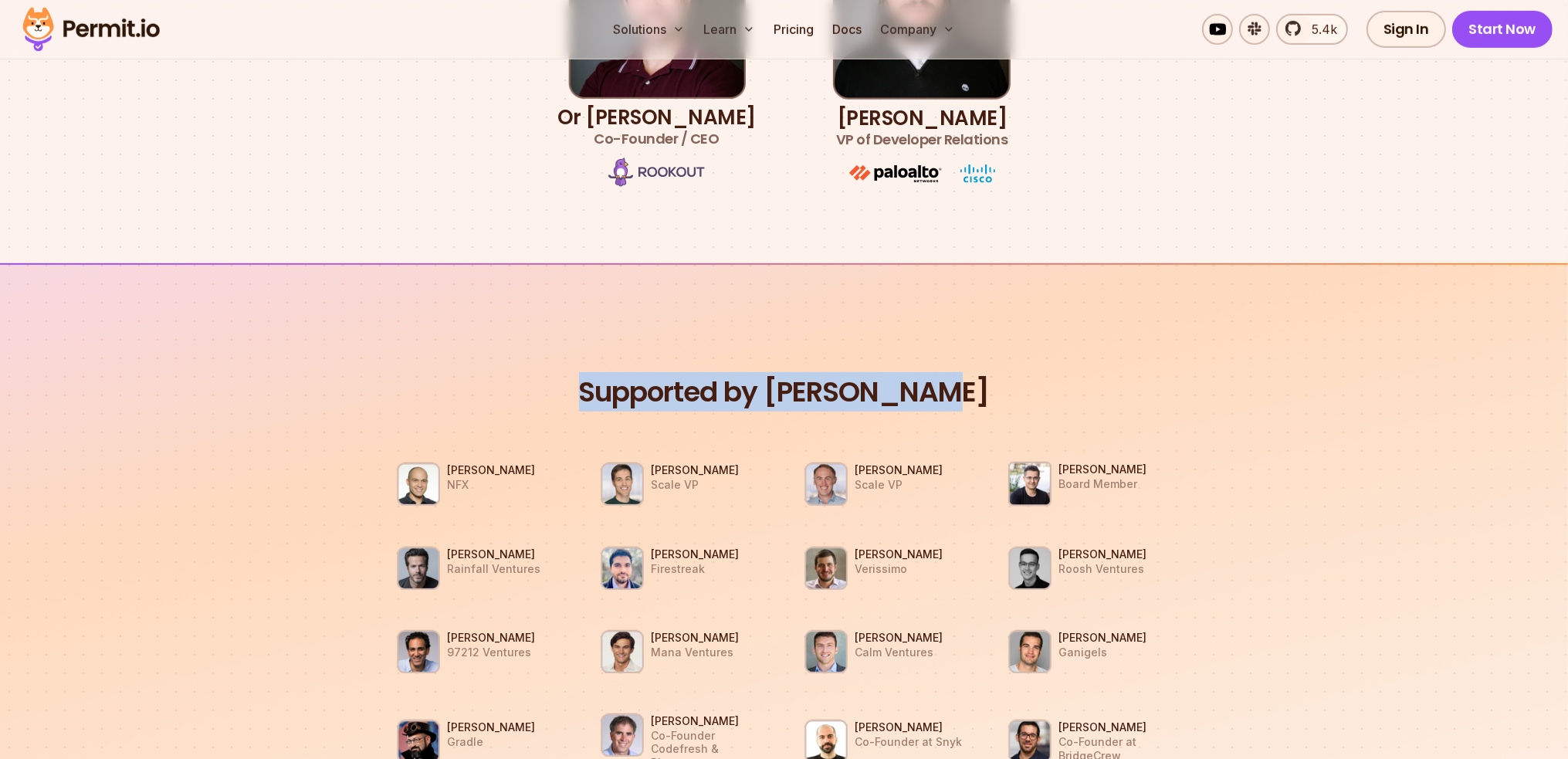
drag, startPoint x: 611, startPoint y: 381, endPoint x: 1093, endPoint y: 405, distance: 482.6
click at [1089, 405] on h2 "Supported by [PERSON_NAME]" at bounding box center [784, 393] width 822 height 37
click at [1100, 405] on h2 "Supported by [PERSON_NAME]" at bounding box center [784, 393] width 822 height 37
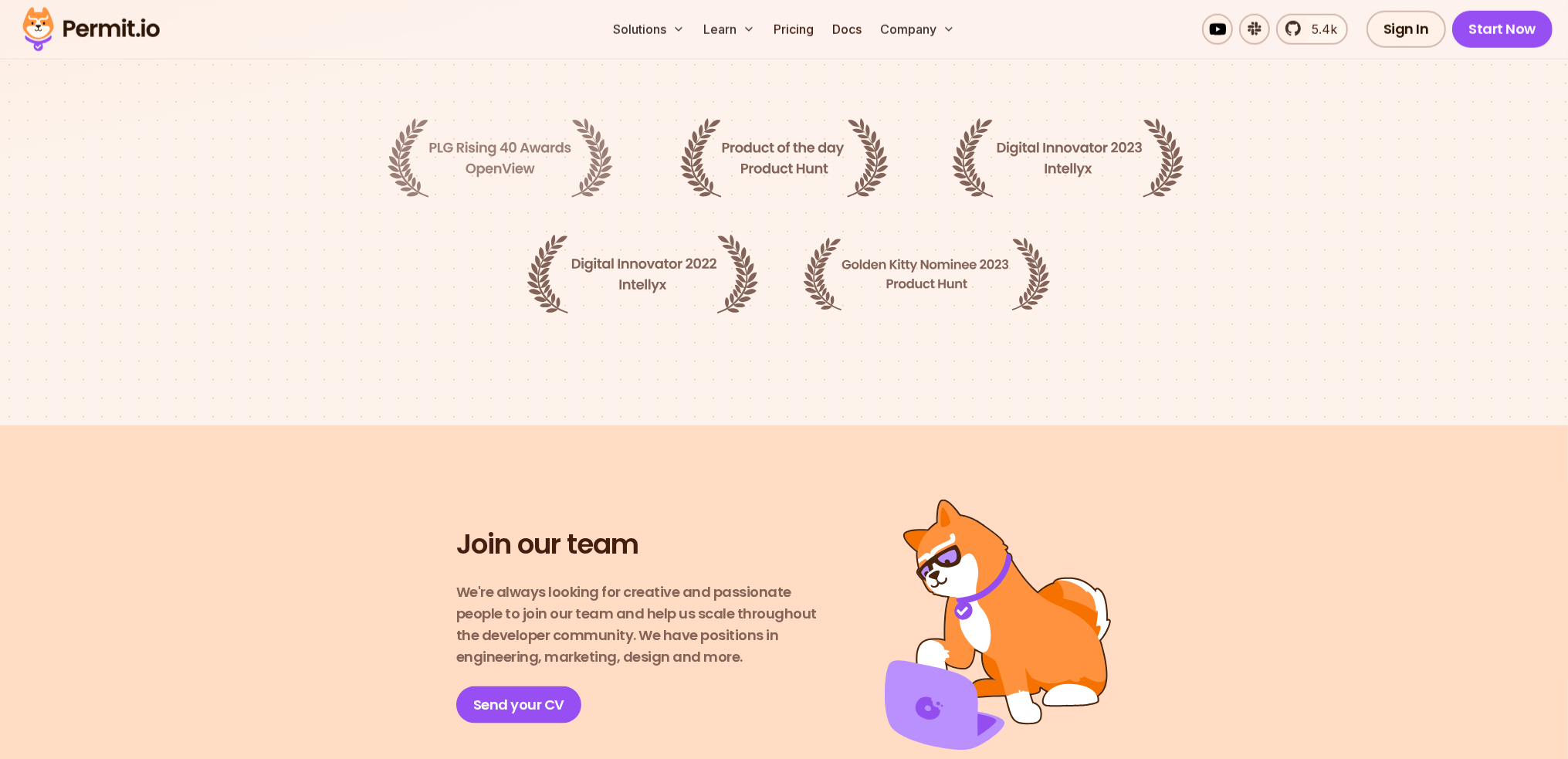
scroll to position [2394, 0]
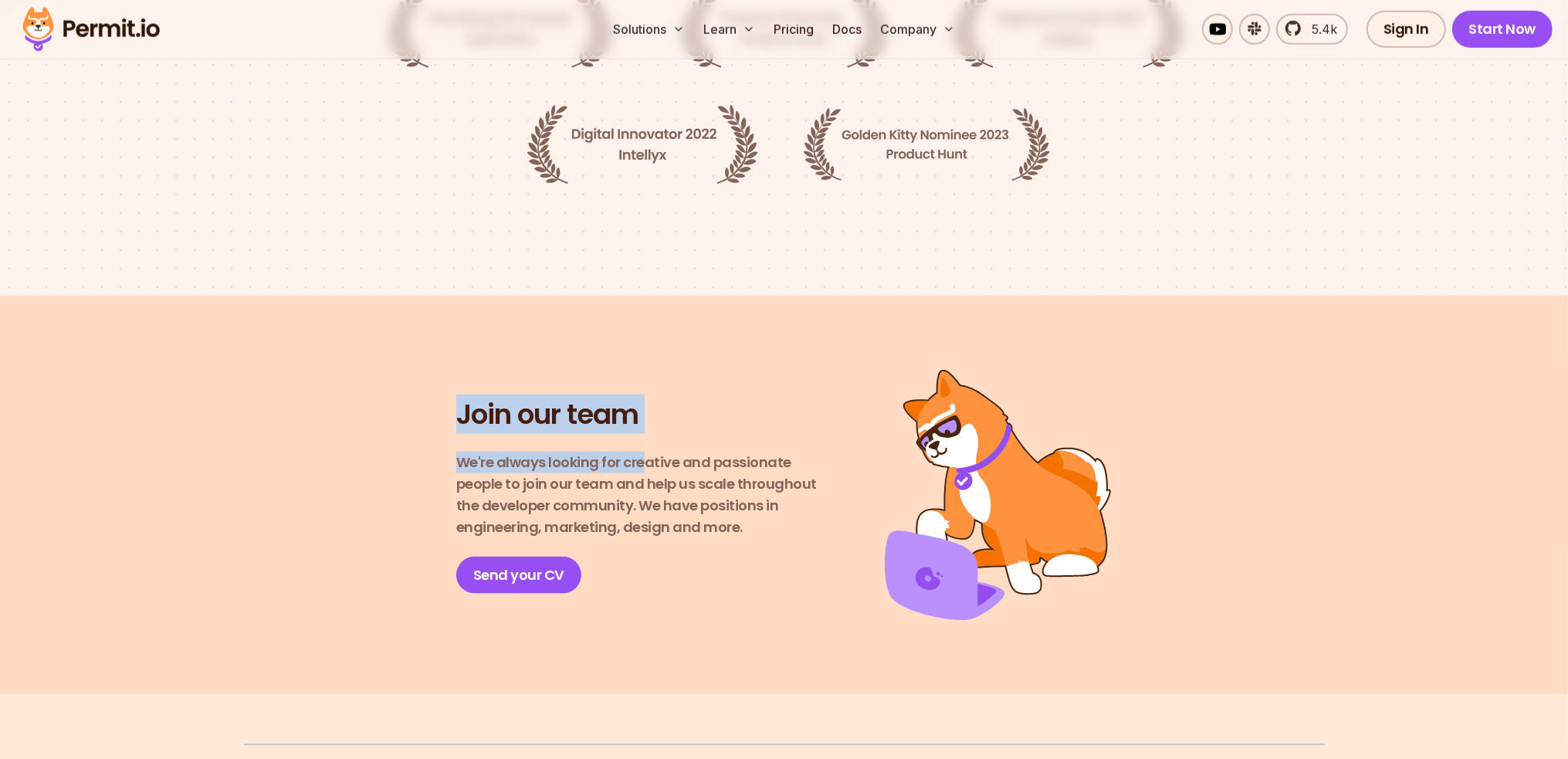
drag, startPoint x: 460, startPoint y: 370, endPoint x: 655, endPoint y: 414, distance: 199.9
click at [643, 409] on div "Join our team We're always looking for creative and passionate people to join o…" at bounding box center [643, 495] width 374 height 197
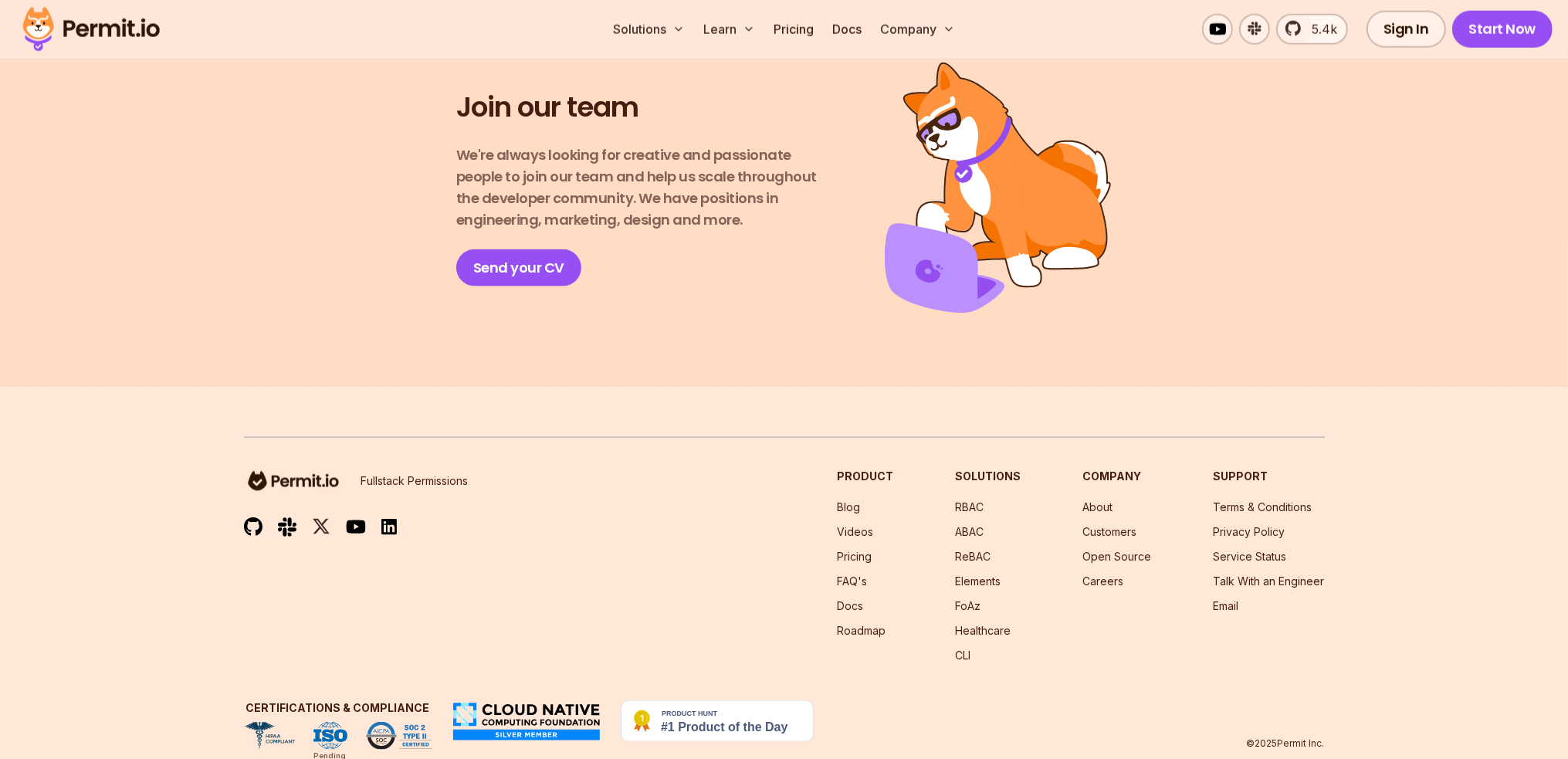
click at [715, 469] on div "Fullstack Permissions Product Blog Videos Pricing FAQ's Docs Roadmap Solutions …" at bounding box center [784, 566] width 1081 height 194
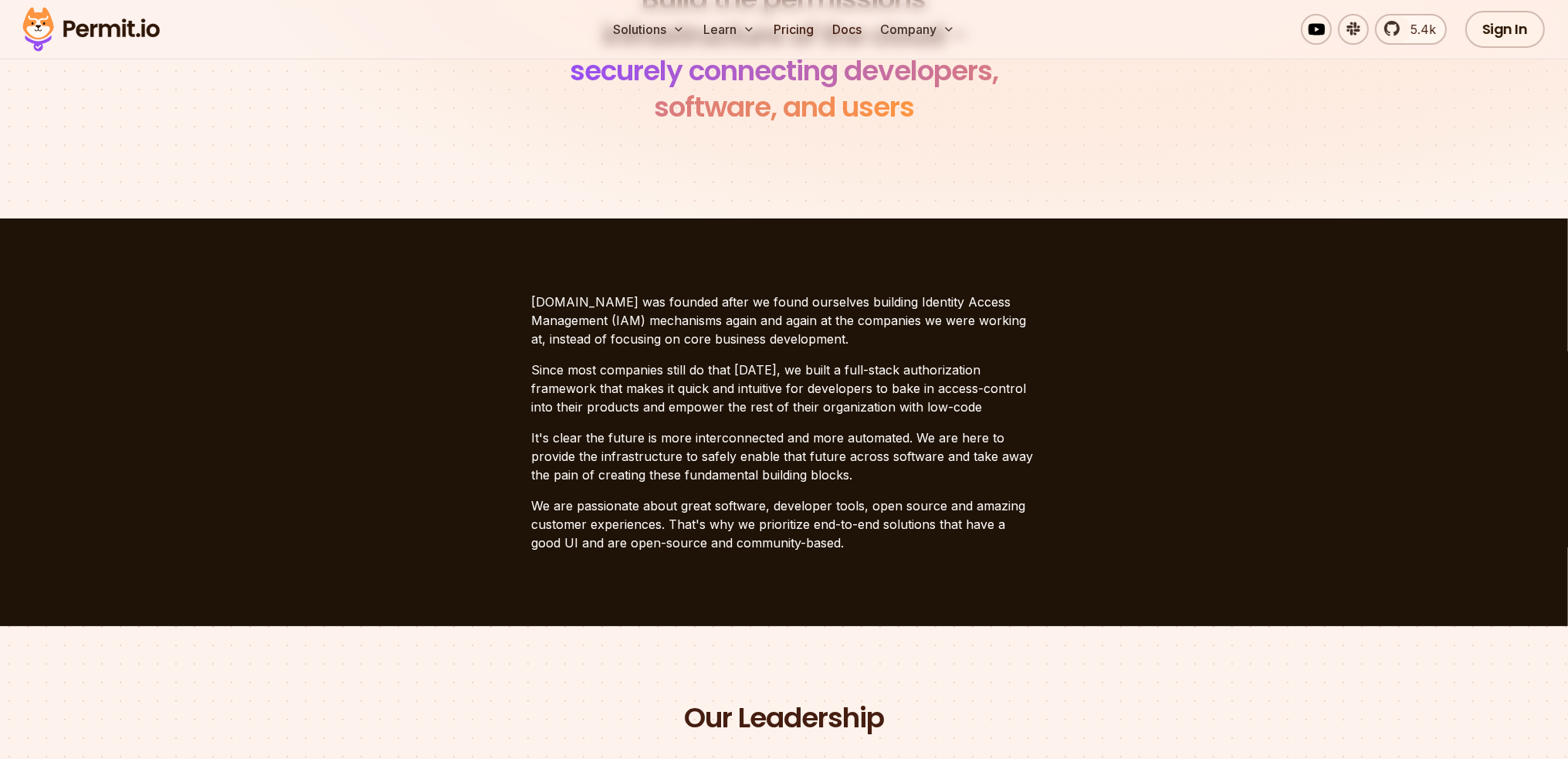
scroll to position [153, 0]
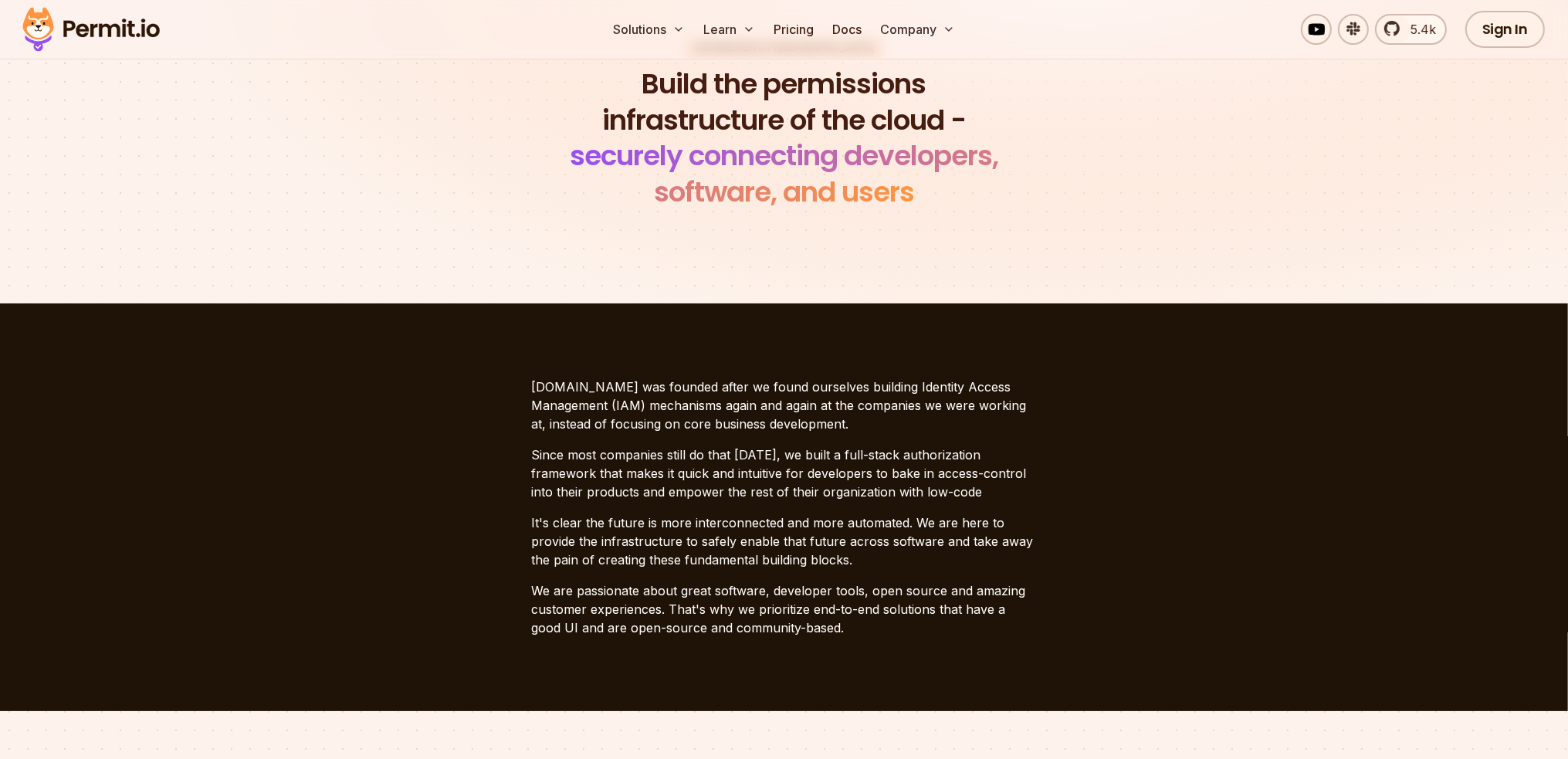
click at [941, 449] on p "Since most companies still do that [DATE], we built a full-stack authorization …" at bounding box center [784, 473] width 505 height 56
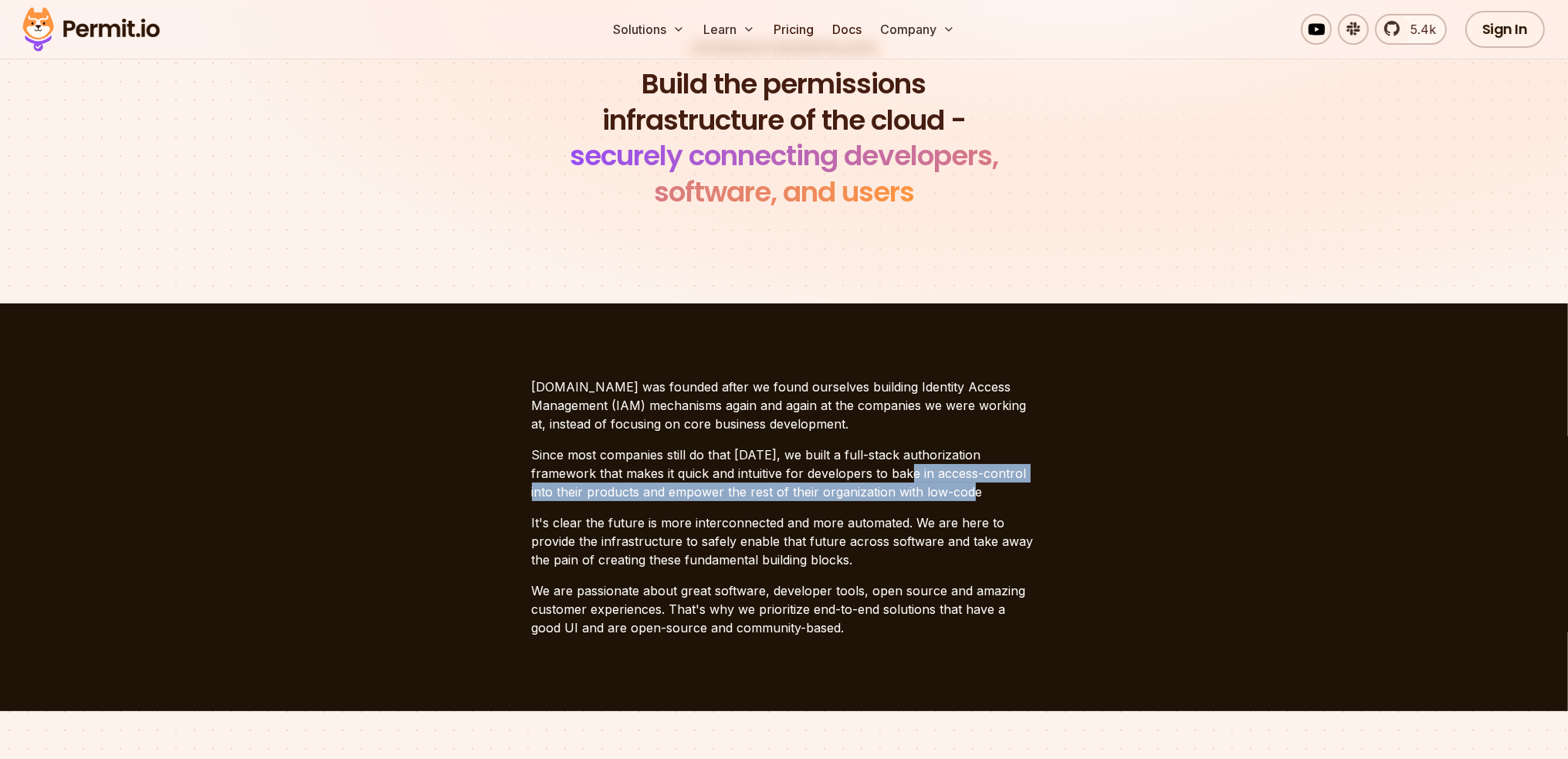
drag, startPoint x: 883, startPoint y: 478, endPoint x: 936, endPoint y: 486, distance: 53.6
click at [936, 486] on p "Since most companies still do that [DATE], we built a full-stack authorization …" at bounding box center [784, 473] width 505 height 56
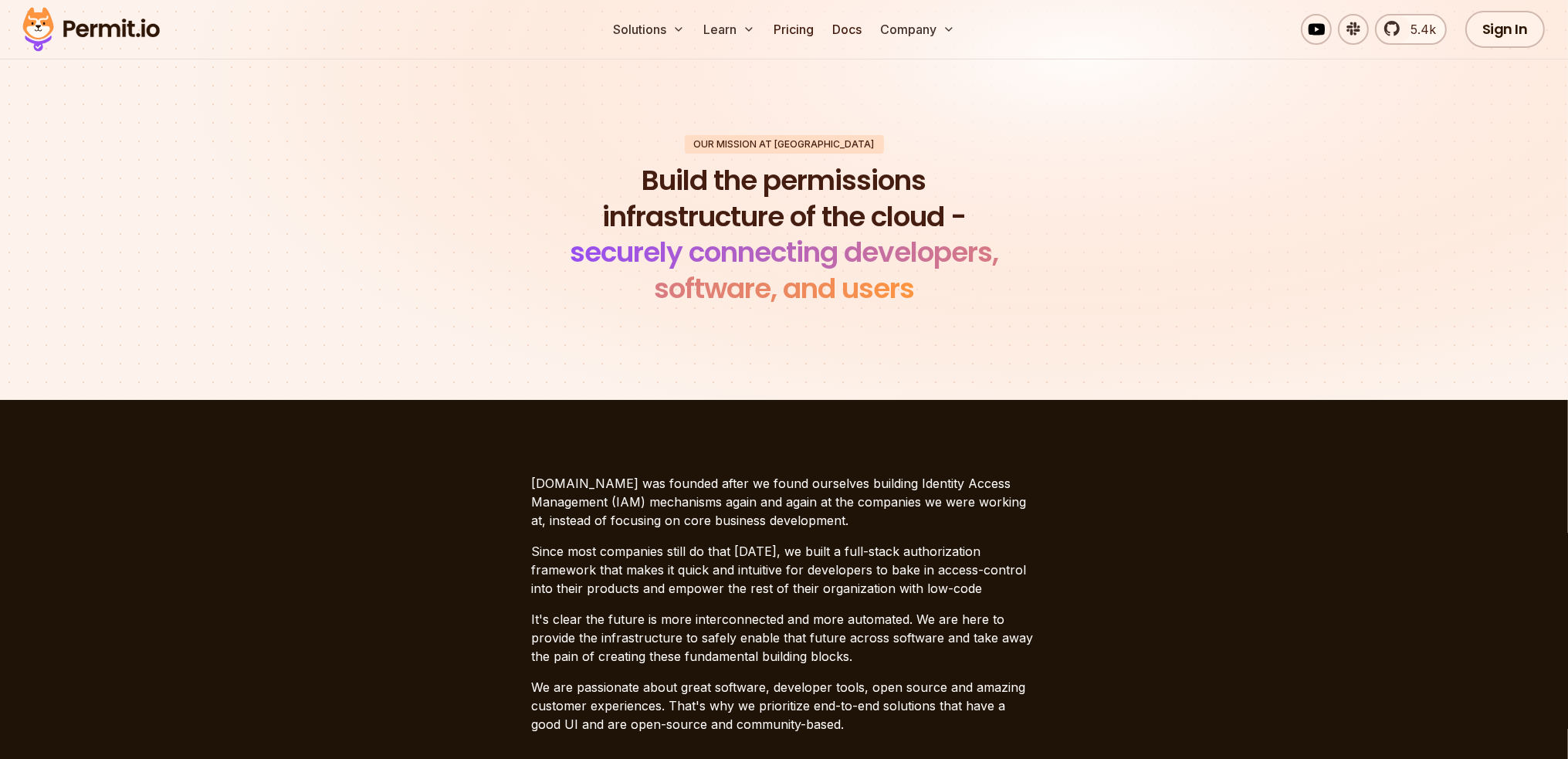
scroll to position [0, 0]
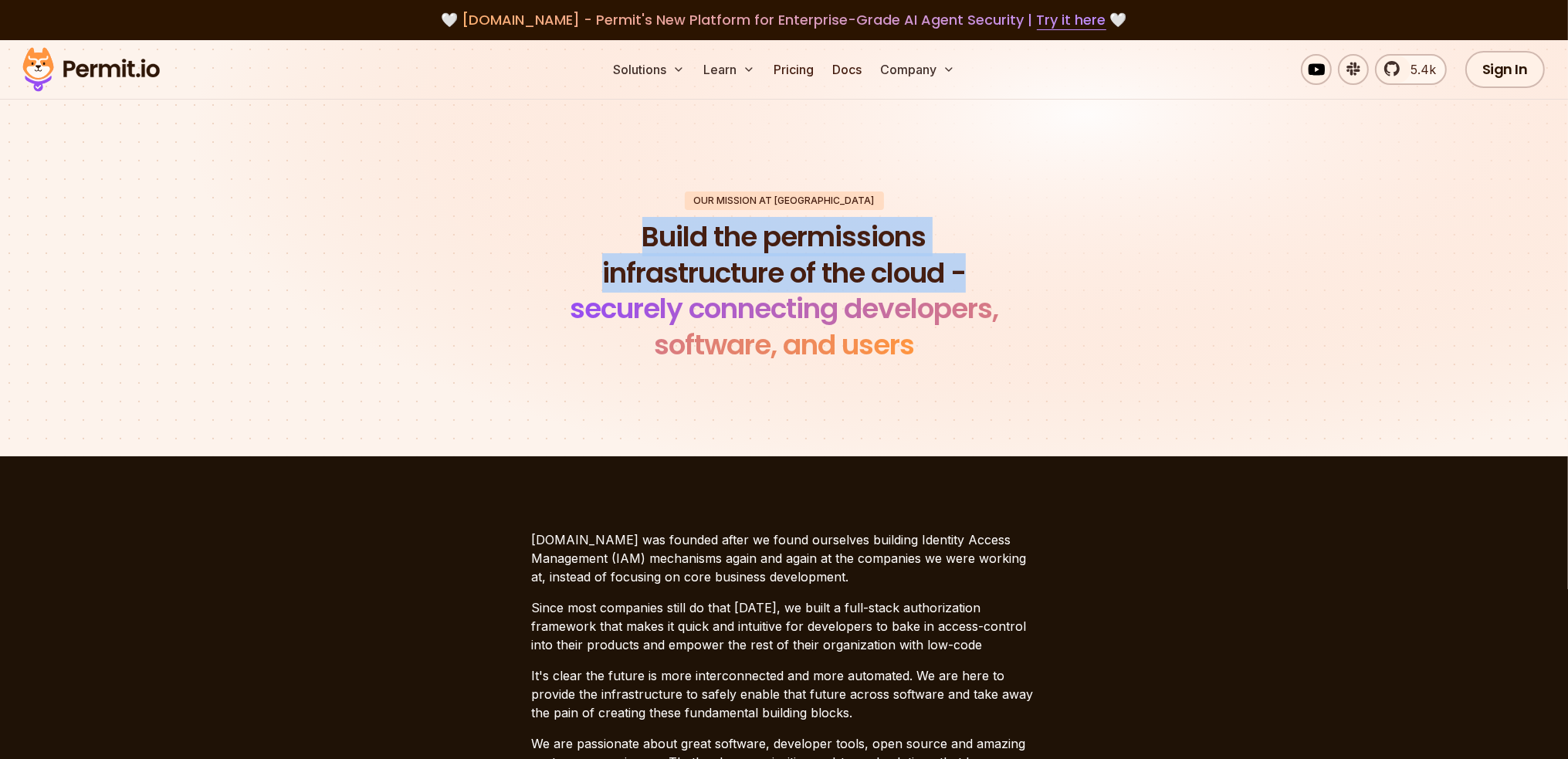
drag, startPoint x: 648, startPoint y: 229, endPoint x: 990, endPoint y: 270, distance: 344.4
click at [990, 270] on h1 "Build the permissions infrastructure of the cloud - securely connecting develop…" at bounding box center [784, 291] width 471 height 144
click at [1004, 280] on h1 "Build the permissions infrastructure of the cloud - securely connecting develop…" at bounding box center [784, 291] width 471 height 144
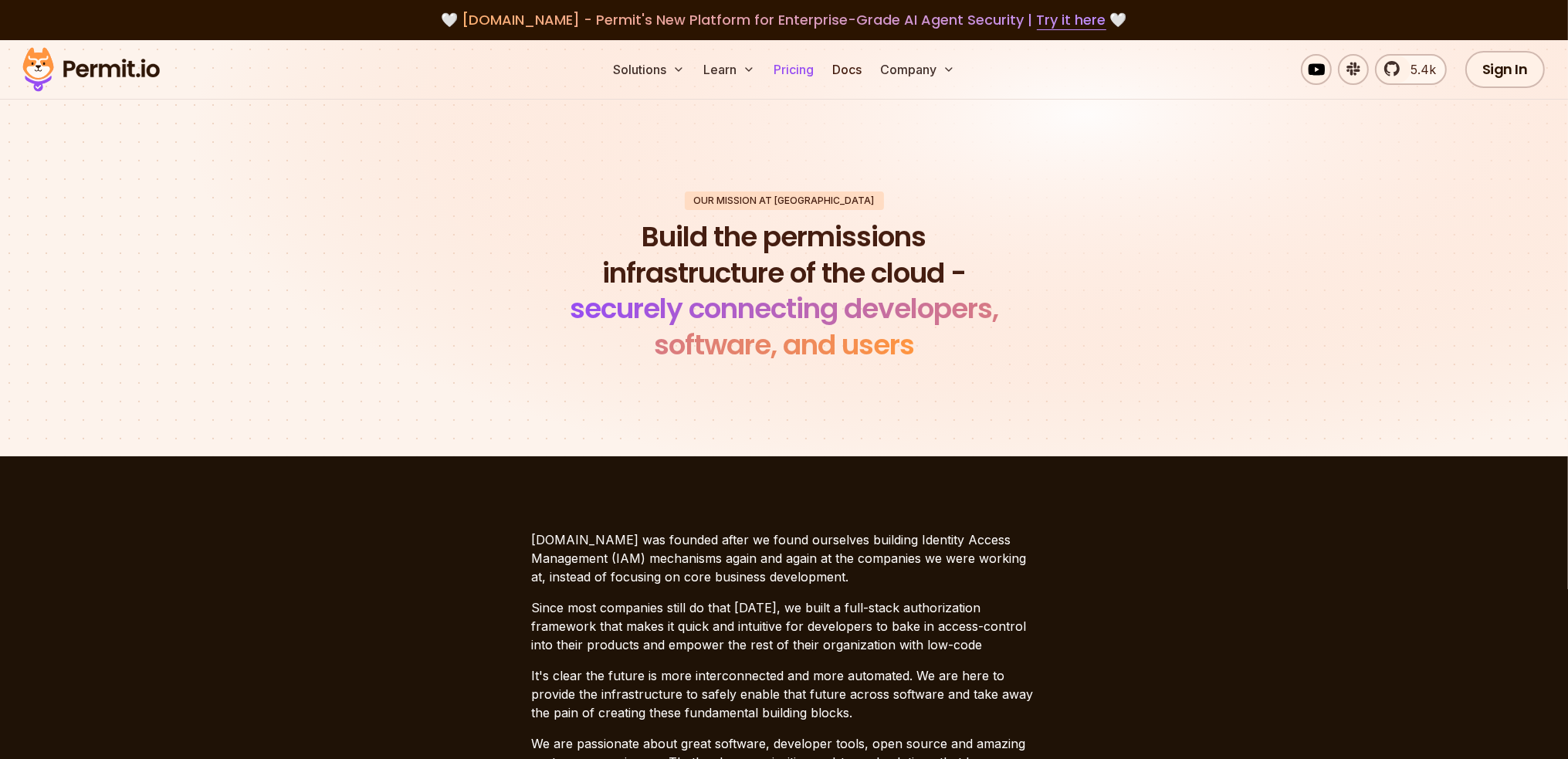
click at [803, 73] on link "Pricing" at bounding box center [794, 69] width 53 height 31
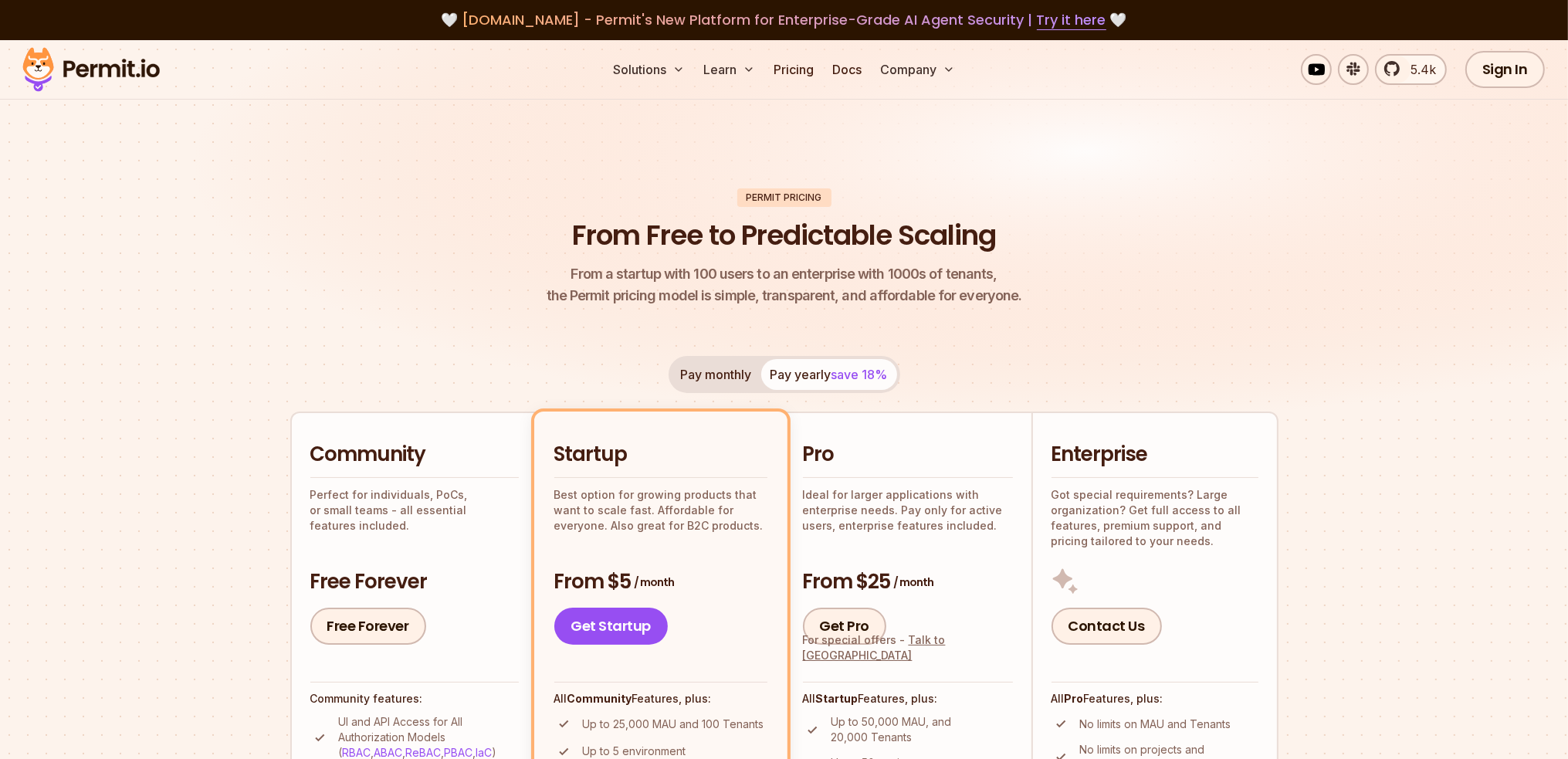
click at [747, 375] on button "Pay monthly" at bounding box center [717, 374] width 89 height 31
click at [806, 376] on button "Pay yearly save 18%" at bounding box center [829, 374] width 136 height 31
click at [855, 441] on h2 "Pro" at bounding box center [908, 455] width 210 height 28
click at [845, 628] on link "Get Pro" at bounding box center [845, 626] width 84 height 37
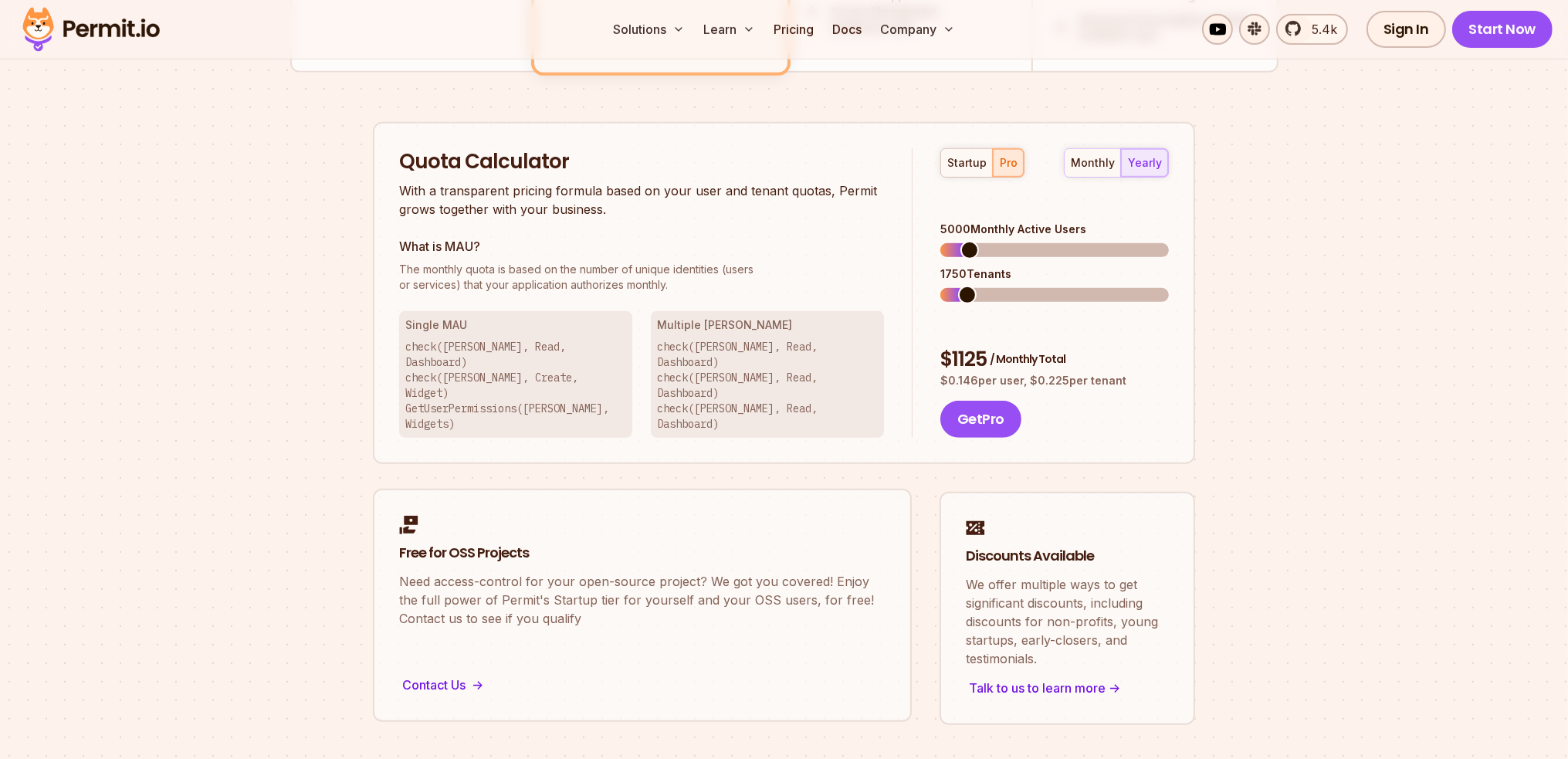
scroll to position [984, 0]
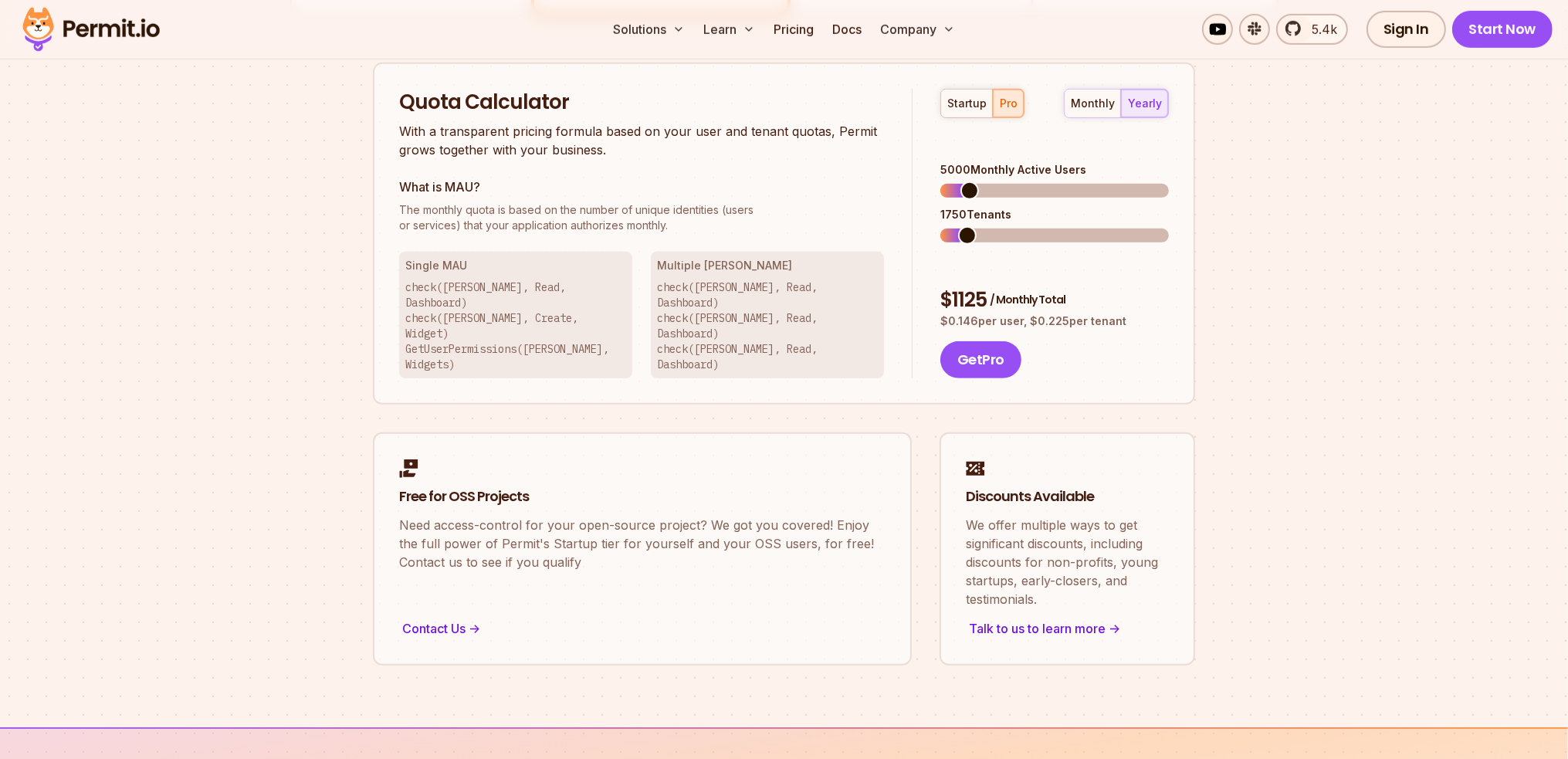
click at [553, 299] on p "check([PERSON_NAME], Read, Dashboard) check([PERSON_NAME], Create, Widget) GetU…" at bounding box center [515, 326] width 221 height 92
click at [592, 335] on div "Quota Calculator With a transparent pricing formula based on your user and tena…" at bounding box center [784, 234] width 823 height 343
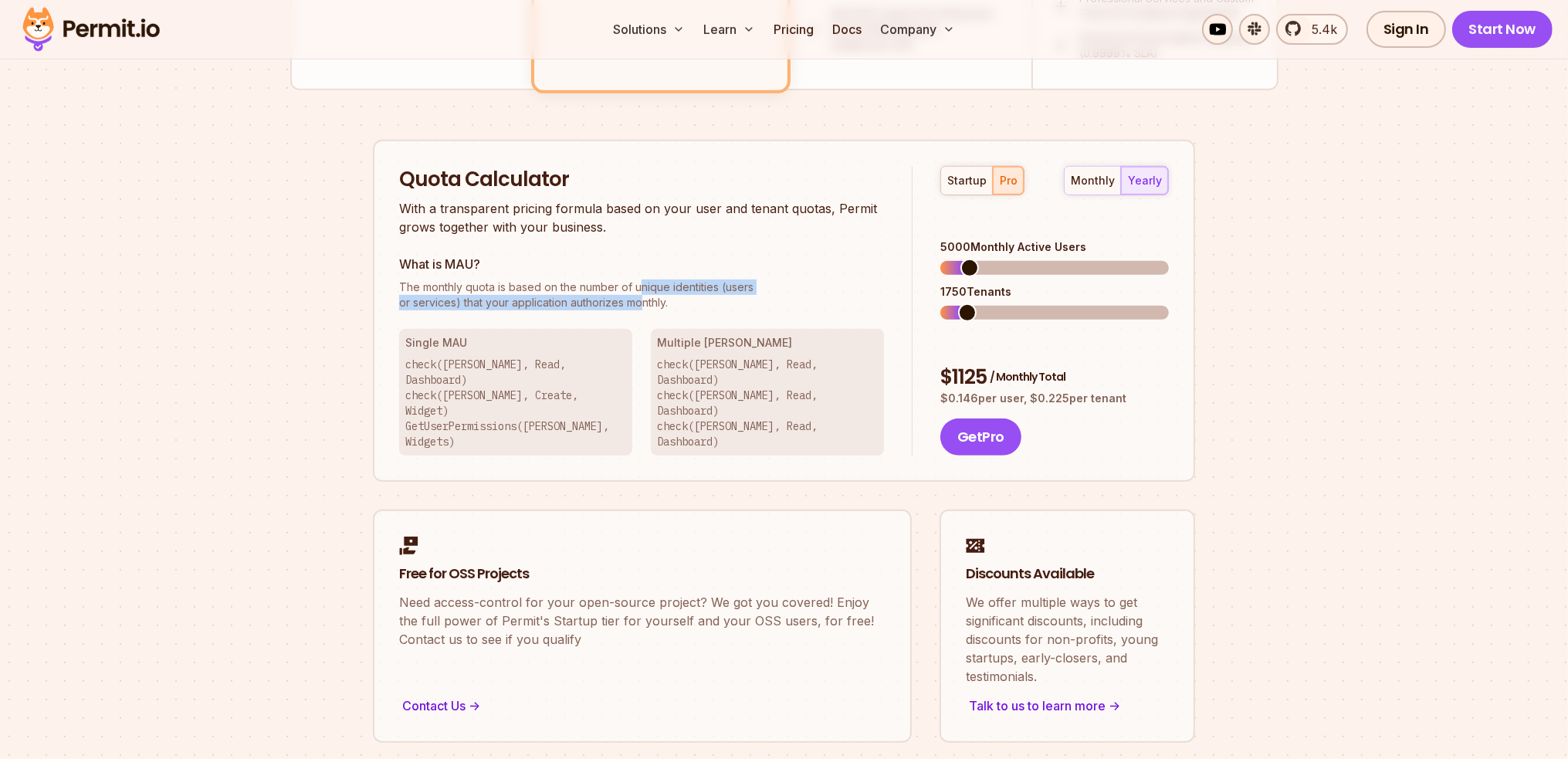
drag, startPoint x: 639, startPoint y: 287, endPoint x: 641, endPoint y: 299, distance: 12.2
click at [641, 299] on p "The monthly quota is based on the number of unique identities (users or service…" at bounding box center [641, 295] width 485 height 31
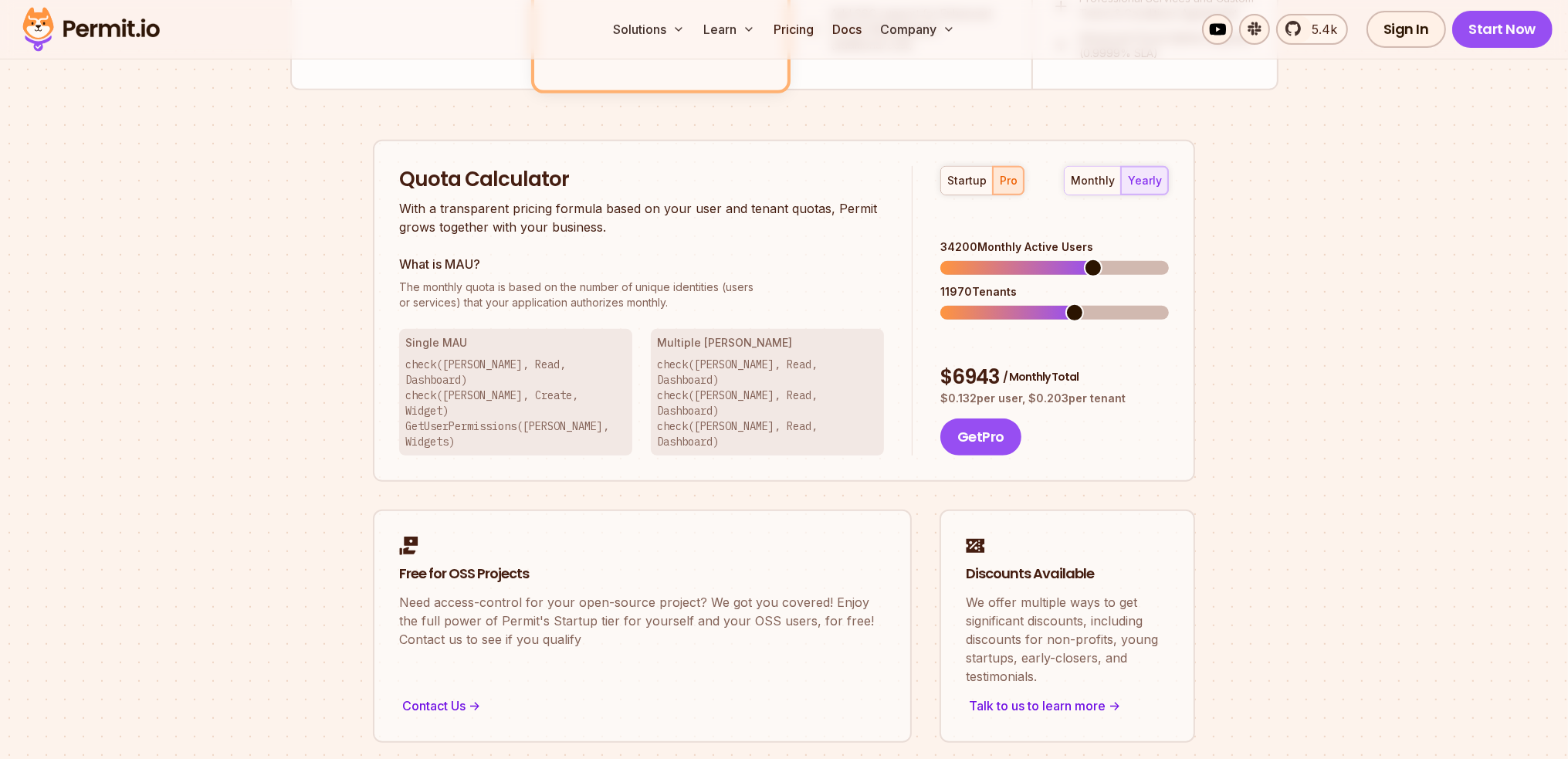
click at [1084, 268] on span at bounding box center [1093, 268] width 18 height 18
click at [961, 179] on div "startup" at bounding box center [967, 180] width 39 height 15
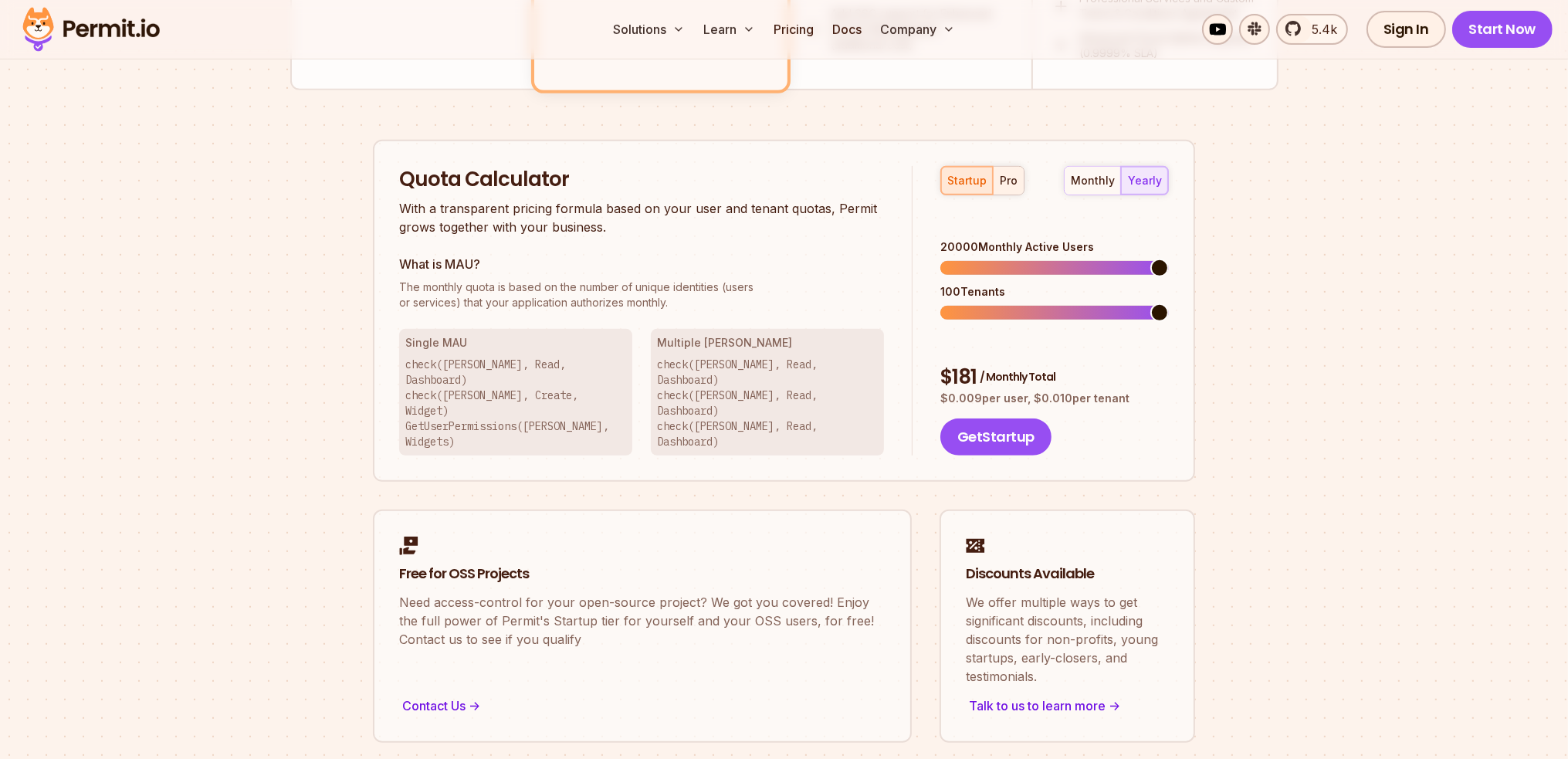
click at [1008, 175] on div "pro" at bounding box center [1009, 180] width 18 height 15
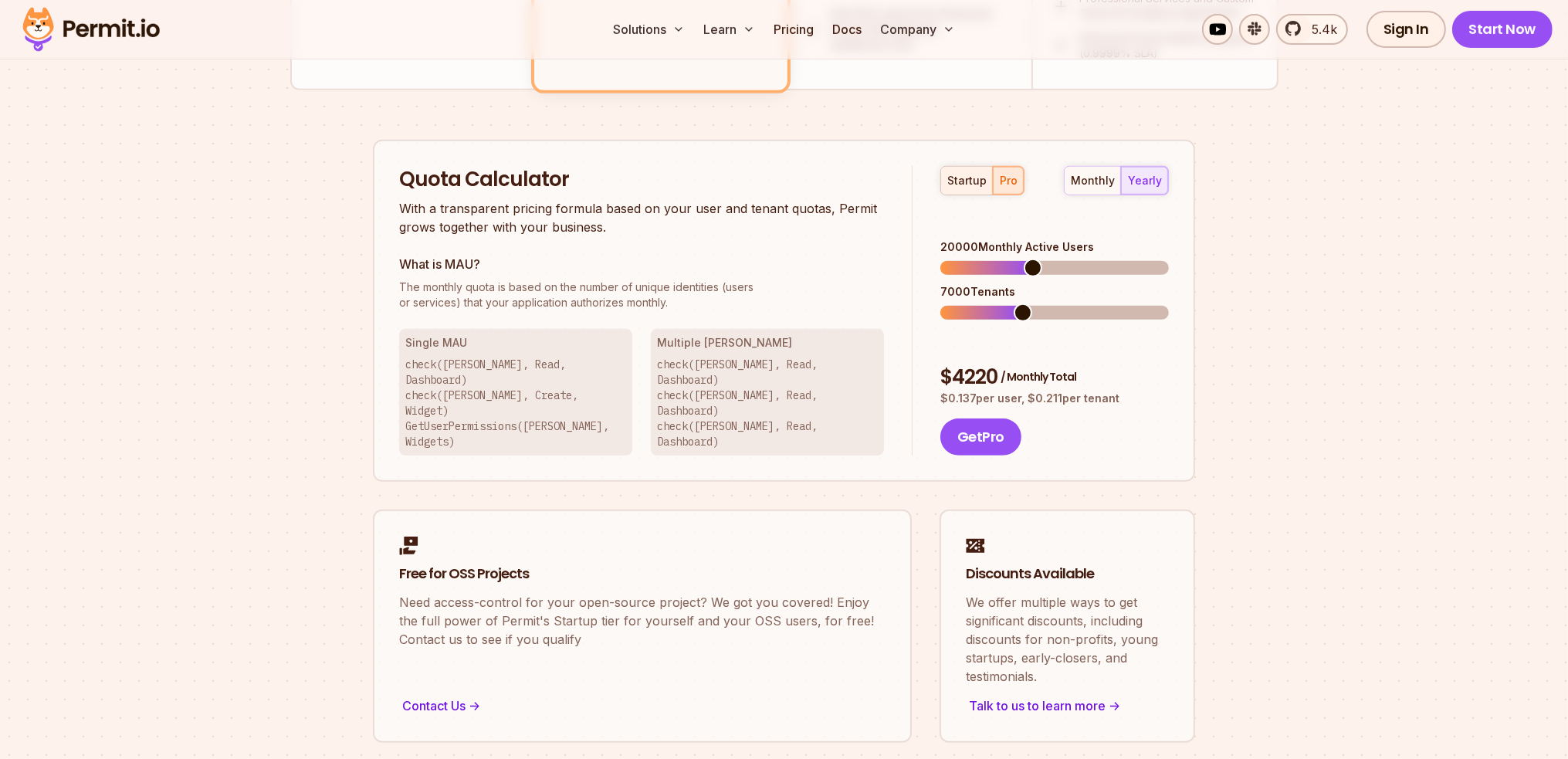
click at [979, 176] on div "startup" at bounding box center [967, 180] width 39 height 15
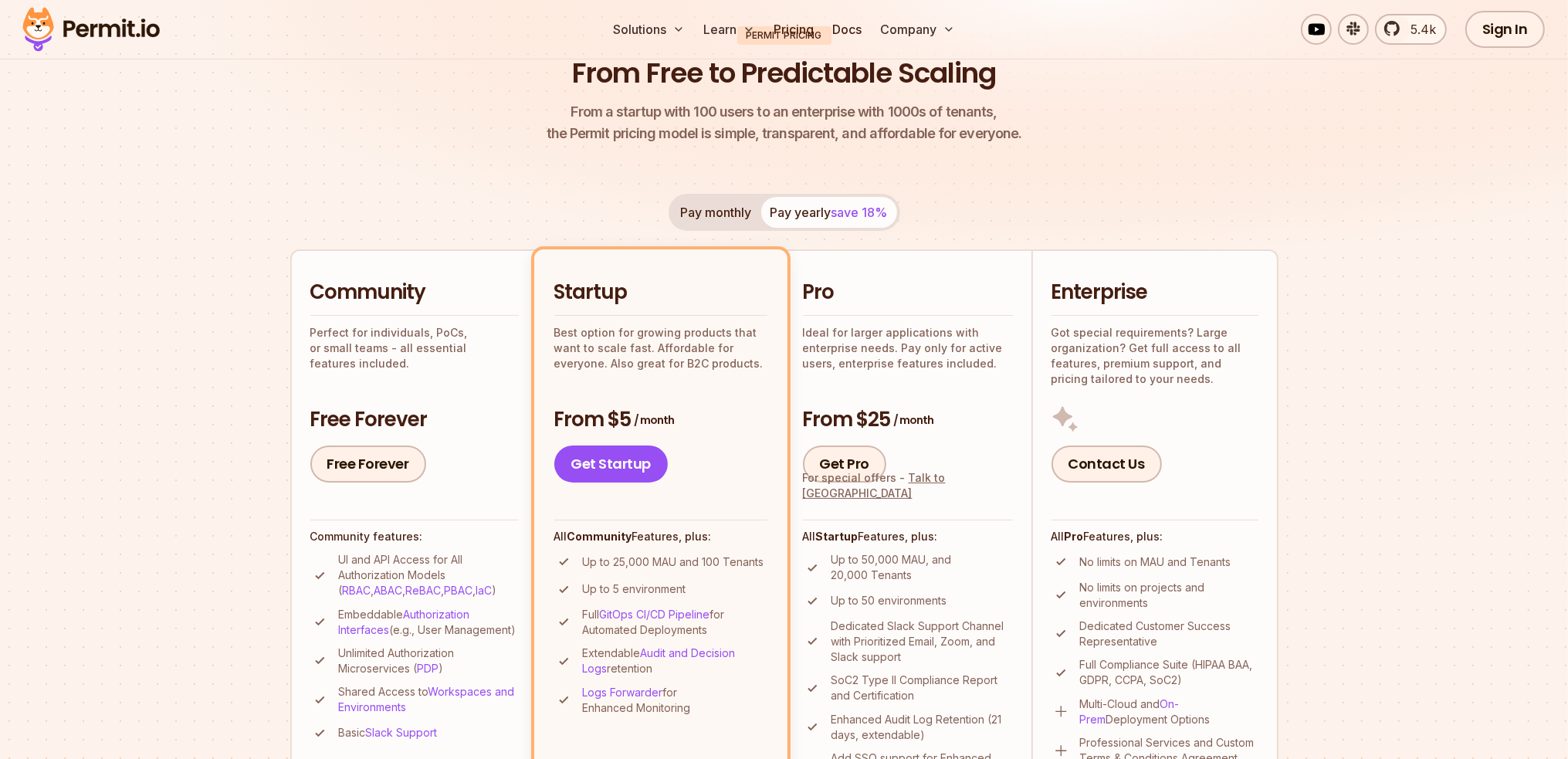
scroll to position [0, 0]
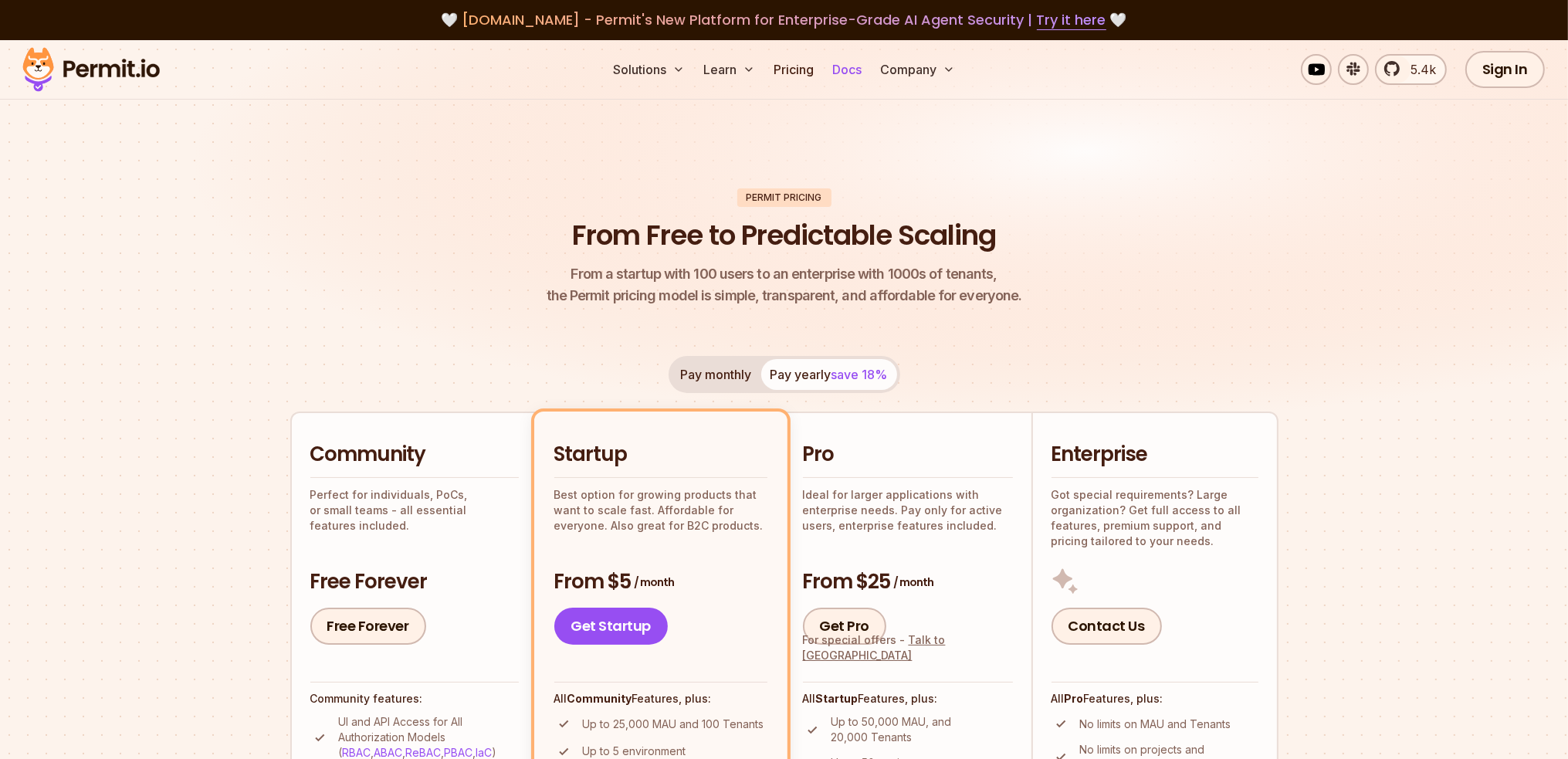
click at [846, 60] on link "Docs" at bounding box center [847, 69] width 41 height 31
click at [932, 445] on h2 "Pro" at bounding box center [908, 455] width 210 height 28
click at [819, 451] on h2 "Pro" at bounding box center [908, 455] width 210 height 28
drag, startPoint x: 896, startPoint y: 507, endPoint x: 1007, endPoint y: 525, distance: 112.4
click at [1007, 525] on p "Ideal for larger applications with enterprise needs. Pay only for active users,…" at bounding box center [908, 511] width 210 height 46
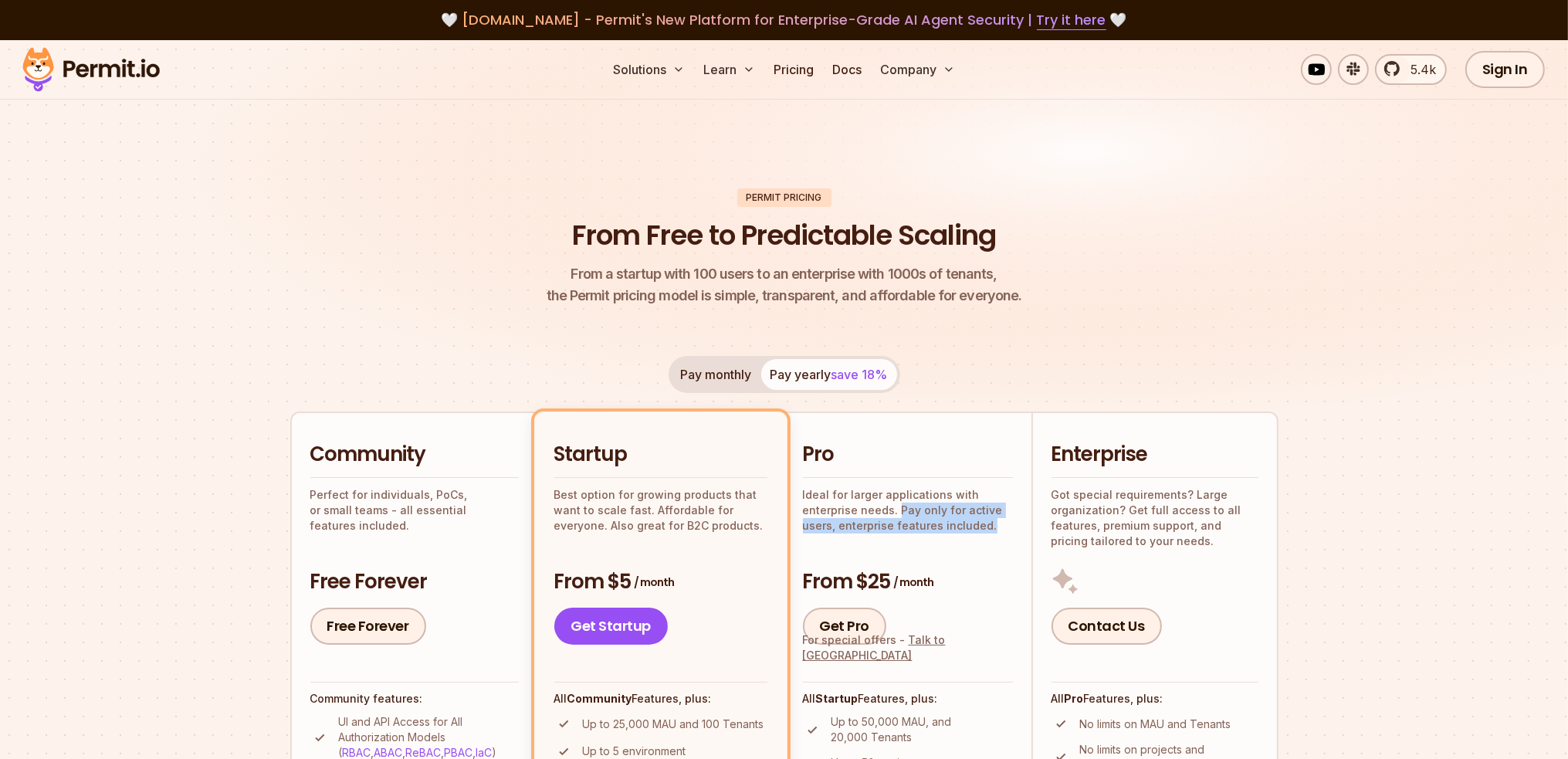
click at [1007, 525] on p "Ideal for larger applications with enterprise needs. Pay only for active users,…" at bounding box center [908, 511] width 210 height 46
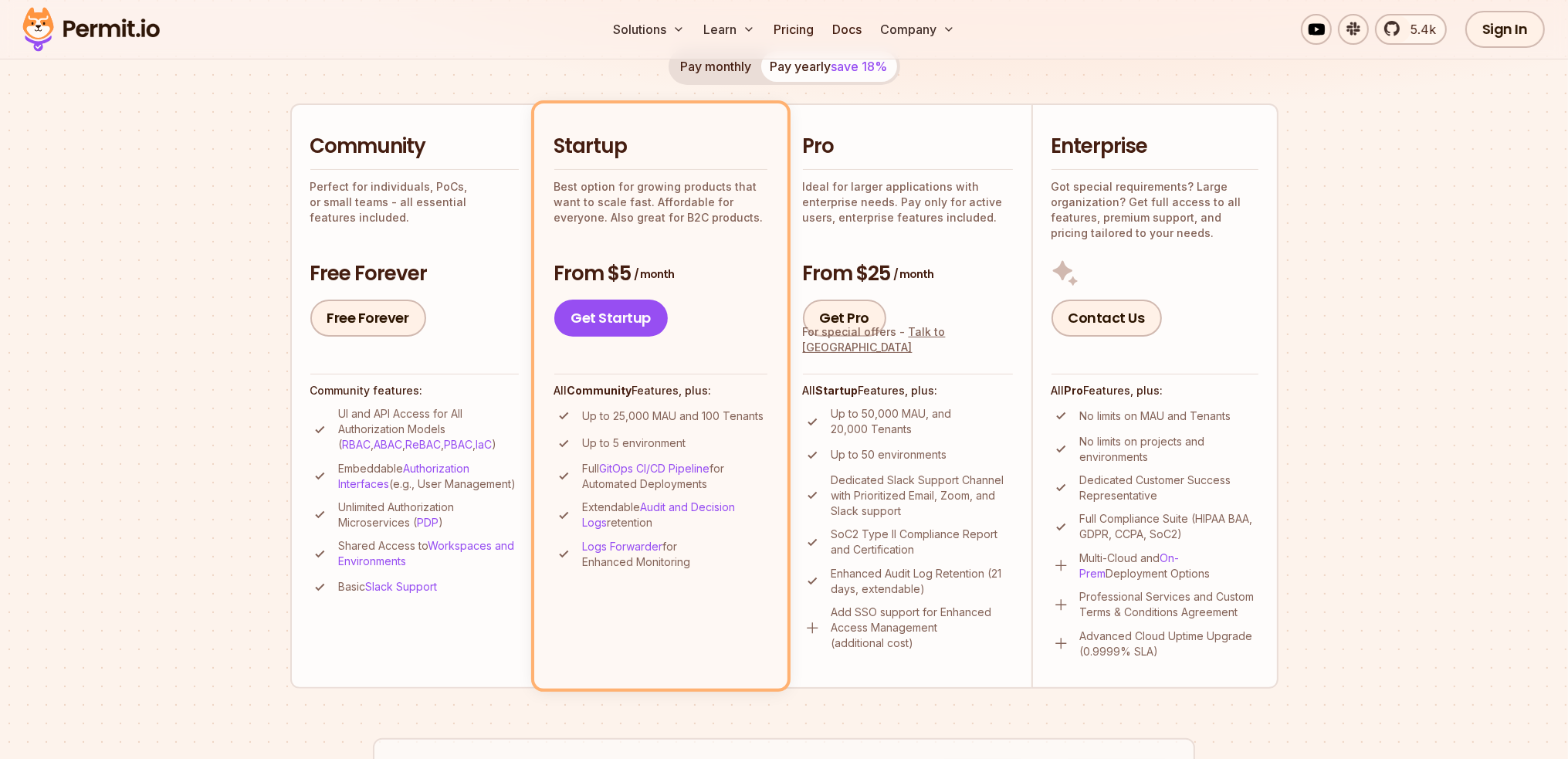
scroll to position [309, 0]
click at [1130, 471] on p "Dedicated Customer Success Representative" at bounding box center [1170, 487] width 178 height 31
drag, startPoint x: 1081, startPoint y: 420, endPoint x: 1245, endPoint y: 448, distance: 166.4
click at [1218, 446] on ul "No limits on MAU and Tenants No limits on projects and environments Dedicated C…" at bounding box center [1155, 531] width 207 height 252
click at [1245, 448] on p "No limits on projects and environments" at bounding box center [1170, 448] width 178 height 31
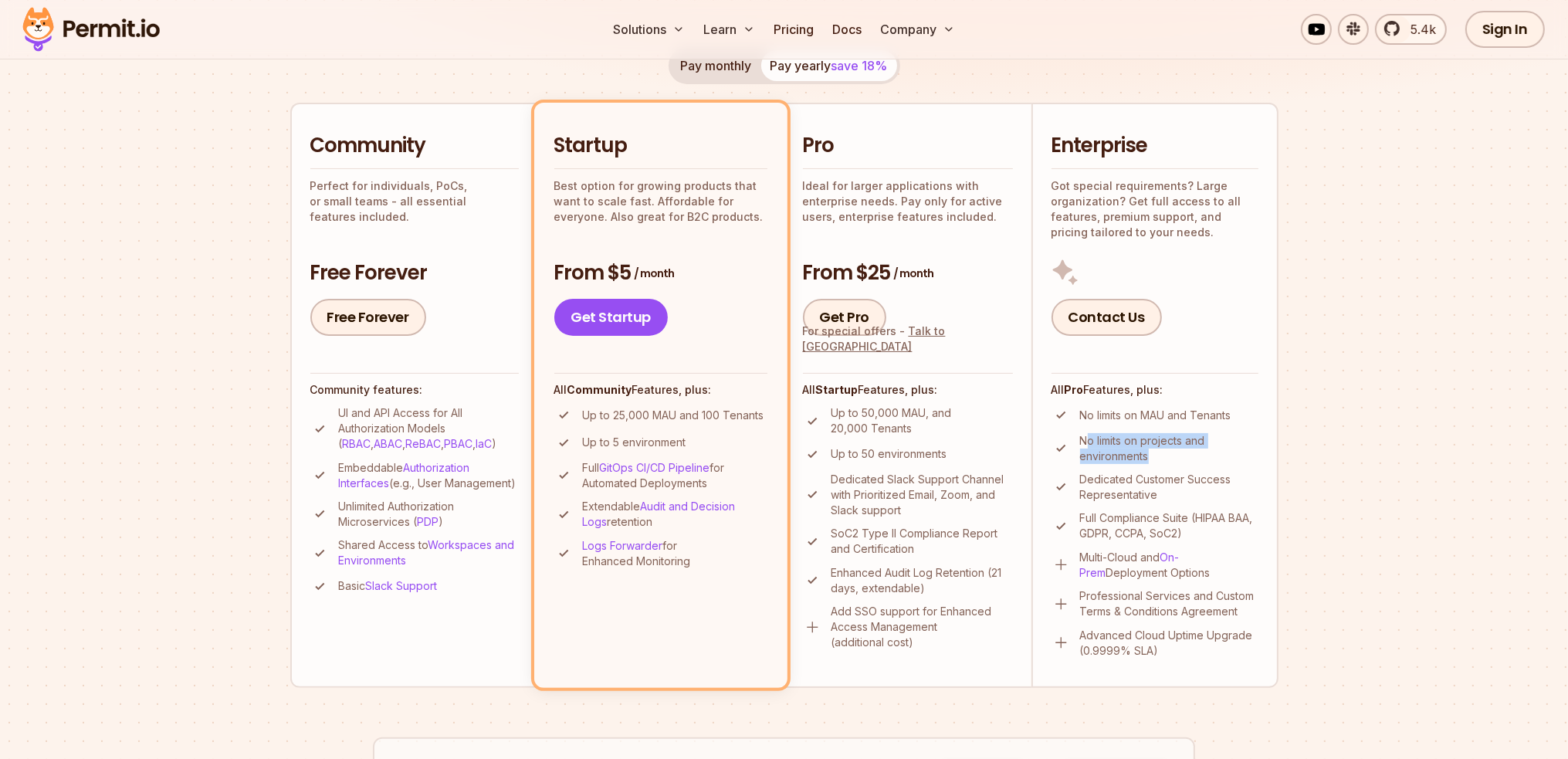
drag, startPoint x: 1084, startPoint y: 438, endPoint x: 1171, endPoint y: 450, distance: 87.8
click at [1171, 450] on p "No limits on projects and environments" at bounding box center [1170, 448] width 178 height 31
click at [1173, 450] on p "No limits on projects and environments" at bounding box center [1170, 448] width 178 height 31
drag, startPoint x: 1173, startPoint y: 452, endPoint x: 1079, endPoint y: 435, distance: 95.5
click at [1081, 435] on p "No limits on projects and environments" at bounding box center [1170, 448] width 178 height 31
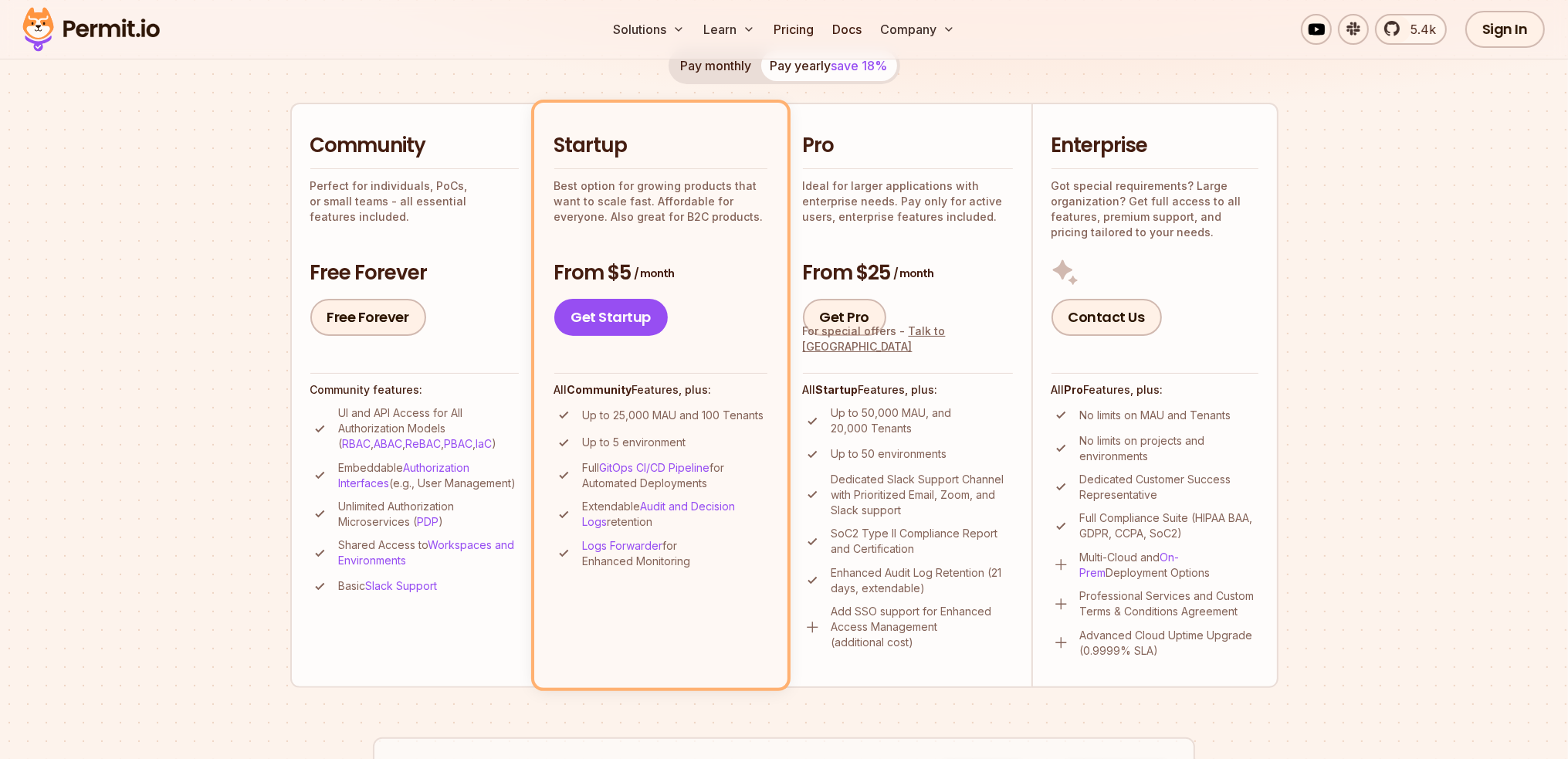
click at [1083, 424] on ul "No limits on MAU and Tenants No limits on projects and environments Dedicated C…" at bounding box center [1155, 531] width 207 height 252
drag, startPoint x: 1081, startPoint y: 411, endPoint x: 1232, endPoint y: 424, distance: 151.6
click at [1232, 424] on ul "No limits on MAU and Tenants No limits on projects and environments Dedicated C…" at bounding box center [1155, 531] width 207 height 252
click at [1239, 433] on p "No limits on projects and environments" at bounding box center [1170, 448] width 178 height 31
drag, startPoint x: 1190, startPoint y: 529, endPoint x: 1077, endPoint y: 511, distance: 114.4
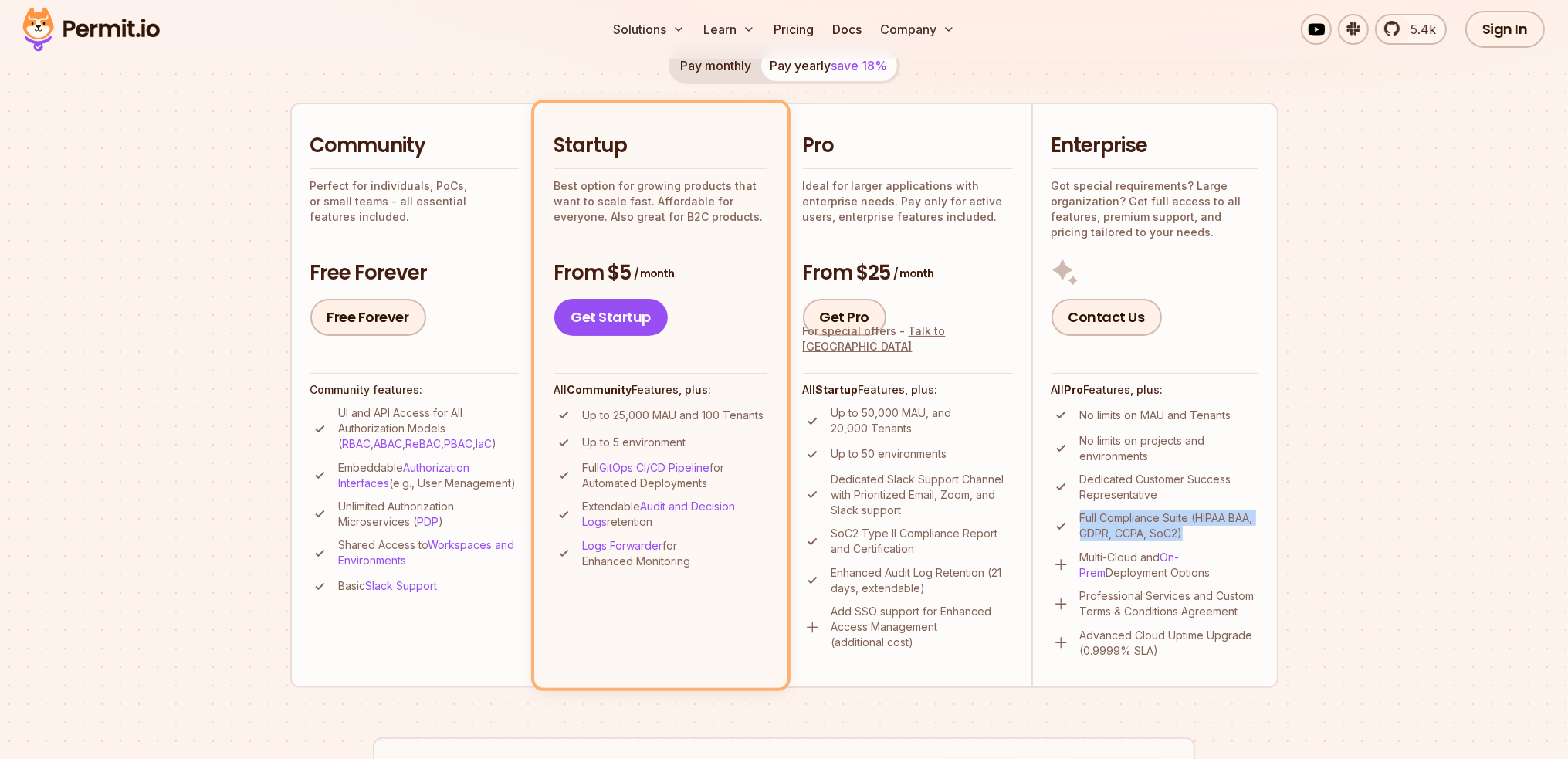
click at [1077, 511] on li "Full Compliance Suite (HIPAA BAA, GDPR, CCPA, SoC2)" at bounding box center [1155, 526] width 207 height 31
click at [1214, 497] on p "Dedicated Customer Success Representative" at bounding box center [1170, 487] width 178 height 31
click at [750, 77] on button "Pay monthly" at bounding box center [717, 65] width 89 height 31
click at [775, 67] on button "Pay yearly save 18%" at bounding box center [829, 65] width 136 height 31
click at [1058, 561] on img at bounding box center [1062, 565] width 19 height 19
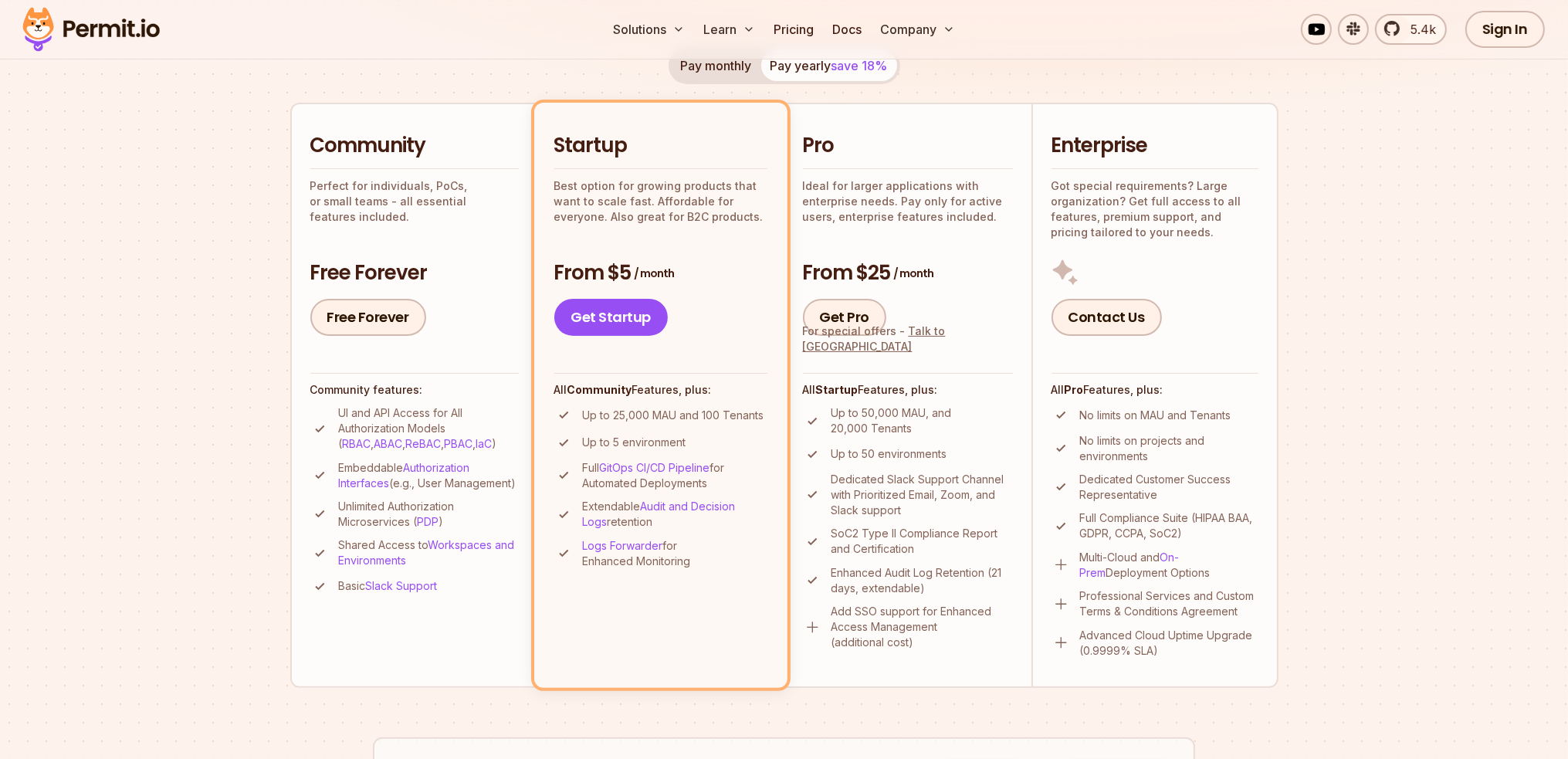
click at [1057, 608] on img at bounding box center [1062, 604] width 19 height 19
click at [804, 392] on h4 "All Startup Features, plus:" at bounding box center [908, 389] width 210 height 15
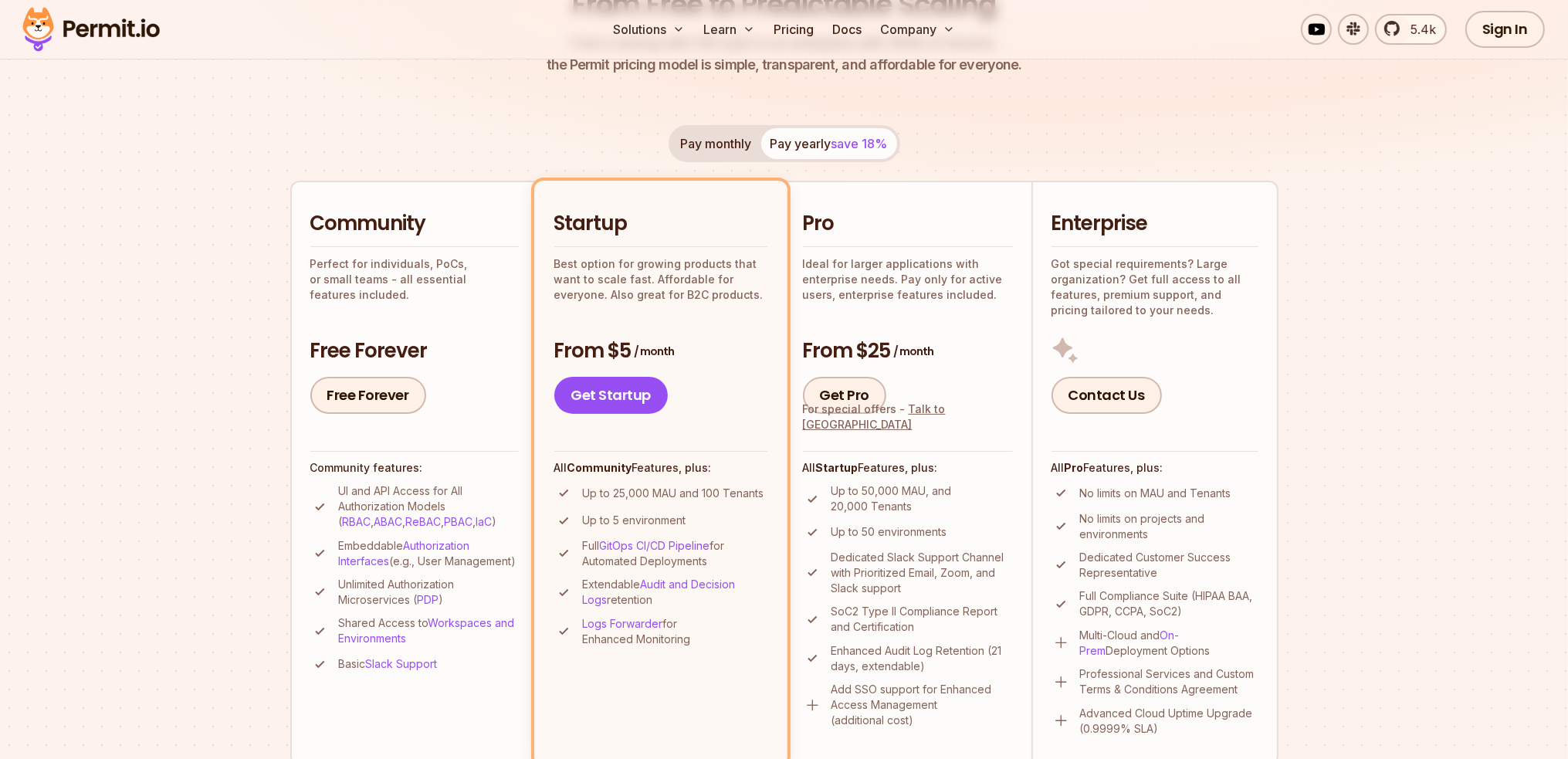
scroll to position [155, 0]
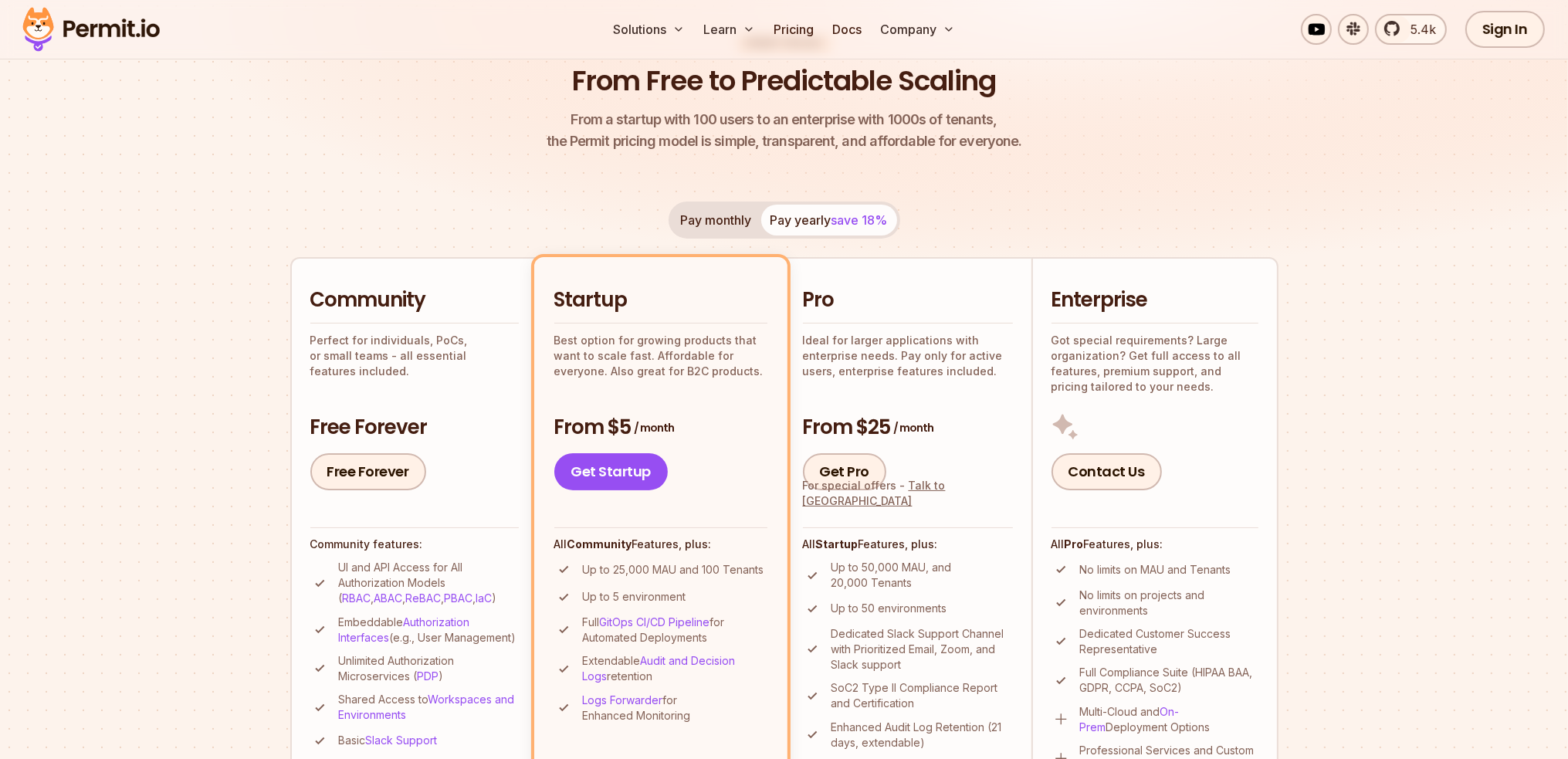
click at [672, 225] on button "Pay monthly" at bounding box center [717, 220] width 89 height 31
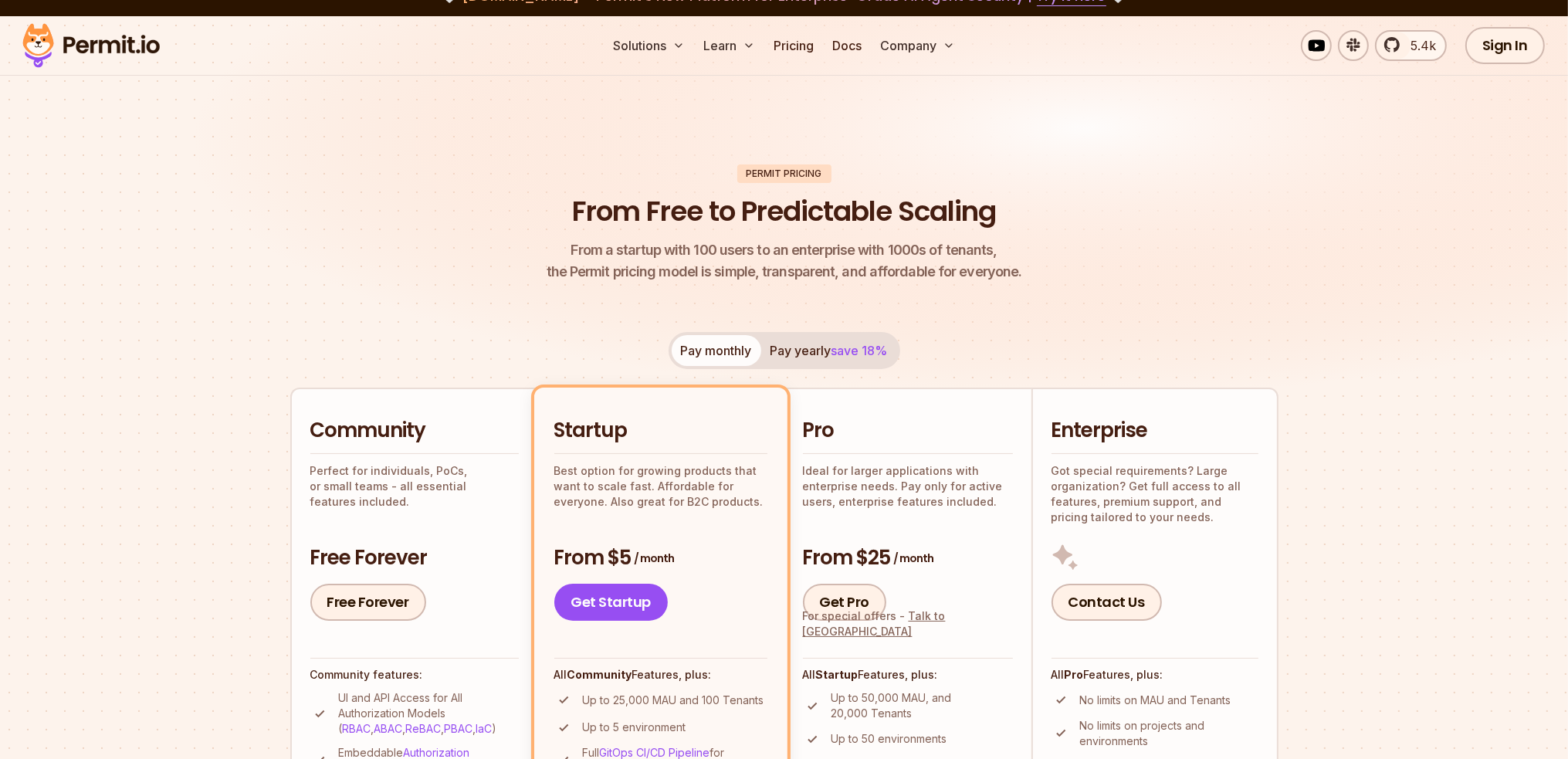
scroll to position [0, 0]
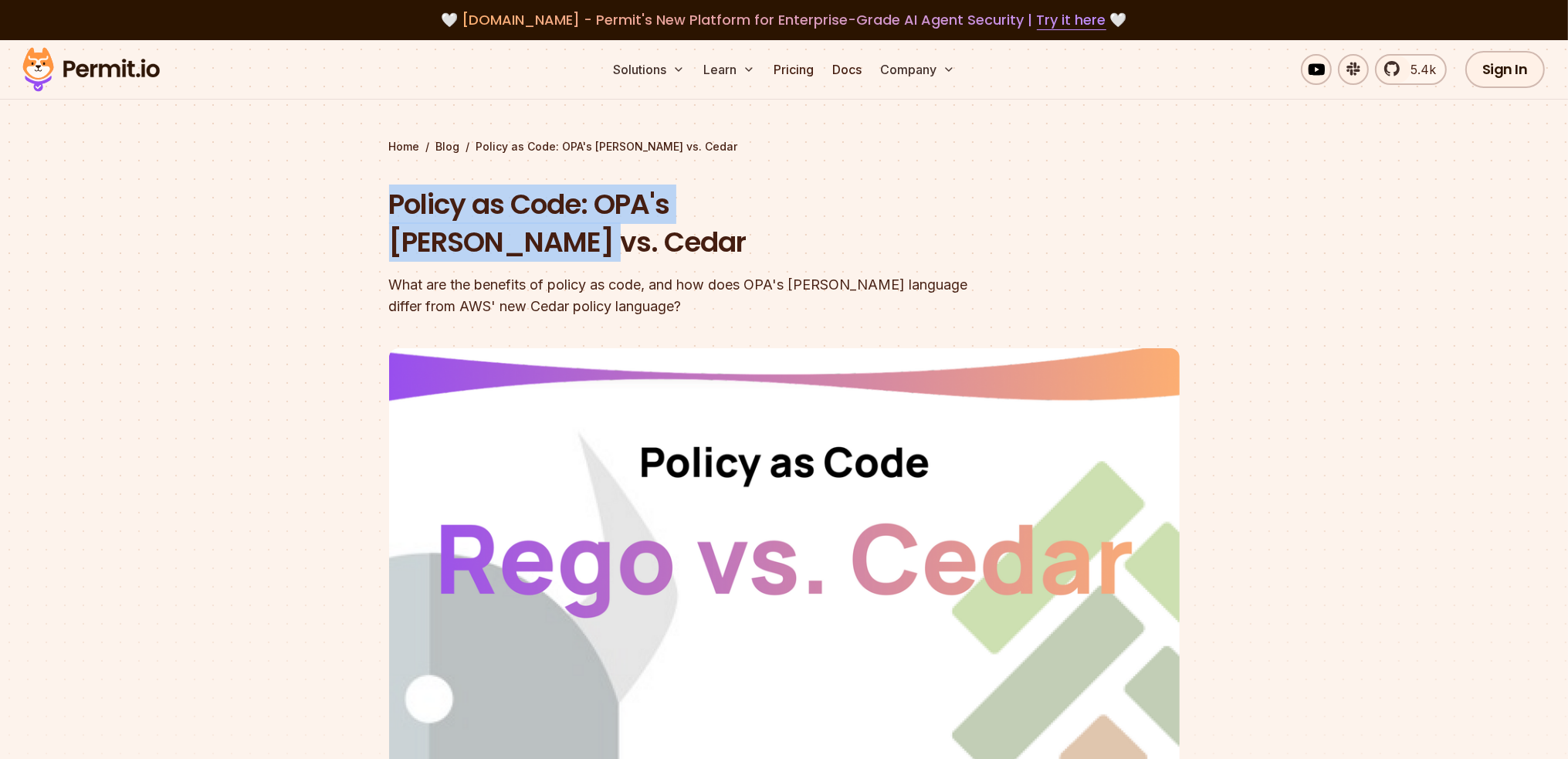
drag, startPoint x: 432, startPoint y: 203, endPoint x: 942, endPoint y: 218, distance: 510.2
click at [932, 218] on section "Home / Blog / Policy as Code: OPA's Rego vs. Cedar Policy as Code: OPA's Rego v…" at bounding box center [784, 476] width 1568 height 873
click at [1003, 225] on header "Policy as Code: OPA's Rego vs. Cedar What are the benefits of policy as code, a…" at bounding box center [784, 530] width 791 height 691
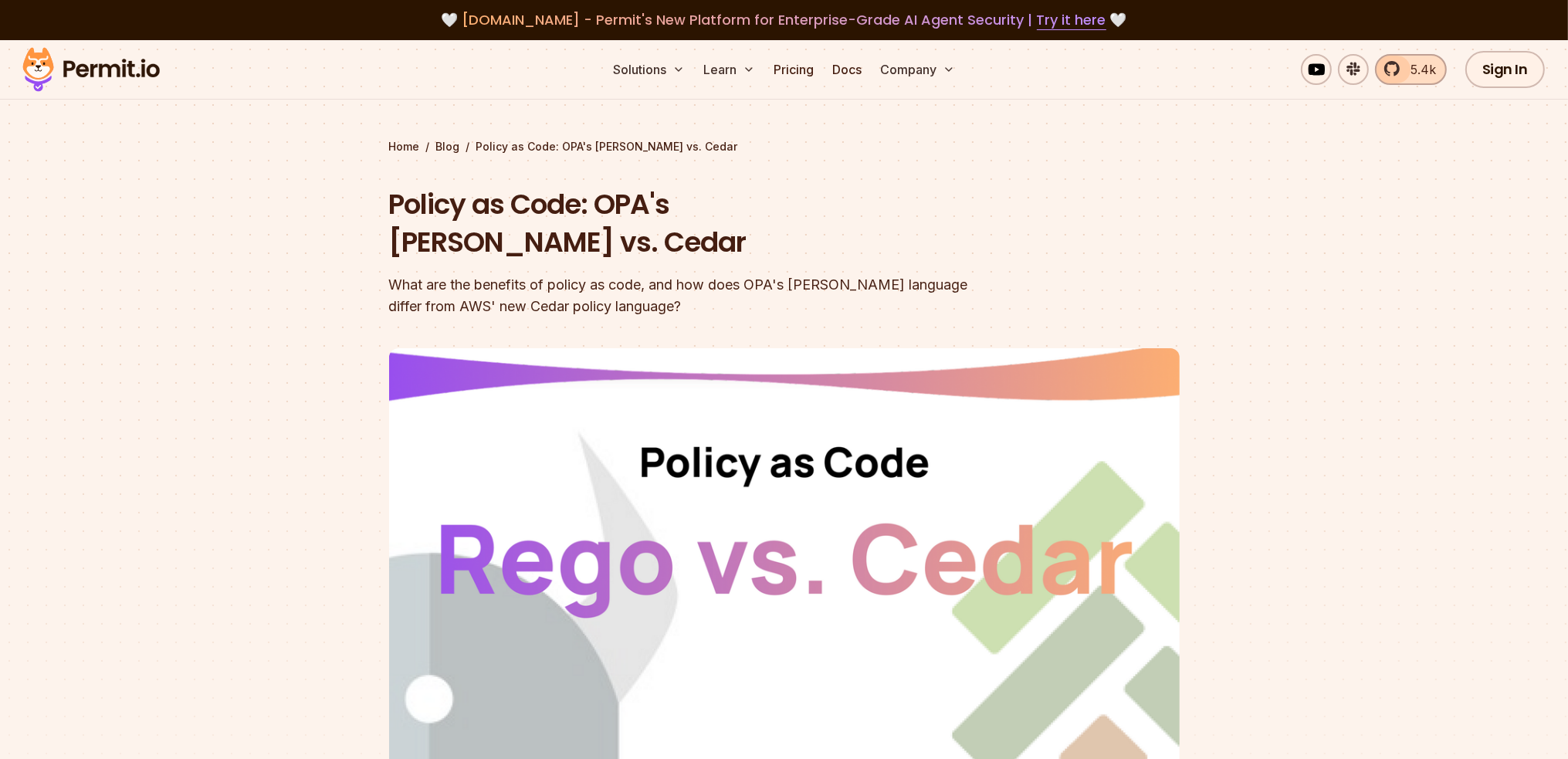
click at [1433, 73] on span "5.4k" at bounding box center [1419, 69] width 35 height 18
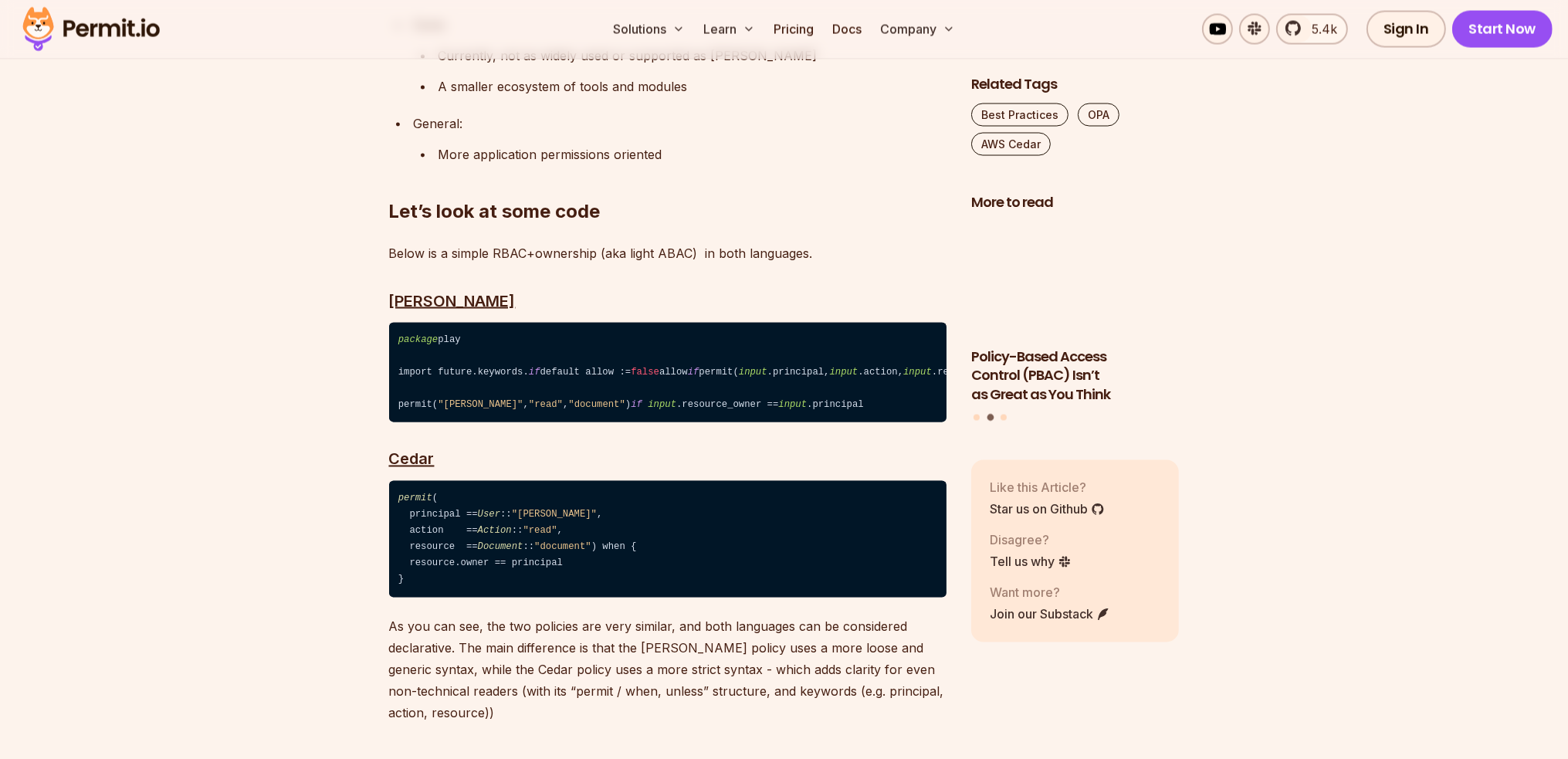
scroll to position [3398, 0]
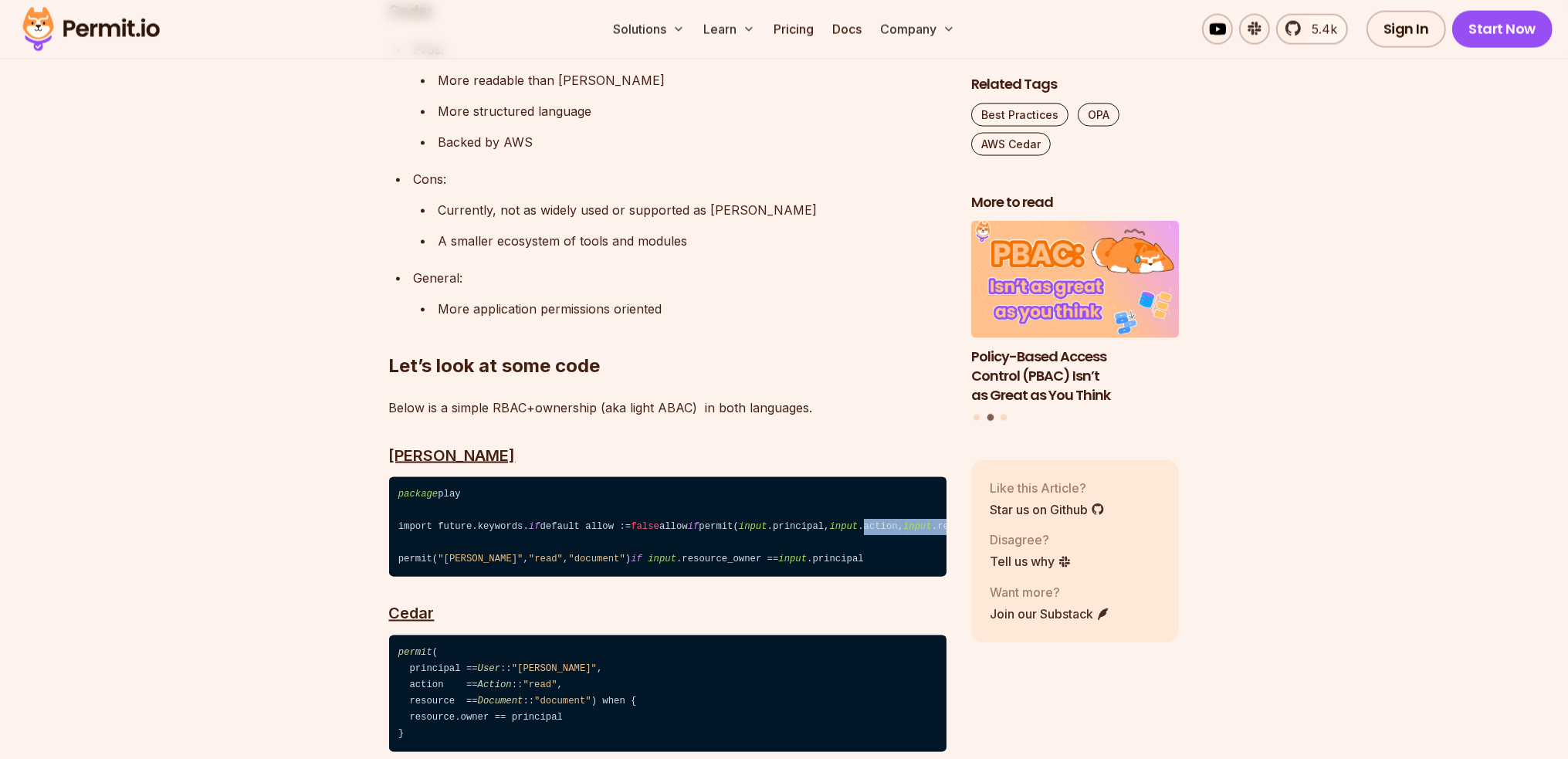
drag, startPoint x: 457, startPoint y: 460, endPoint x: 601, endPoint y: 458, distance: 144.0
click at [601, 477] on code "package play import future.keywords. if default allow := false allow if permit(…" at bounding box center [668, 527] width 557 height 100
click at [685, 477] on code "package play import future.keywords. if default allow := false allow if permit(…" at bounding box center [668, 527] width 557 height 100
drag, startPoint x: 725, startPoint y: 450, endPoint x: 401, endPoint y: 459, distance: 324.1
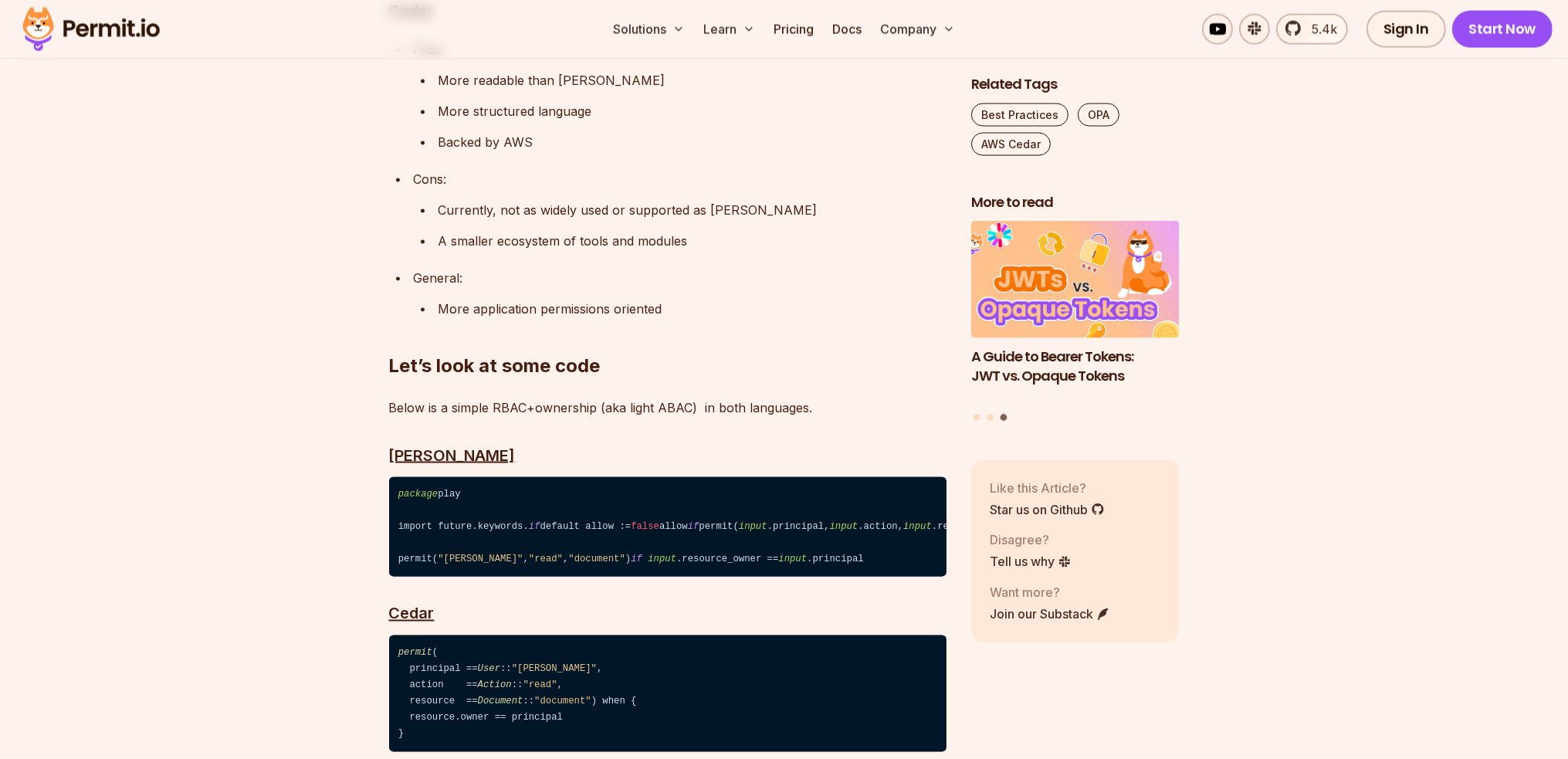
click at [643, 444] on h3 "Rego⁠" at bounding box center [668, 456] width 557 height 25
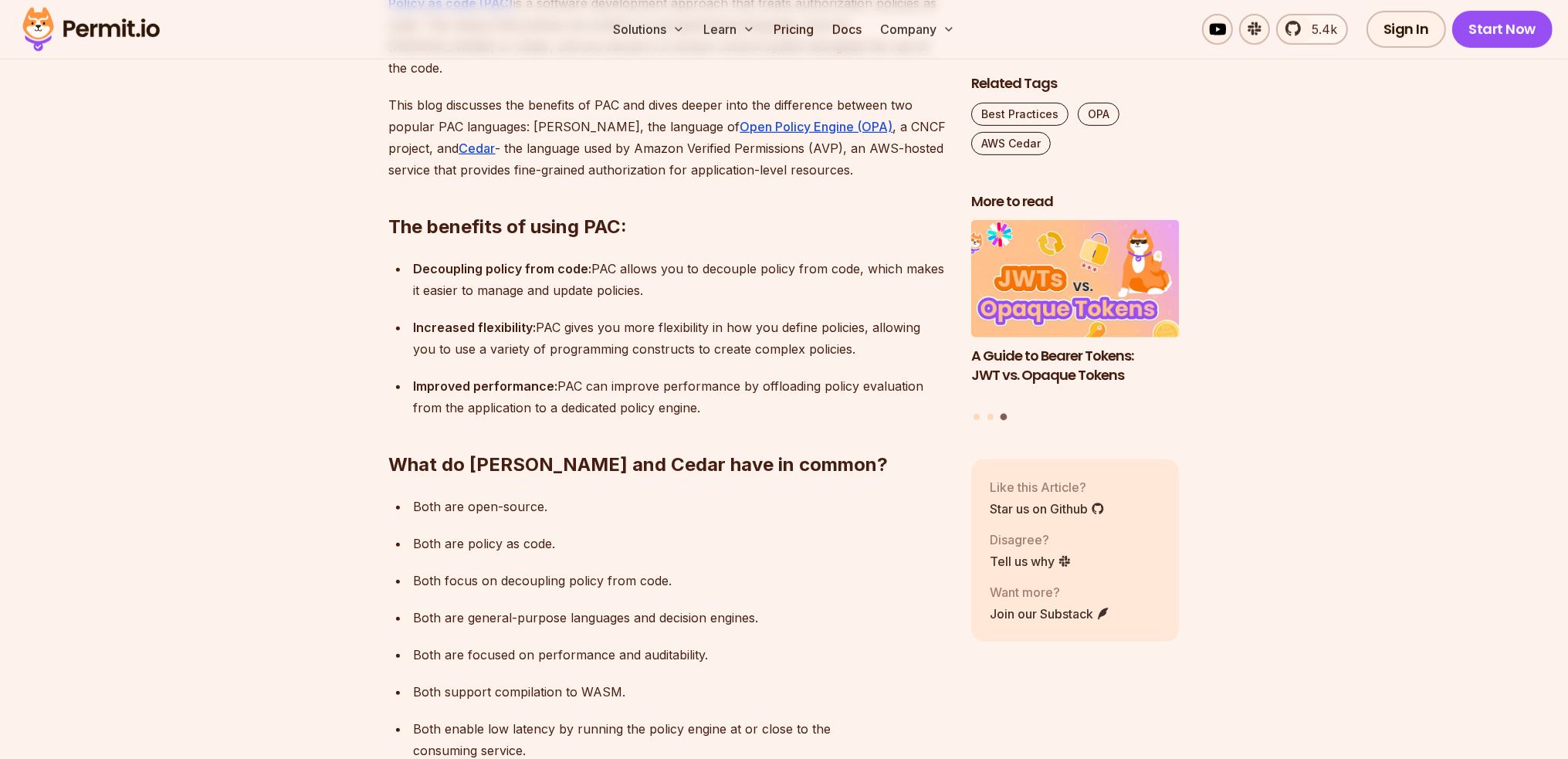
scroll to position [773, 0]
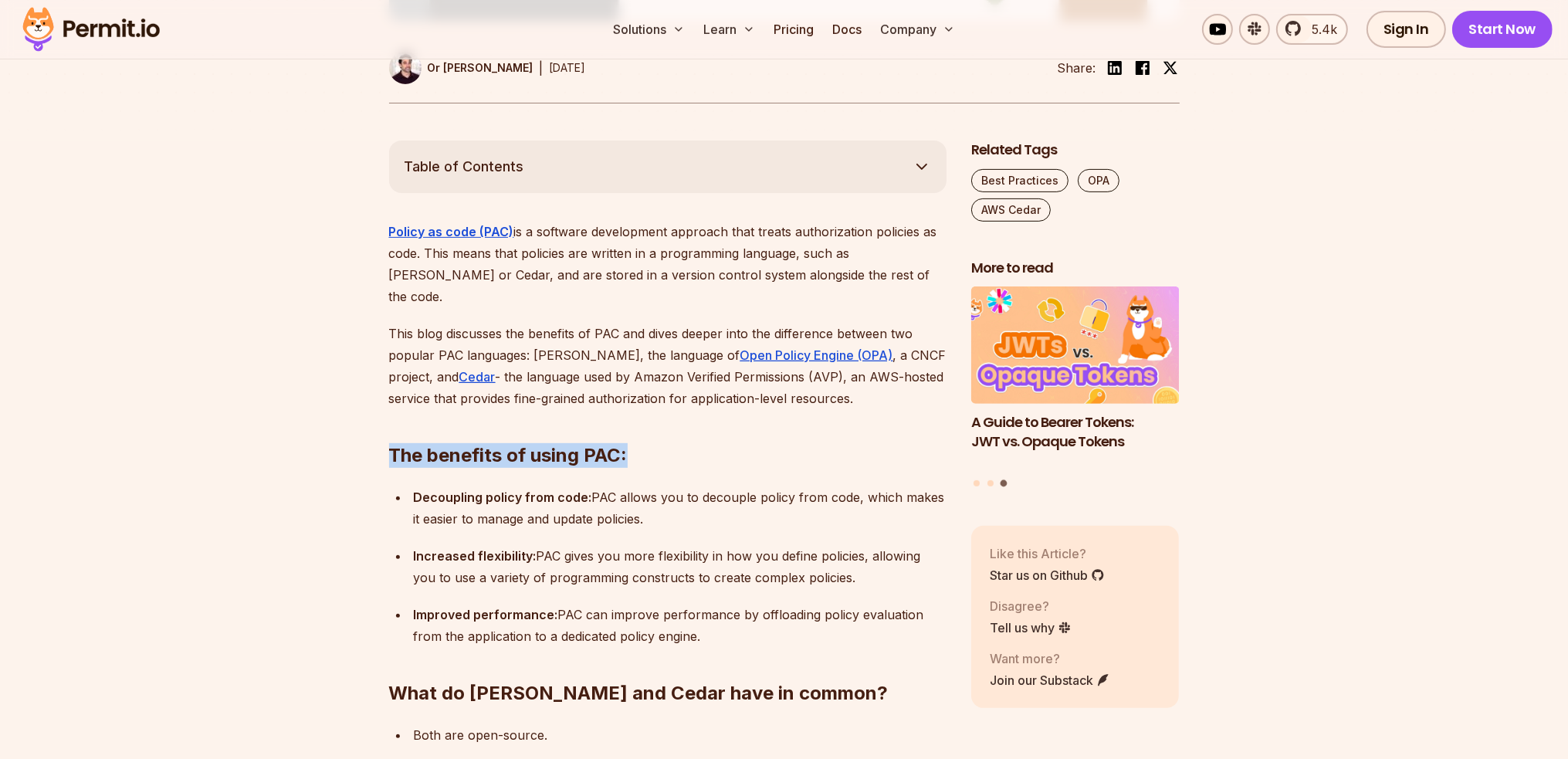
drag, startPoint x: 393, startPoint y: 397, endPoint x: 748, endPoint y: 405, distance: 355.1
click at [671, 400] on h2 "The benefits of using PAC:" at bounding box center [668, 424] width 557 height 87
click at [749, 405] on h2 "The benefits of using PAC:" at bounding box center [668, 424] width 557 height 87
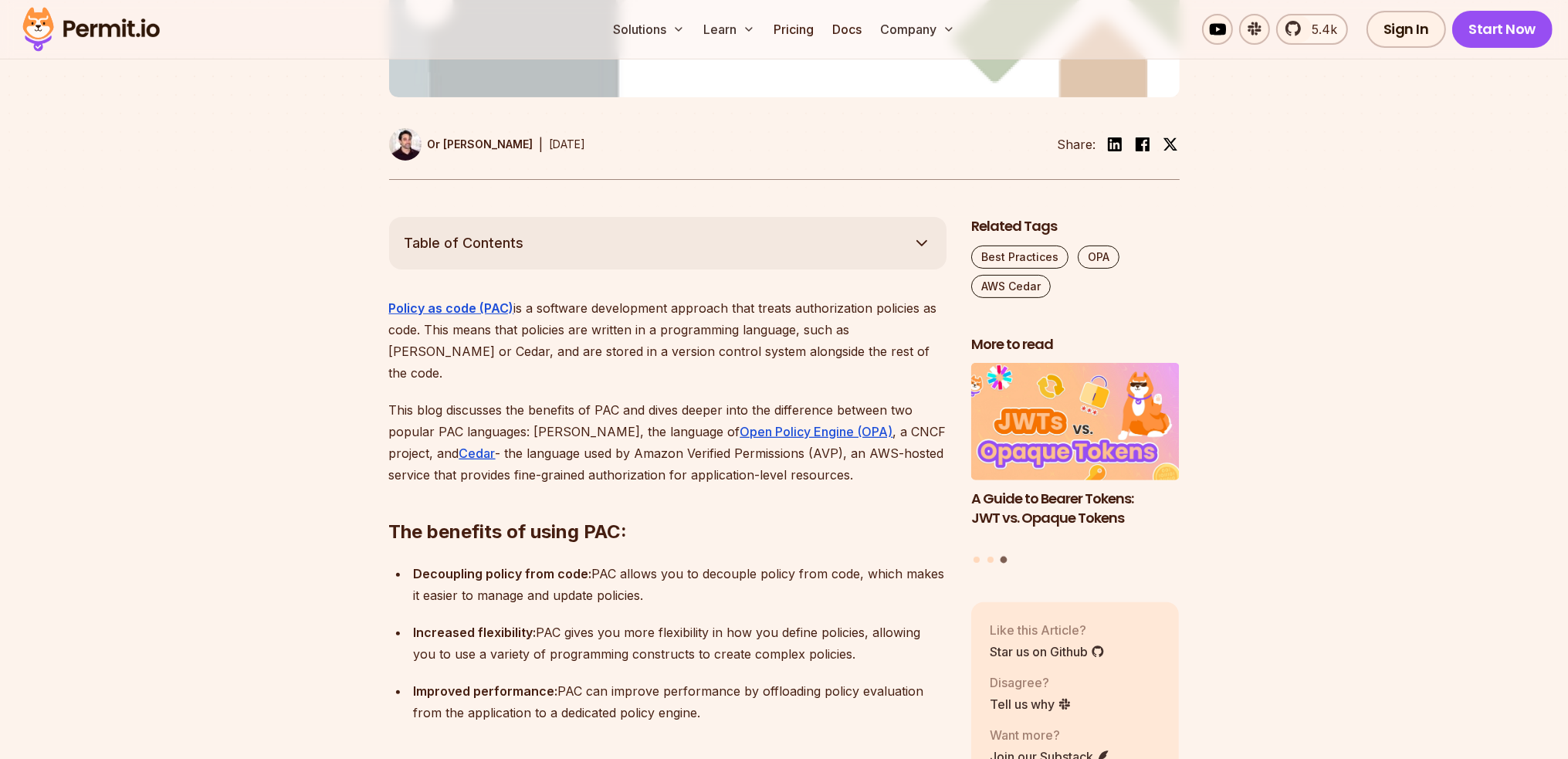
scroll to position [618, 0]
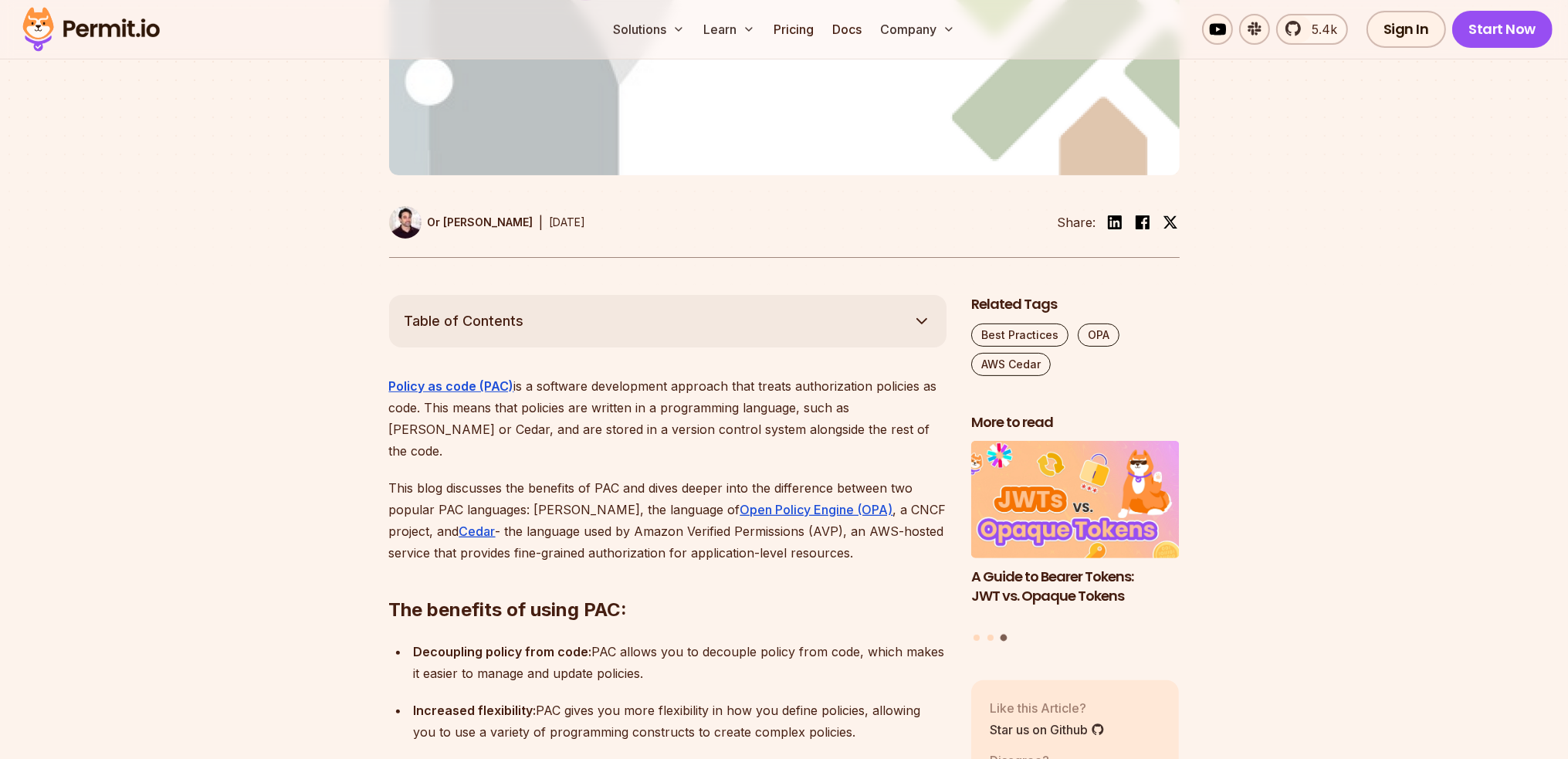
click at [829, 295] on button "Table of Contents" at bounding box center [668, 321] width 557 height 53
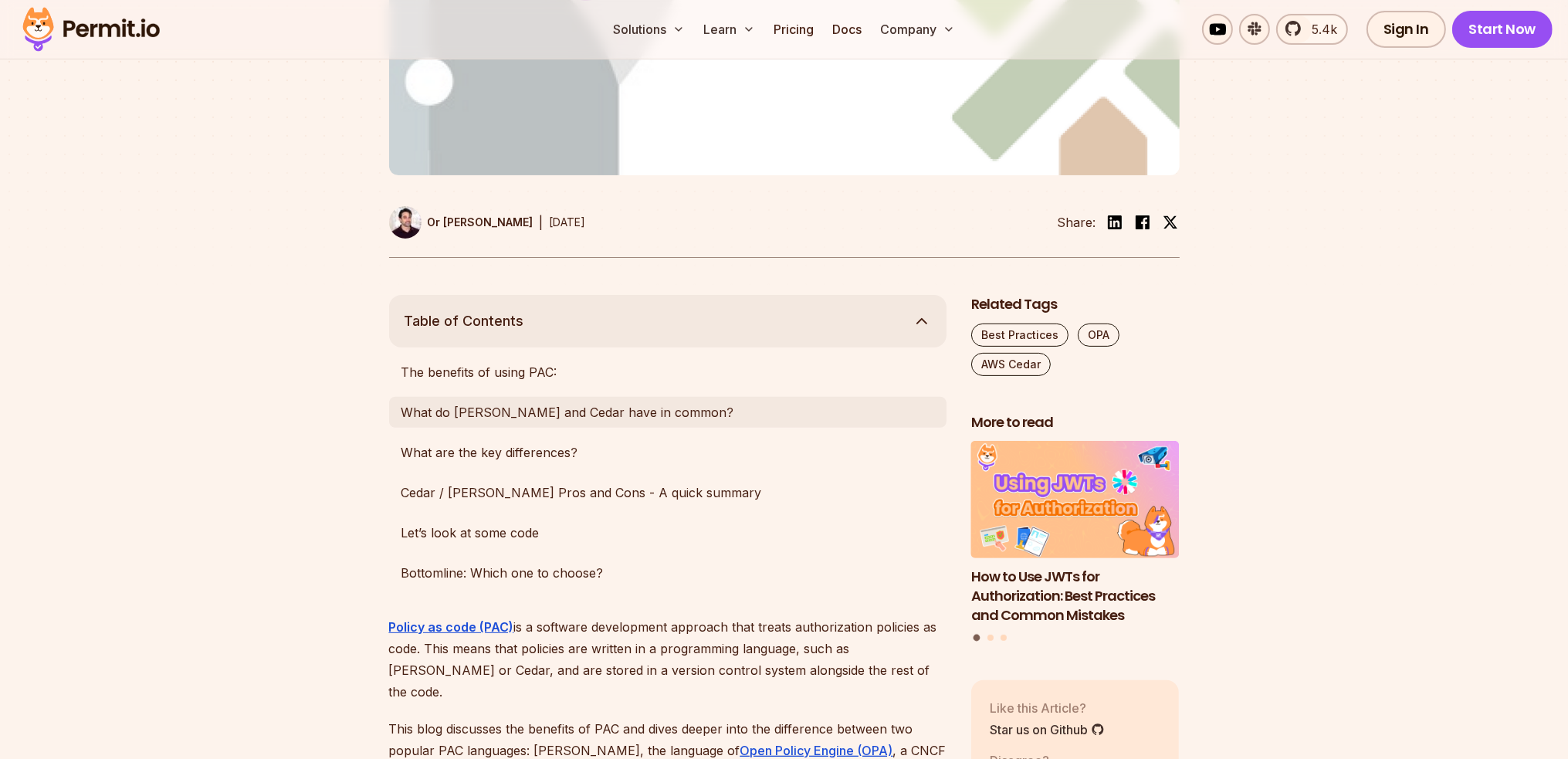
scroll to position [695, 0]
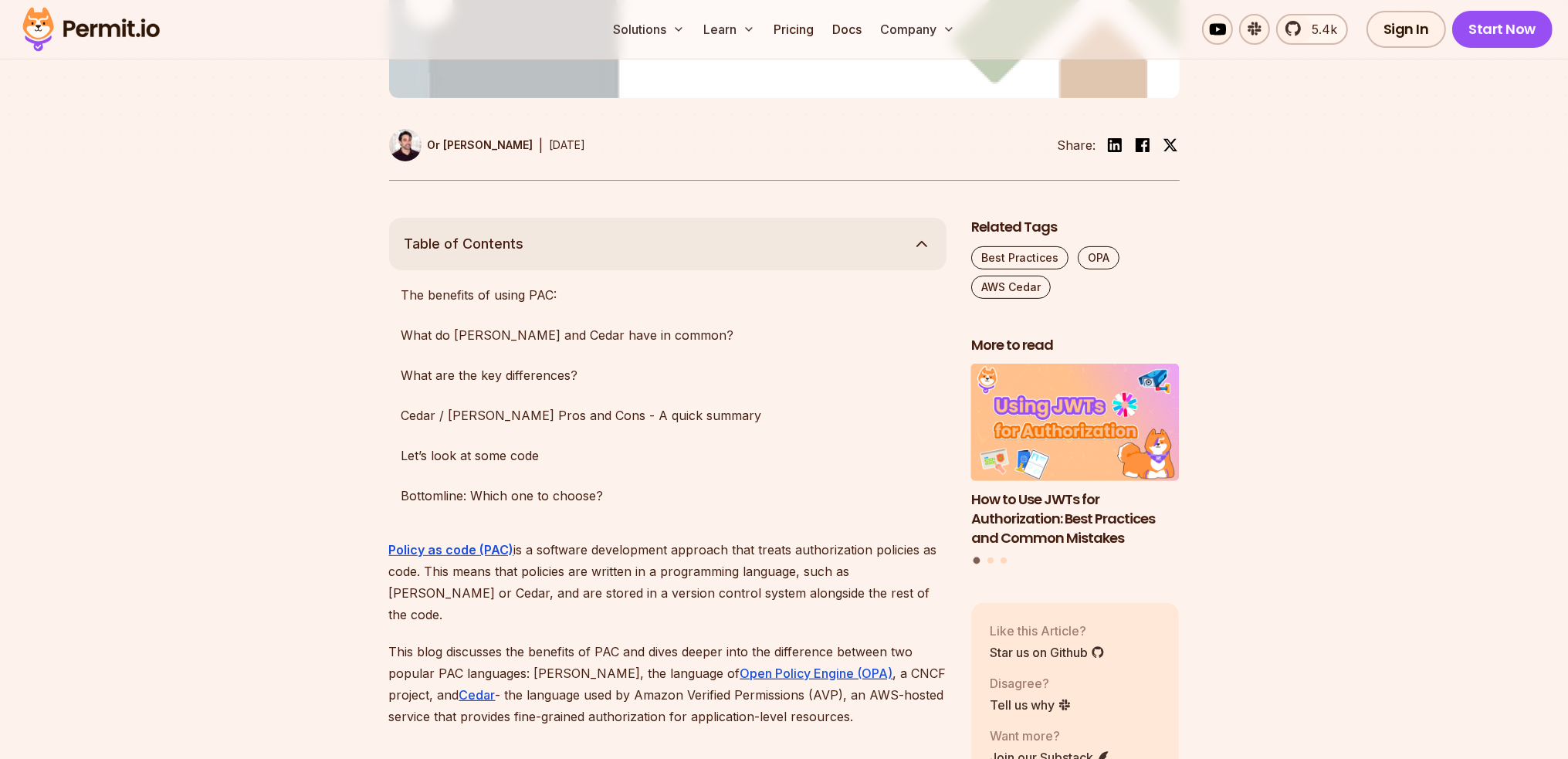
click at [825, 217] on button "Table of Contents" at bounding box center [668, 244] width 557 height 53
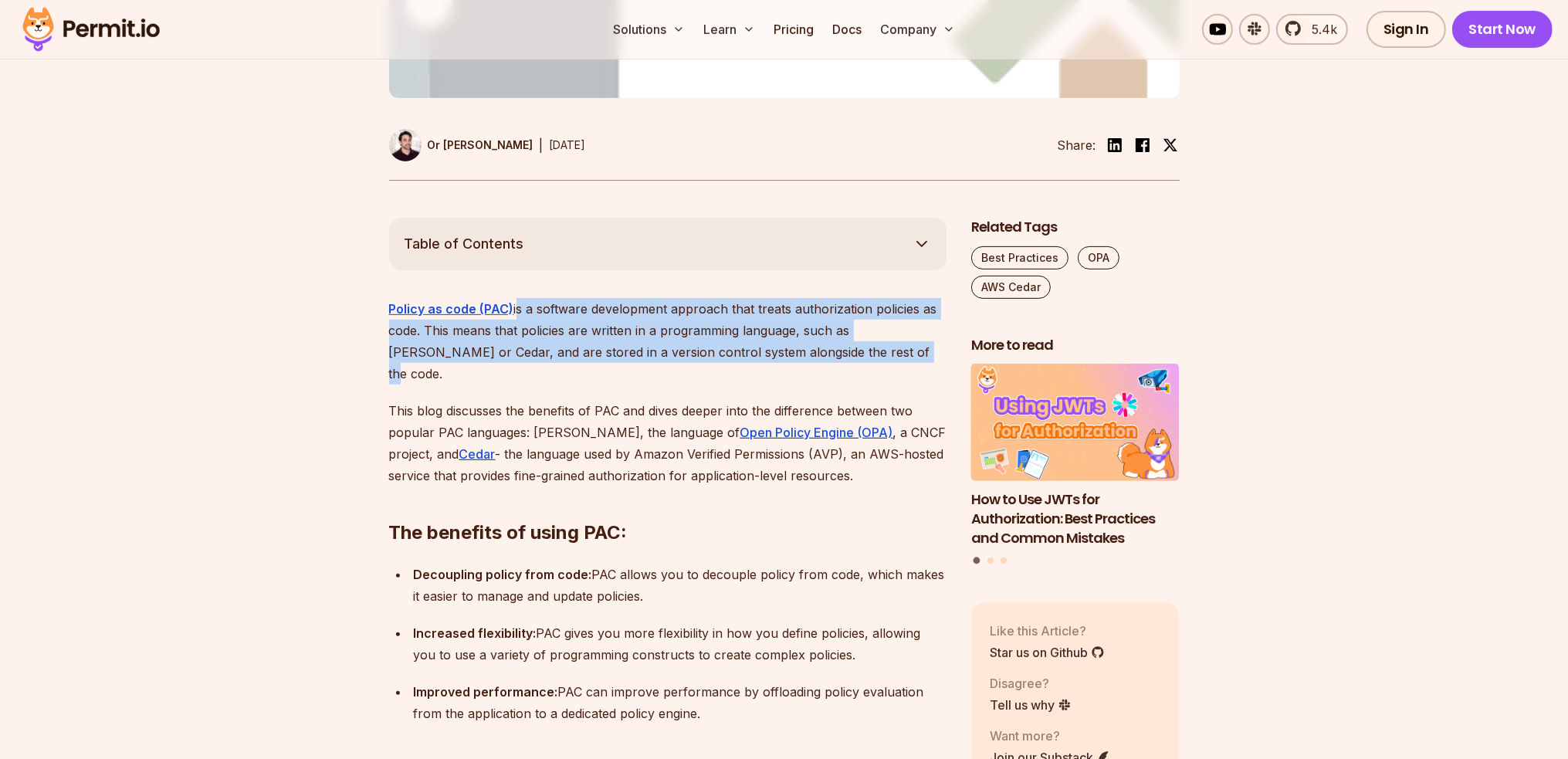
drag, startPoint x: 516, startPoint y: 268, endPoint x: 822, endPoint y: 311, distance: 309.0
click at [822, 311] on p "Policy as code (PAC) is a software development approach that treats authorizati…" at bounding box center [668, 341] width 557 height 87
click at [834, 308] on p "Policy as code (PAC) is a software development approach that treats authorizati…" at bounding box center [668, 341] width 557 height 87
drag, startPoint x: 511, startPoint y: 268, endPoint x: 831, endPoint y: 318, distance: 323.9
click at [831, 318] on p "Policy as code (PAC) is a software development approach that treats authorizati…" at bounding box center [668, 341] width 557 height 87
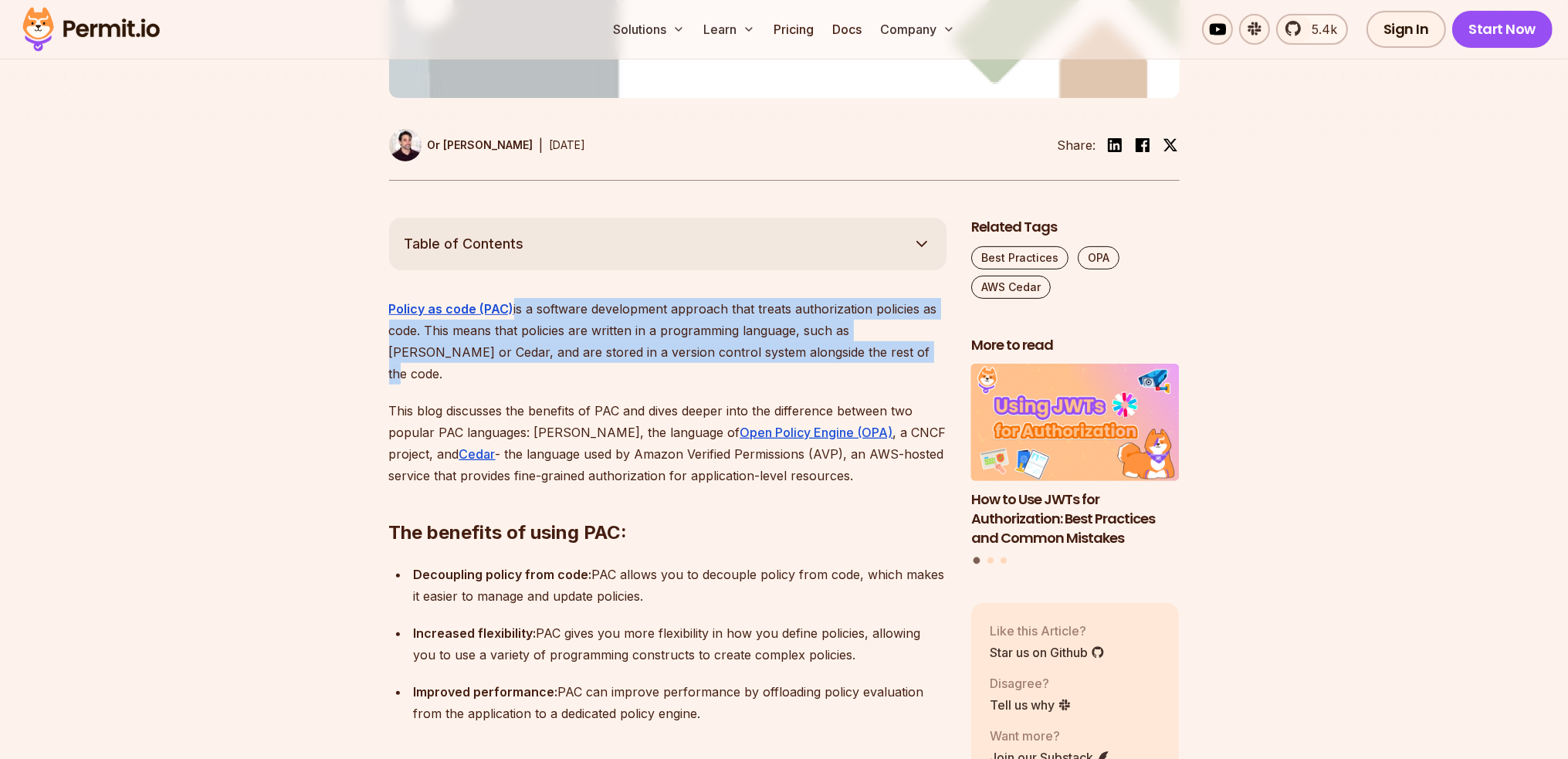
click at [857, 316] on p "Policy as code (PAC) is a software development approach that treats authorizati…" at bounding box center [668, 341] width 557 height 87
drag, startPoint x: 857, startPoint y: 316, endPoint x: 515, endPoint y: 267, distance: 345.5
click at [515, 298] on p "Policy as code (PAC) is a software development approach that treats authorizati…" at bounding box center [668, 341] width 557 height 87
click at [592, 318] on p "Policy as code (PAC) is a software development approach that treats authorizati…" at bounding box center [668, 341] width 557 height 87
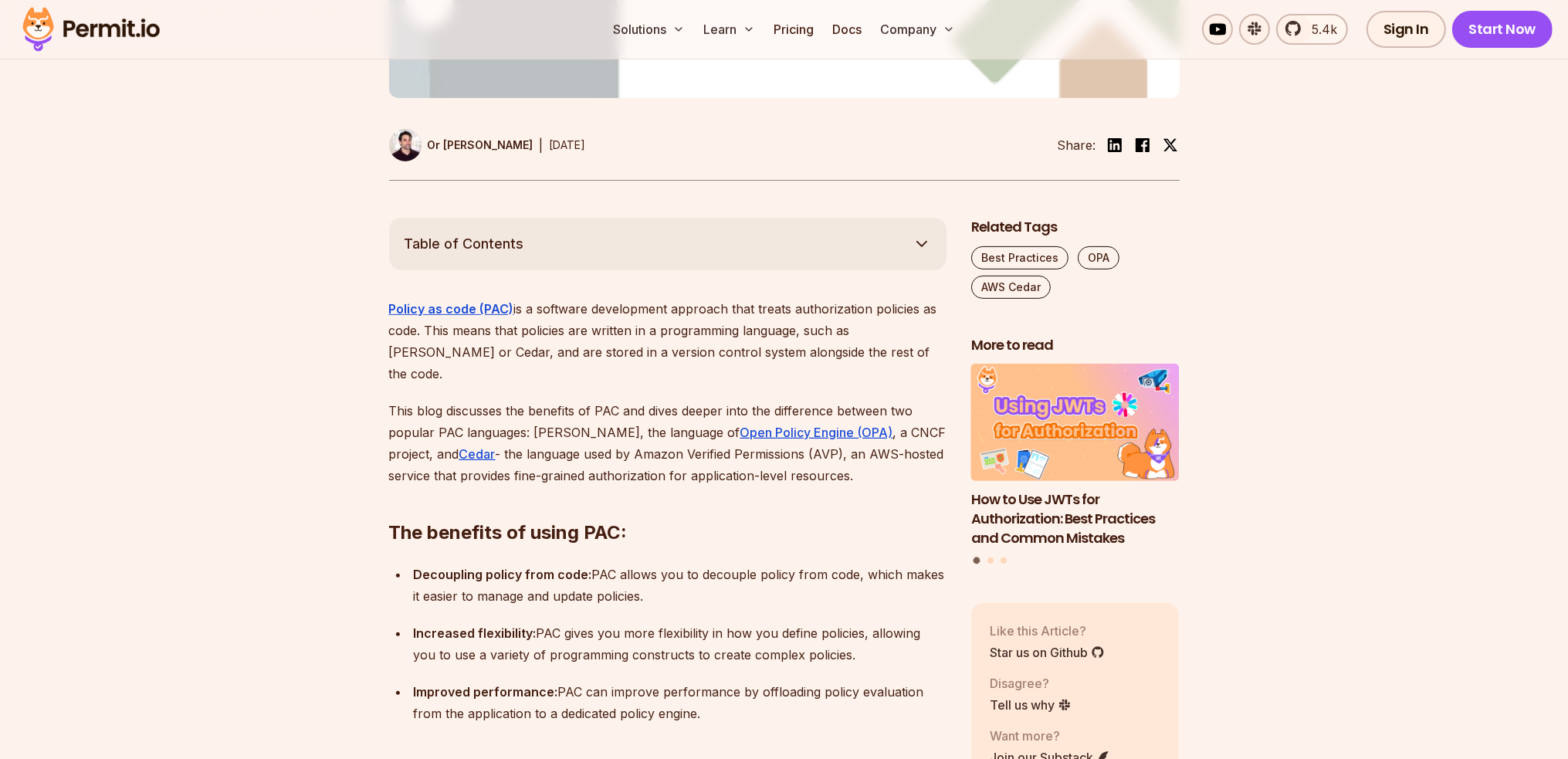
click at [471, 217] on button "Table of Contents" at bounding box center [668, 244] width 557 height 53
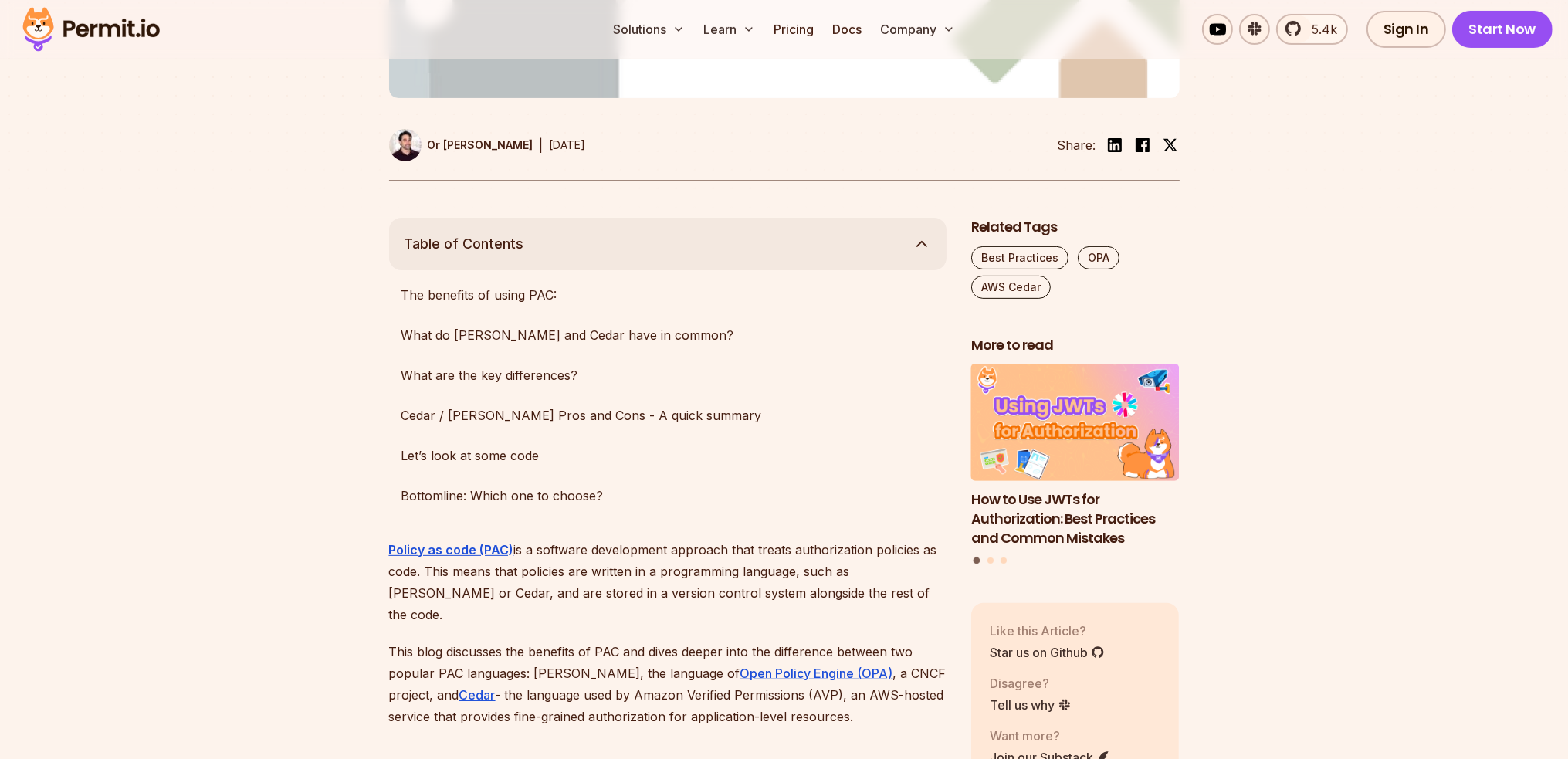
click at [503, 226] on button "Table of Contents" at bounding box center [668, 244] width 557 height 53
